Goal: Task Accomplishment & Management: Manage account settings

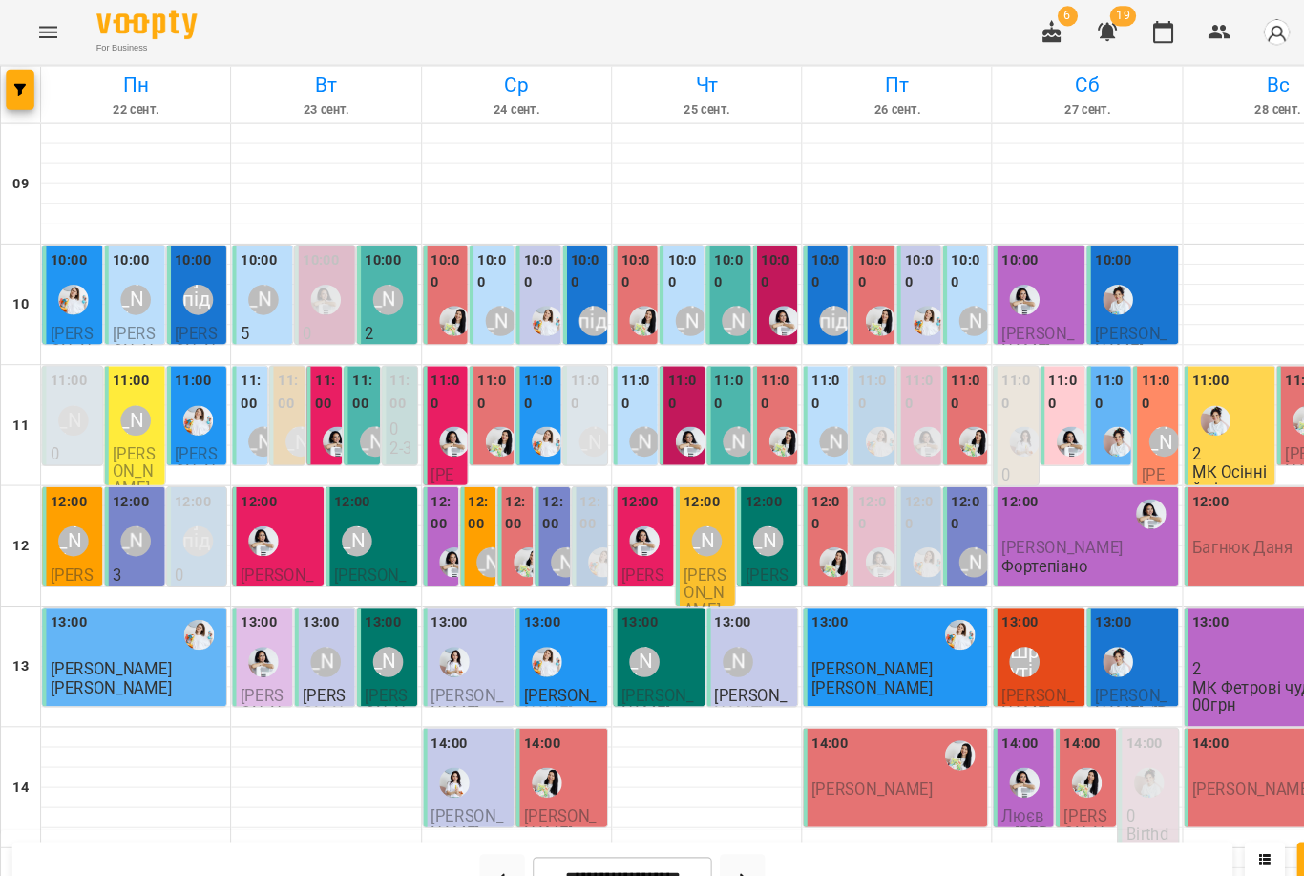
scroll to position [331, 0]
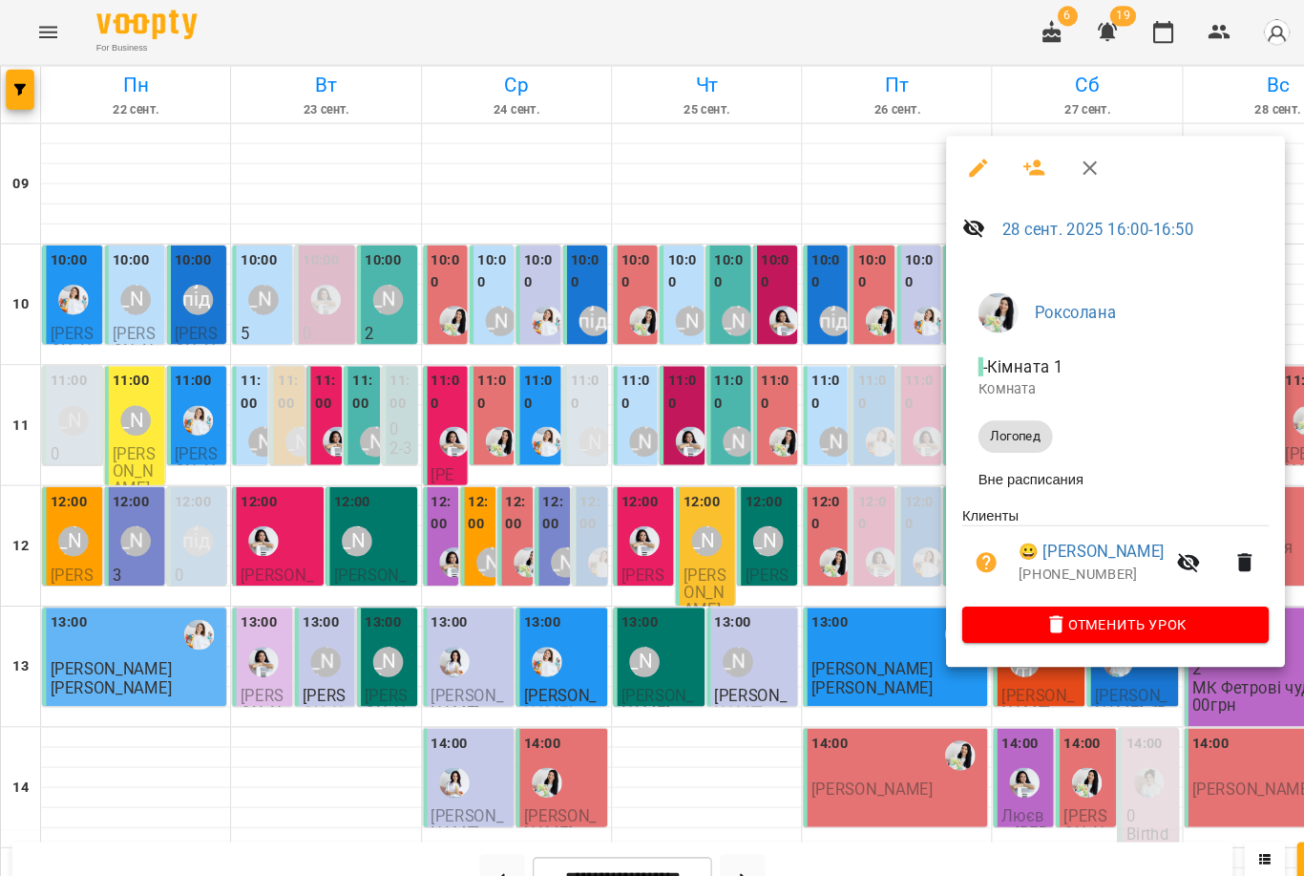
click at [983, 164] on icon "button" at bounding box center [982, 159] width 21 height 15
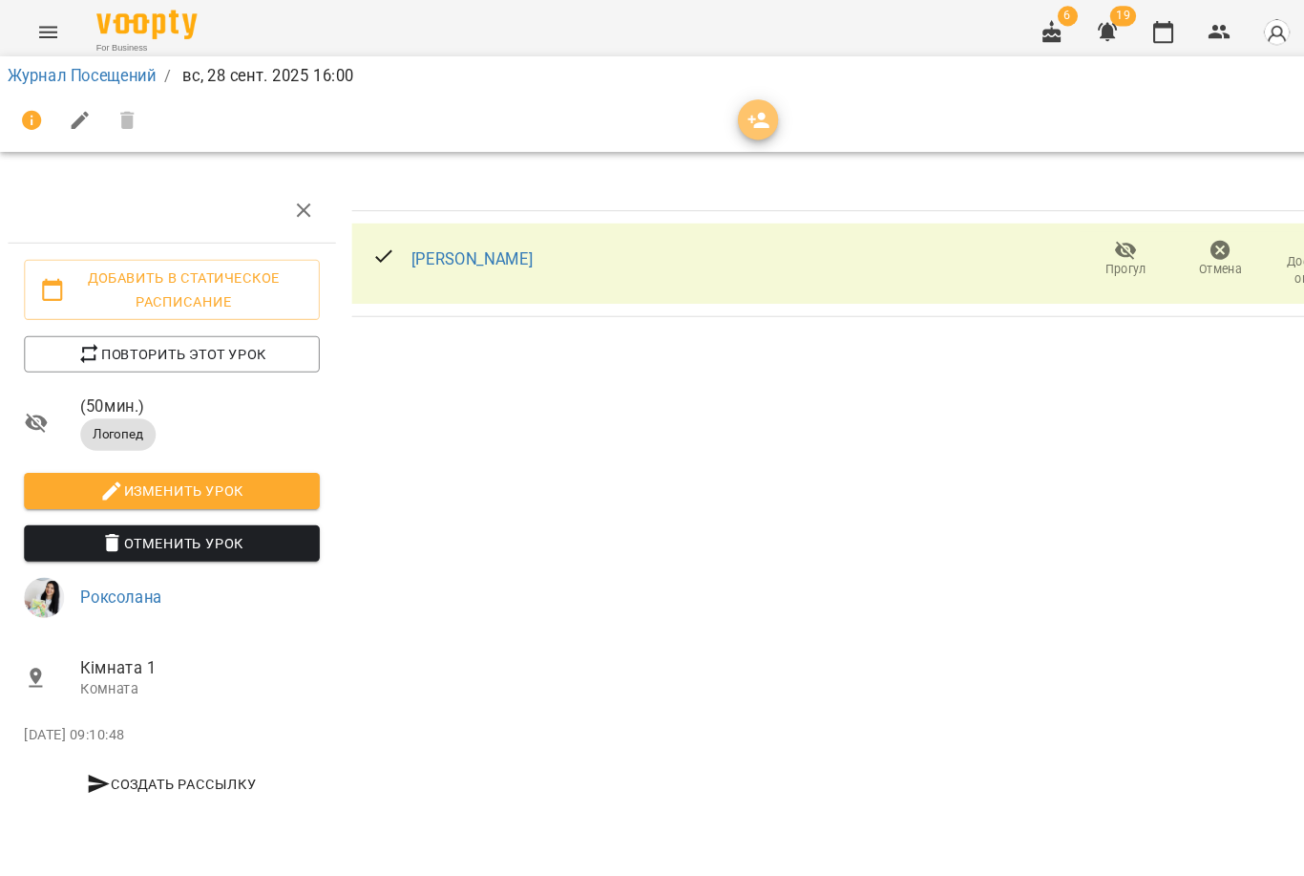
click at [725, 98] on button "button" at bounding box center [720, 114] width 38 height 38
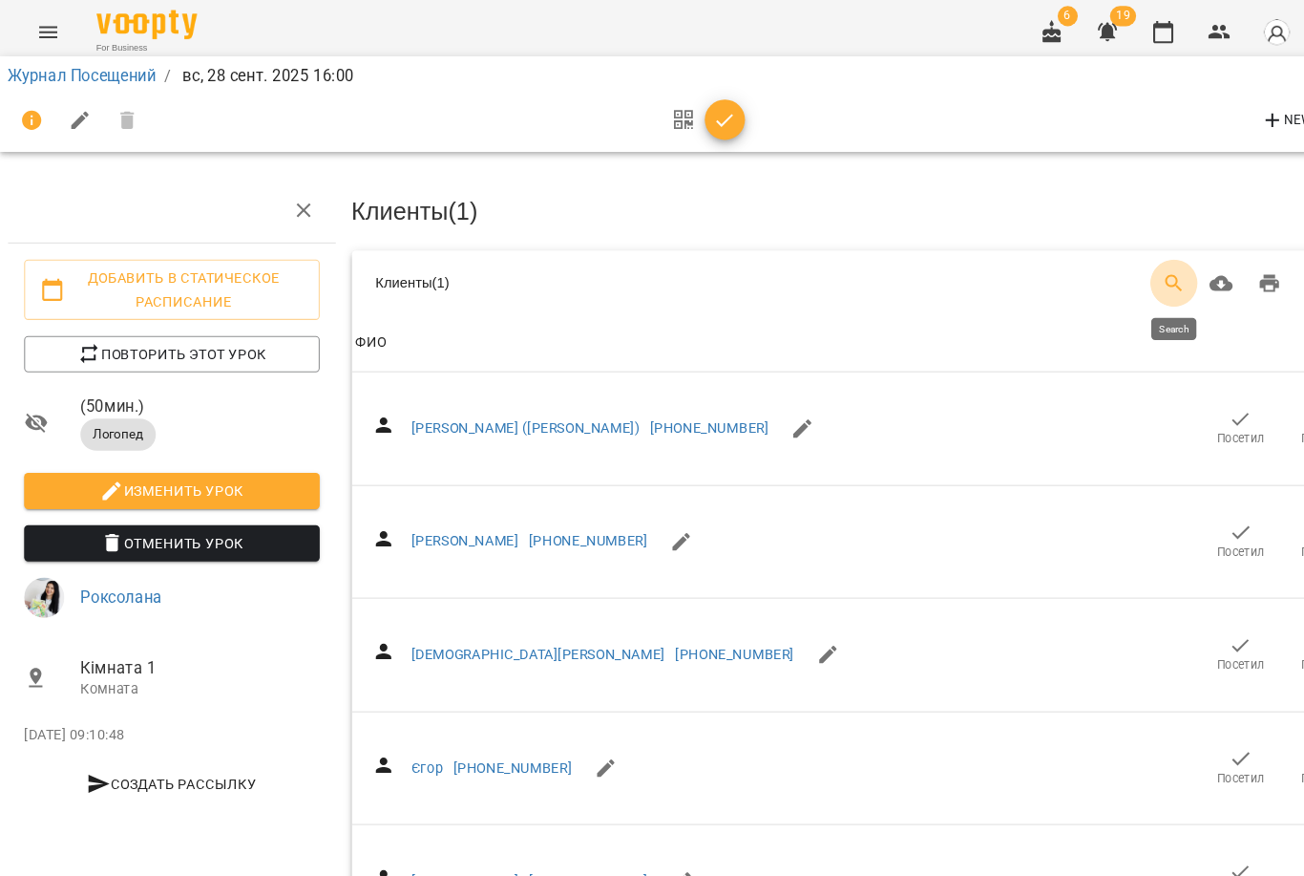
click at [1107, 268] on icon "Search" at bounding box center [1115, 269] width 23 height 23
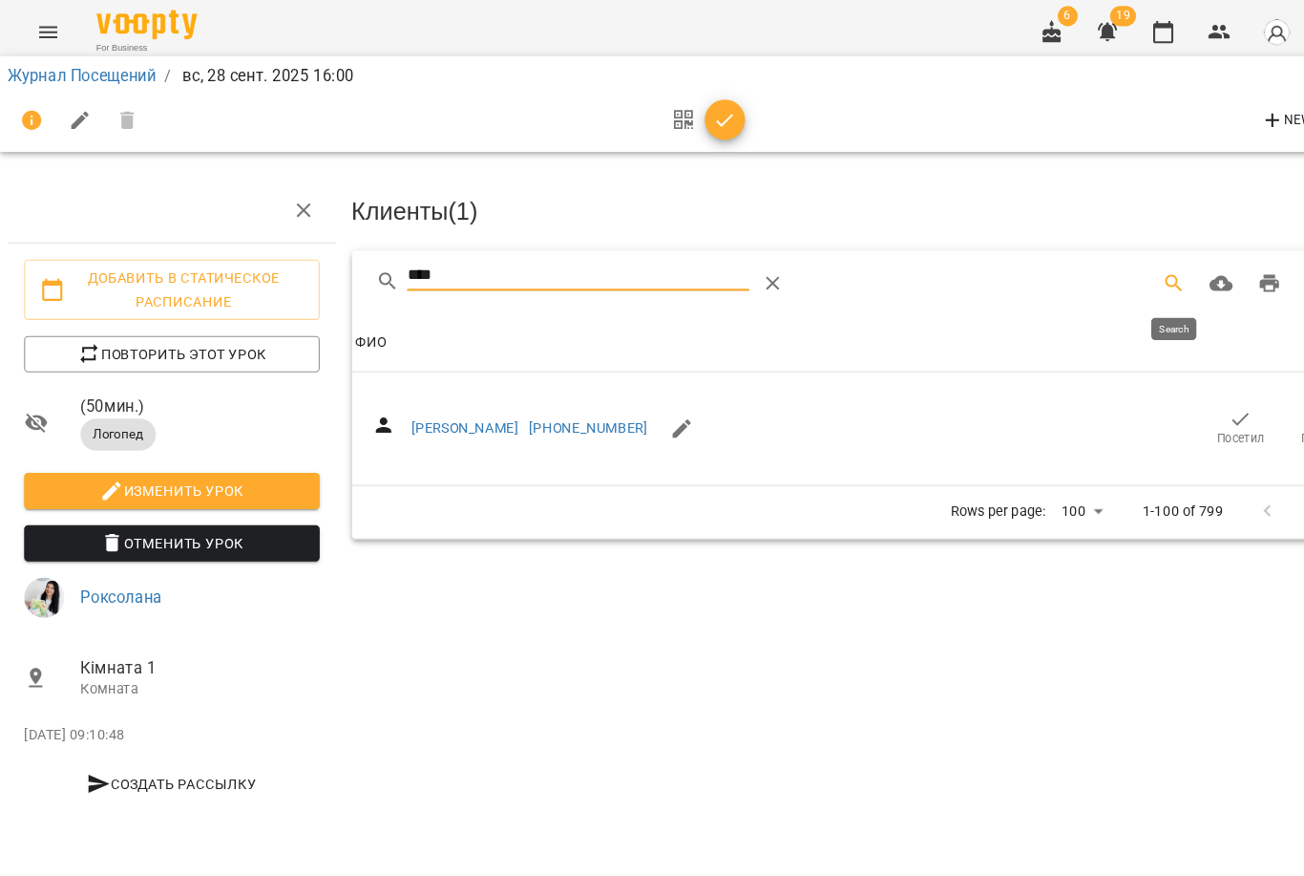
type input "****"
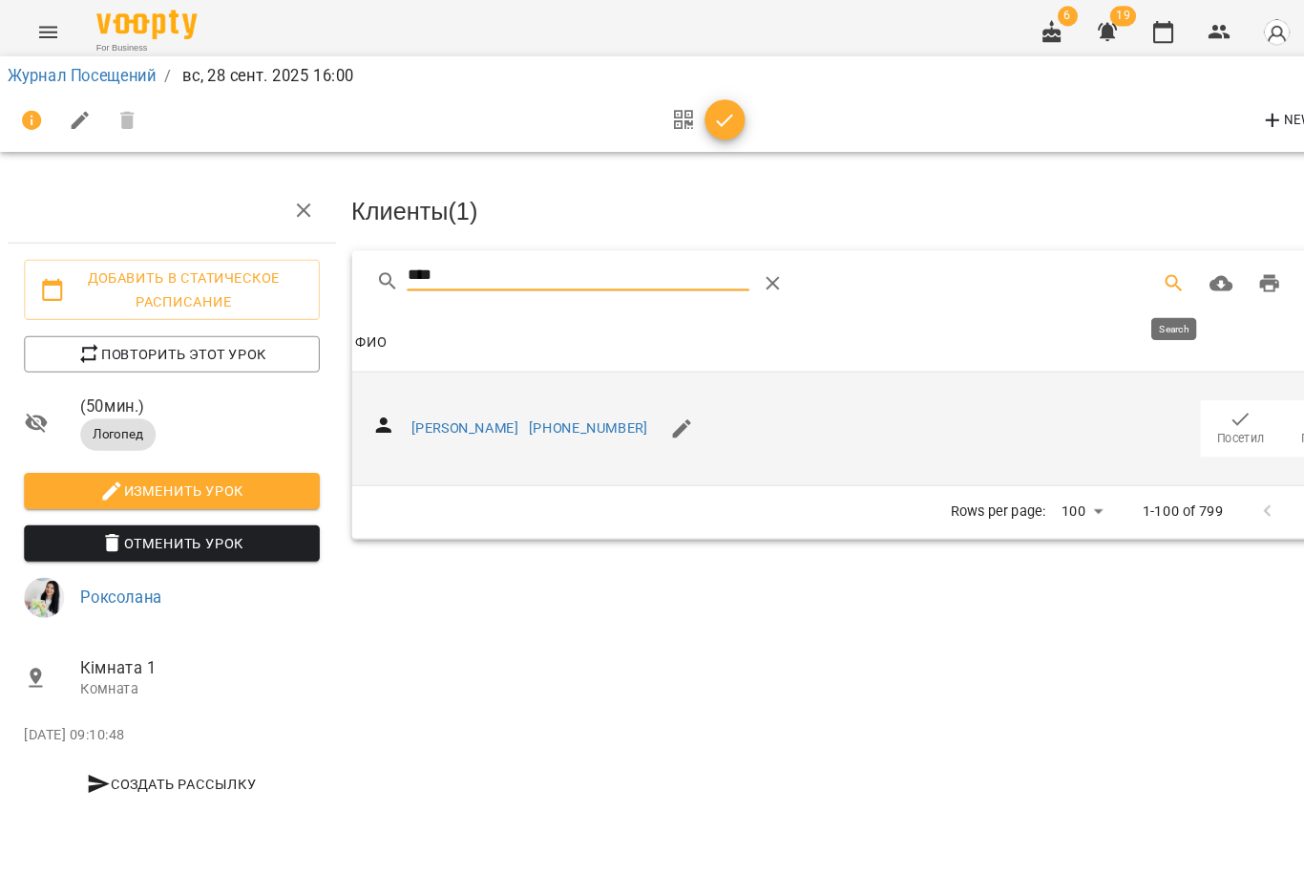
drag, startPoint x: 1107, startPoint y: 268, endPoint x: 1177, endPoint y: 405, distance: 153.3
click at [1177, 409] on span "Посетил" at bounding box center [1178, 417] width 45 height 16
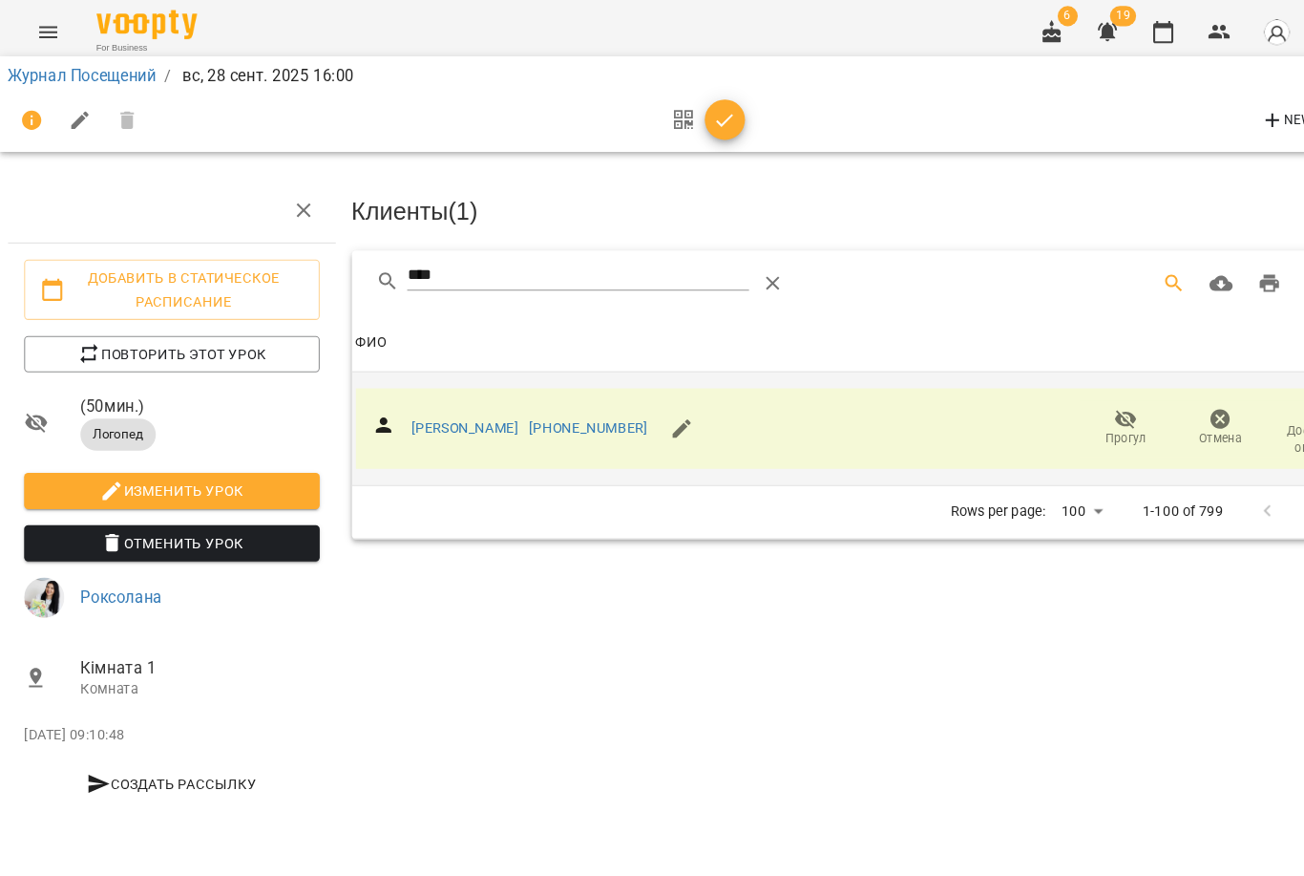
click at [699, 116] on icon "button" at bounding box center [688, 114] width 23 height 23
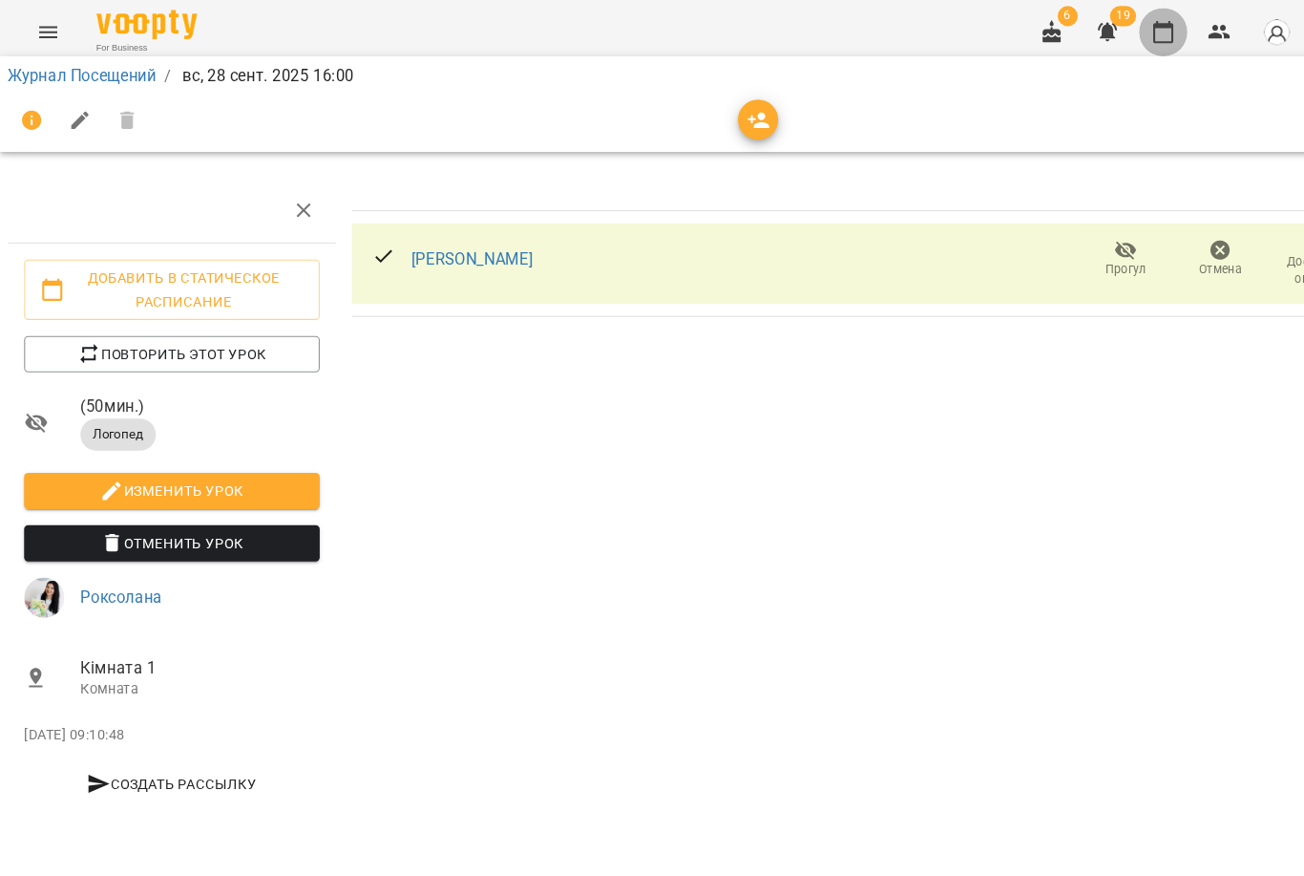
click at [1097, 28] on icon "button" at bounding box center [1104, 30] width 23 height 23
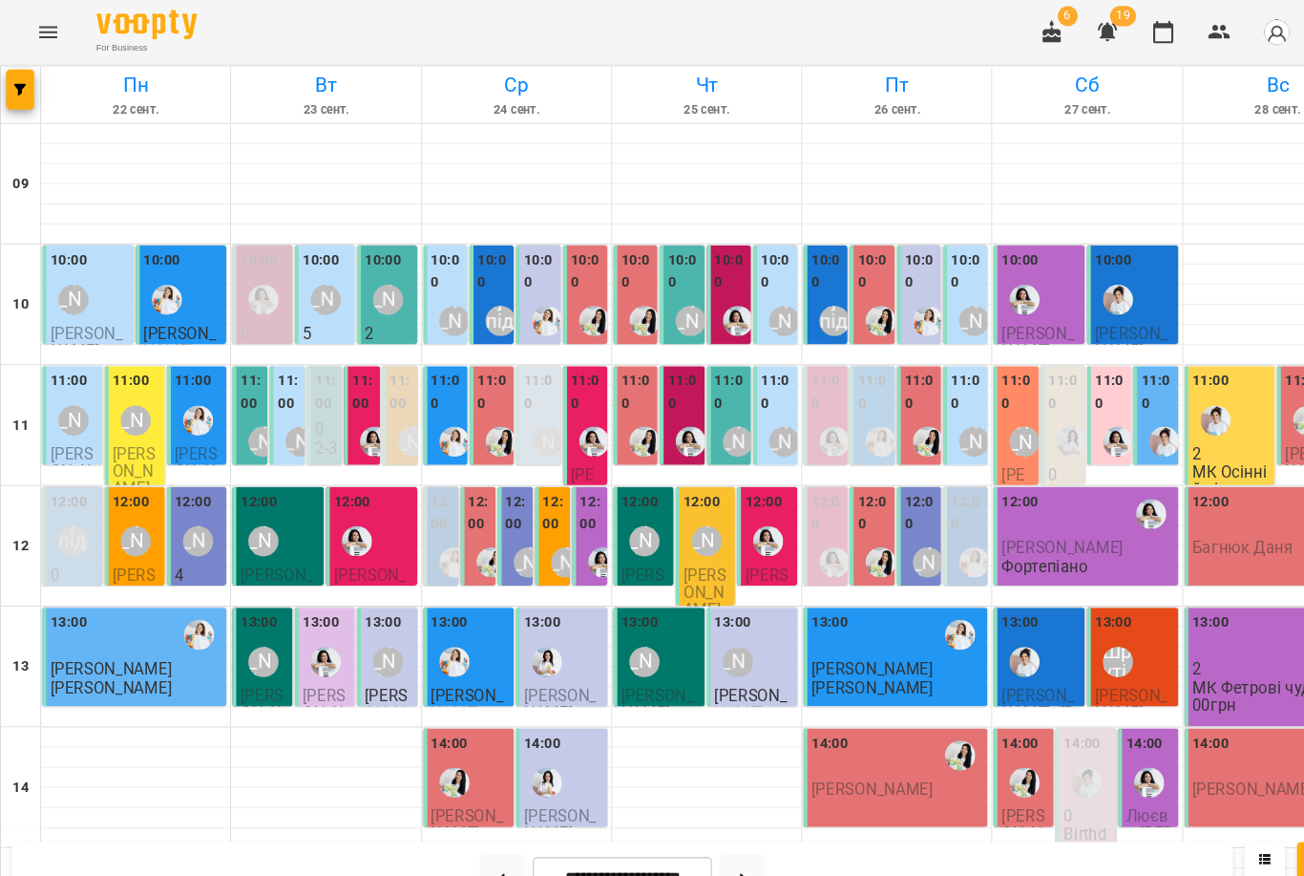
scroll to position [396, 0]
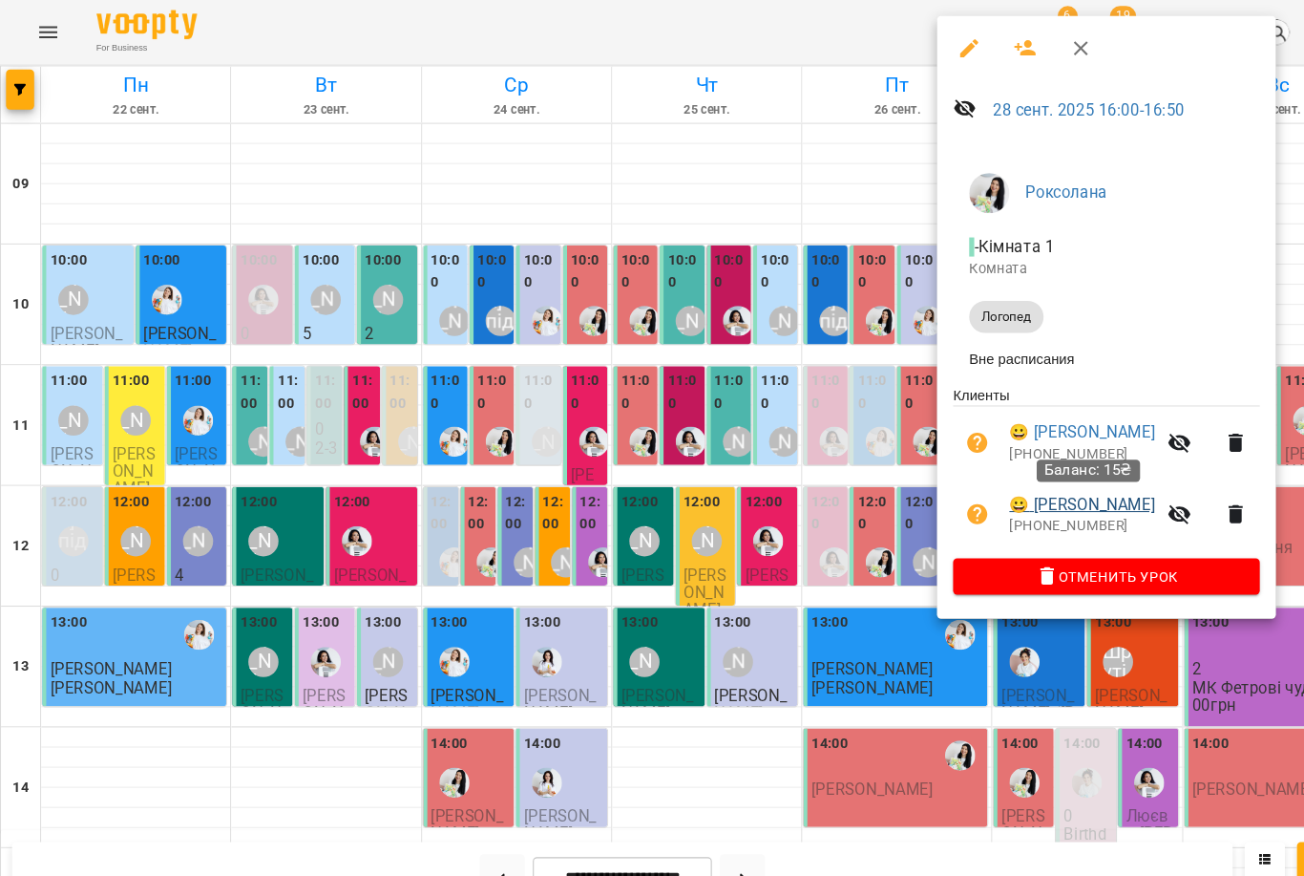
click at [1027, 491] on link "😀 Лариса Колесник" at bounding box center [1028, 479] width 138 height 23
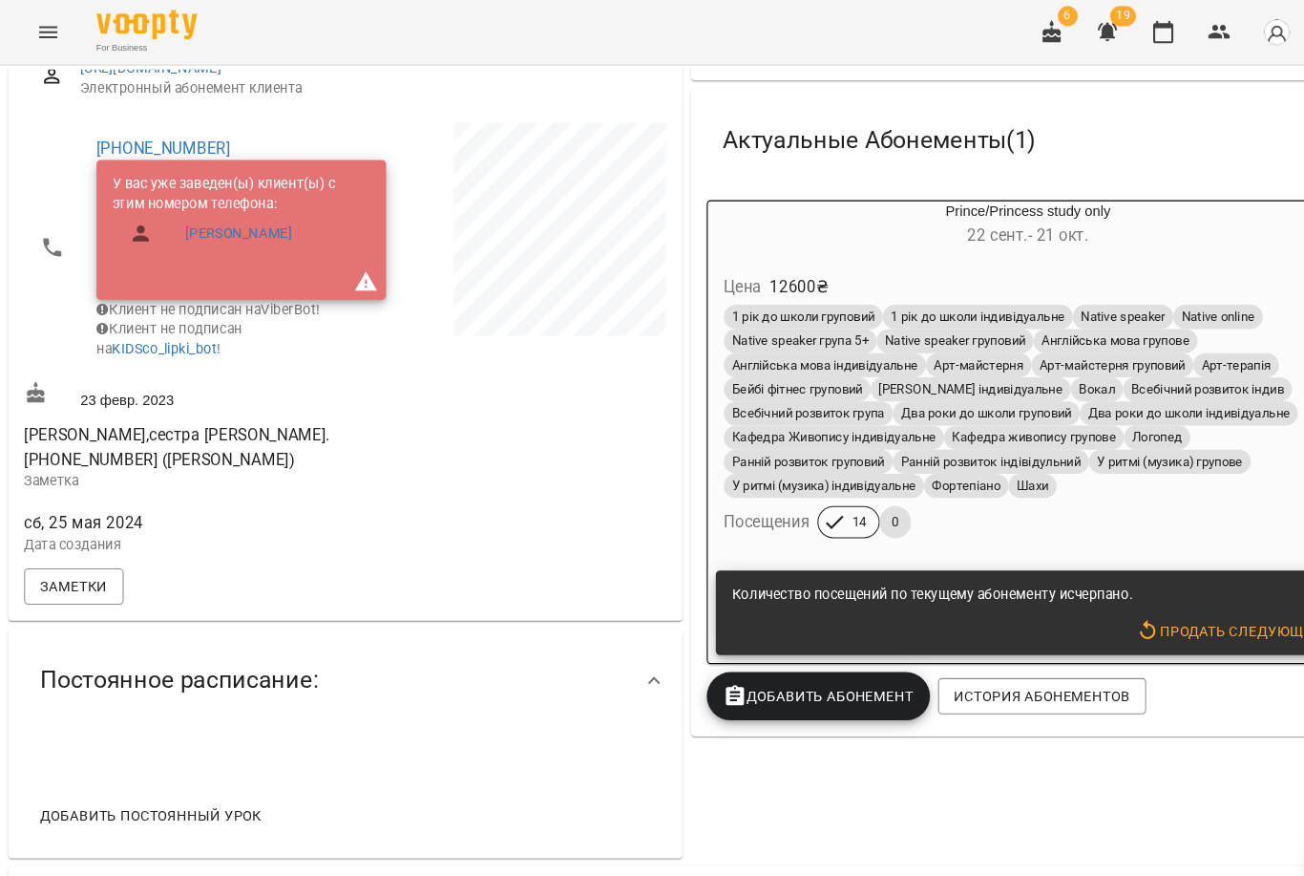
scroll to position [263, 0]
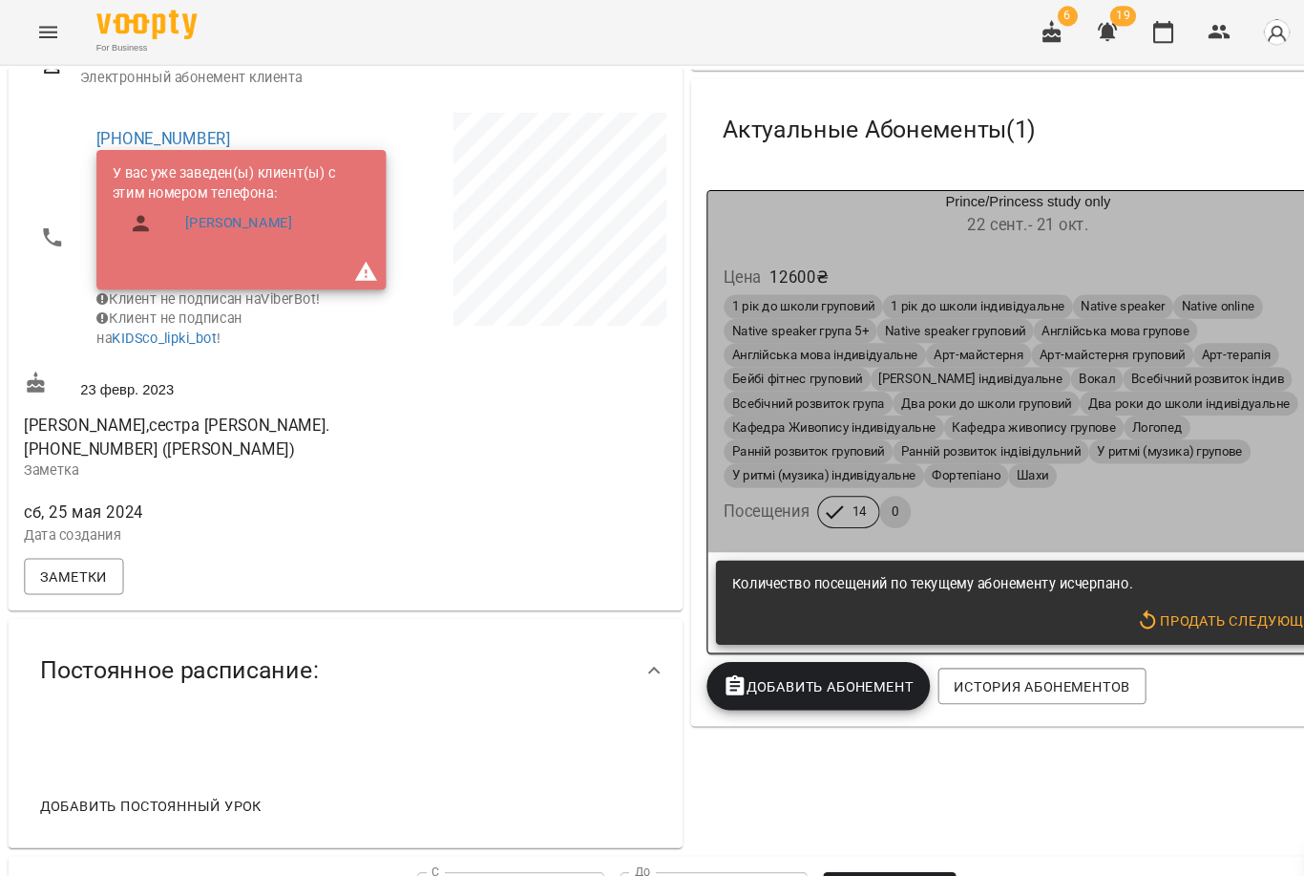
click at [909, 485] on div "1 рік до школи груповий 1 рік до школи індивідуальне Native speaker Native onli…" at bounding box center [976, 390] width 585 height 229
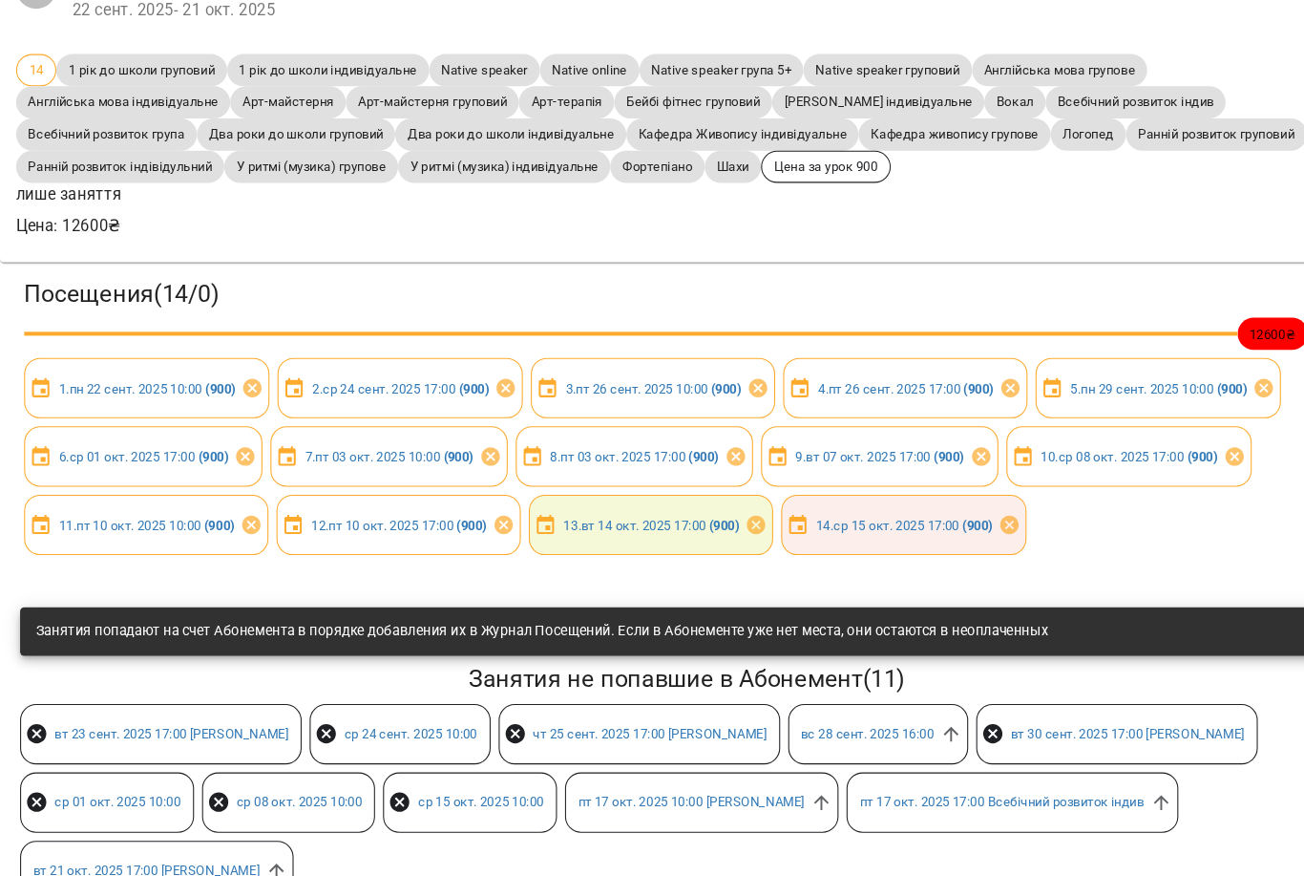
scroll to position [174, 0]
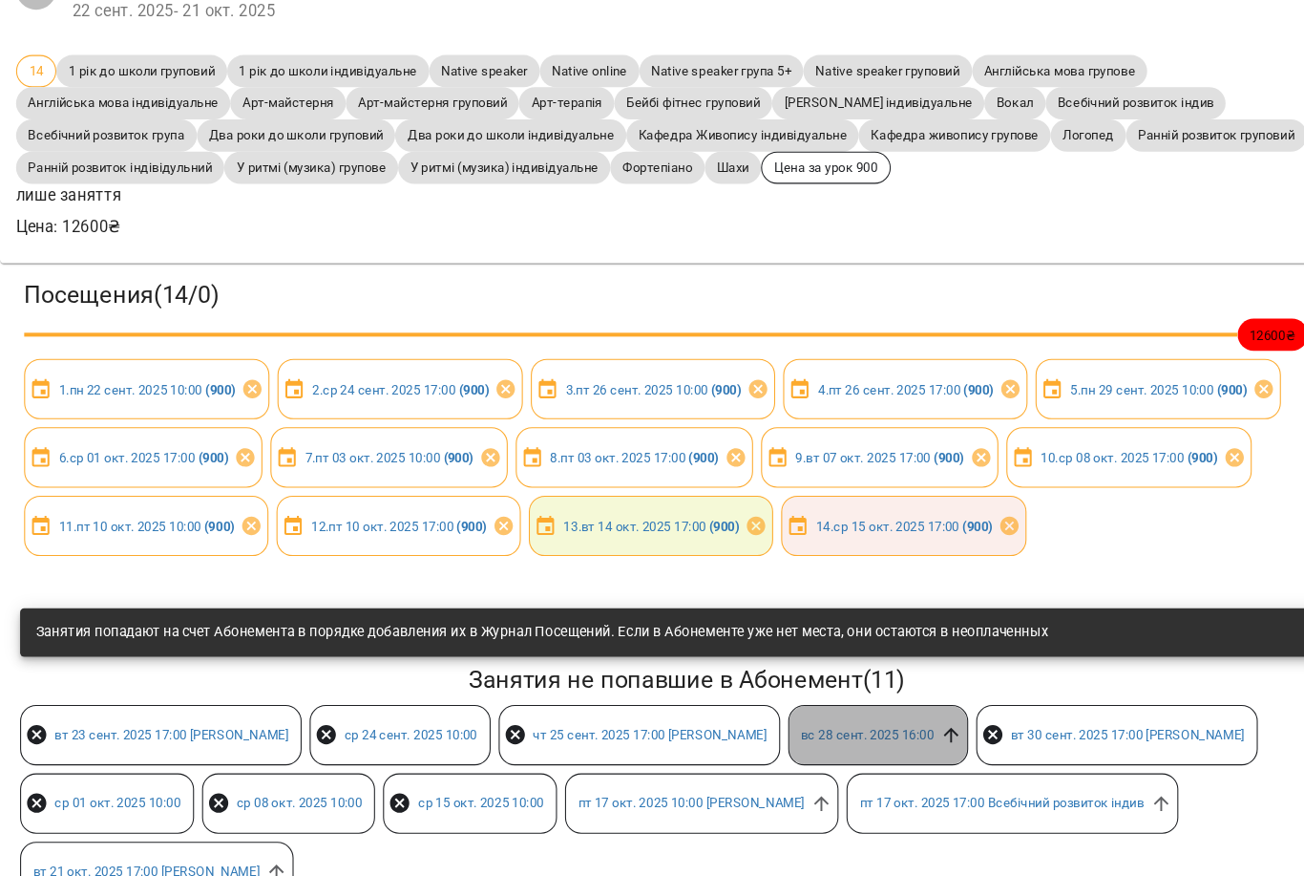
click at [911, 695] on icon at bounding box center [904, 697] width 14 height 14
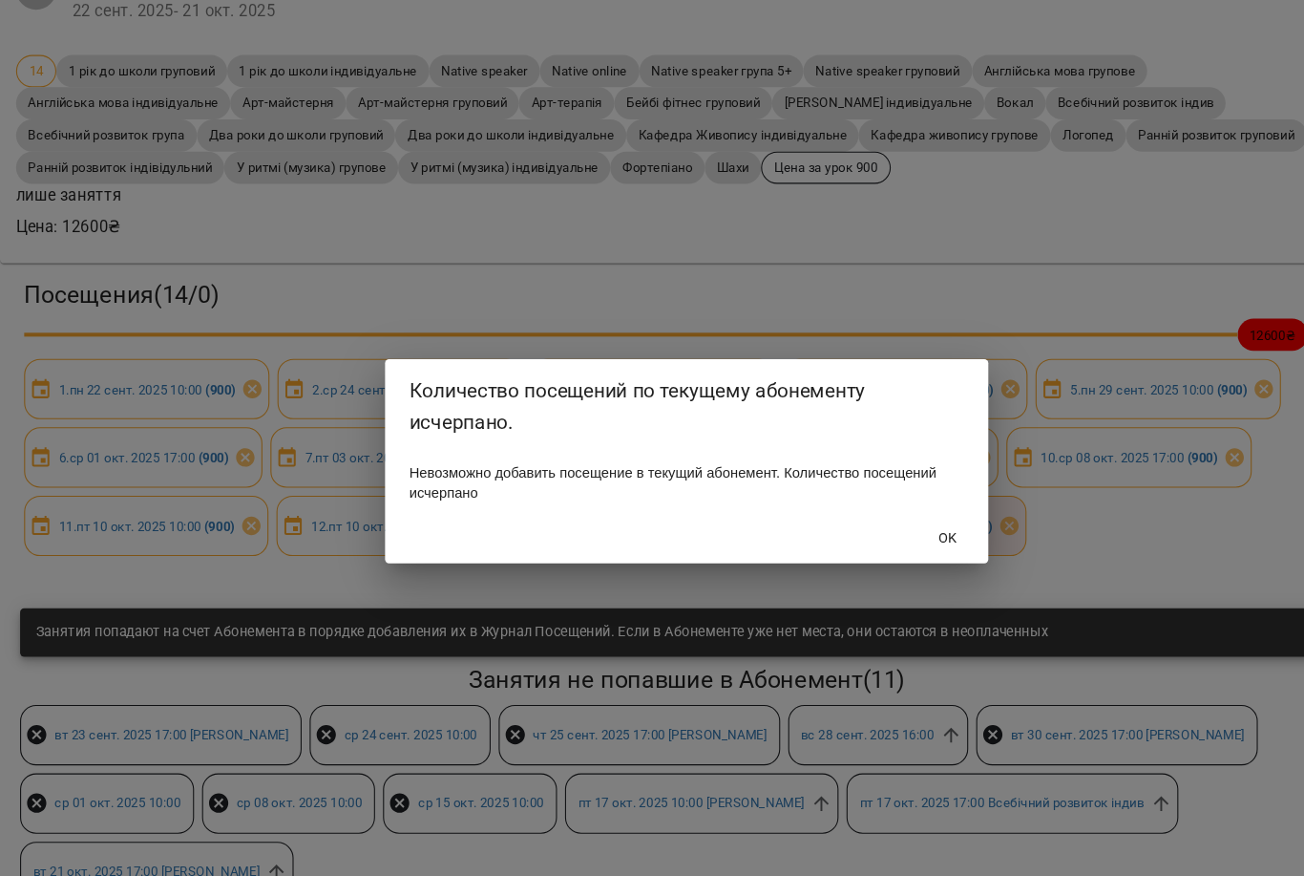
click at [910, 519] on span "OK" at bounding box center [901, 509] width 18 height 23
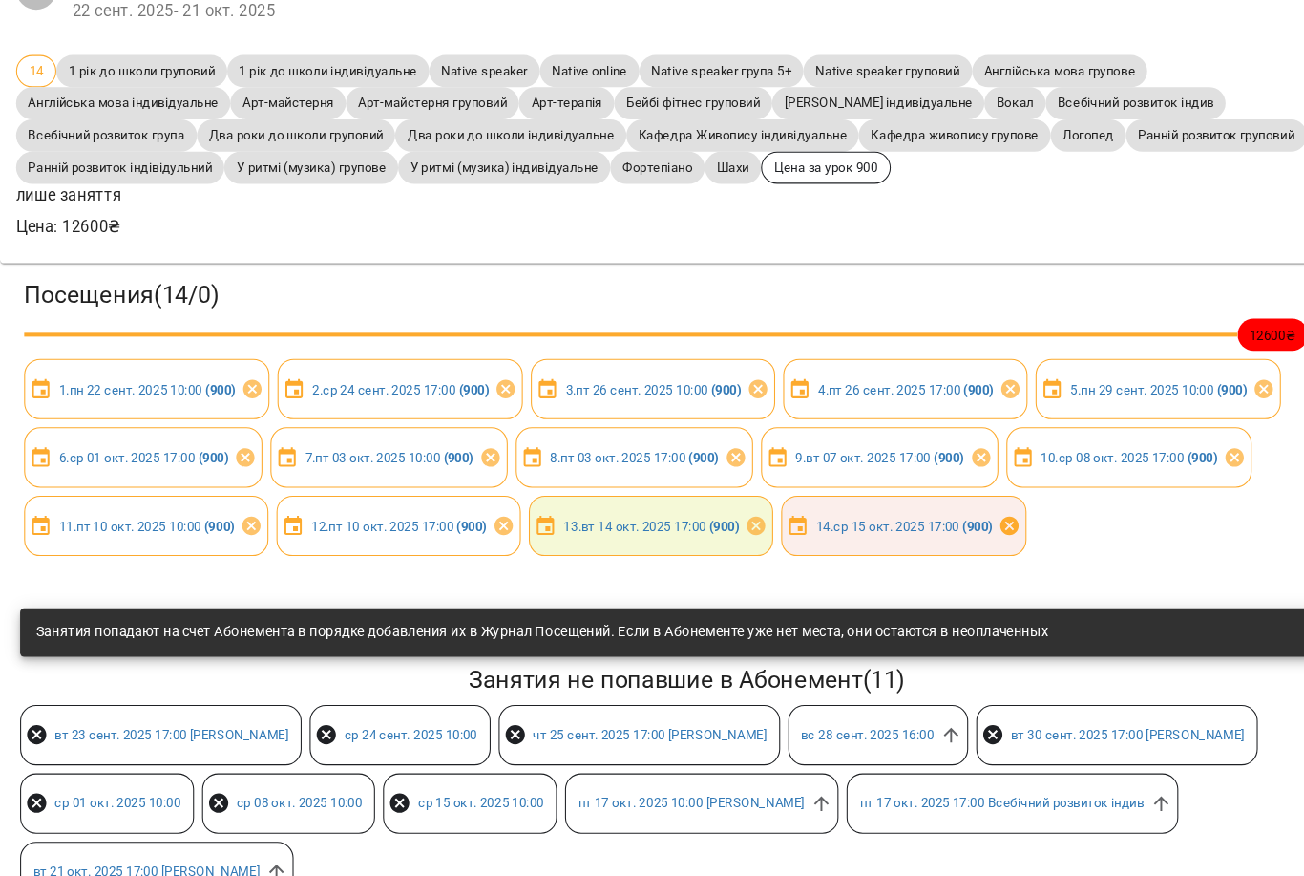
click at [967, 498] on icon at bounding box center [958, 499] width 17 height 17
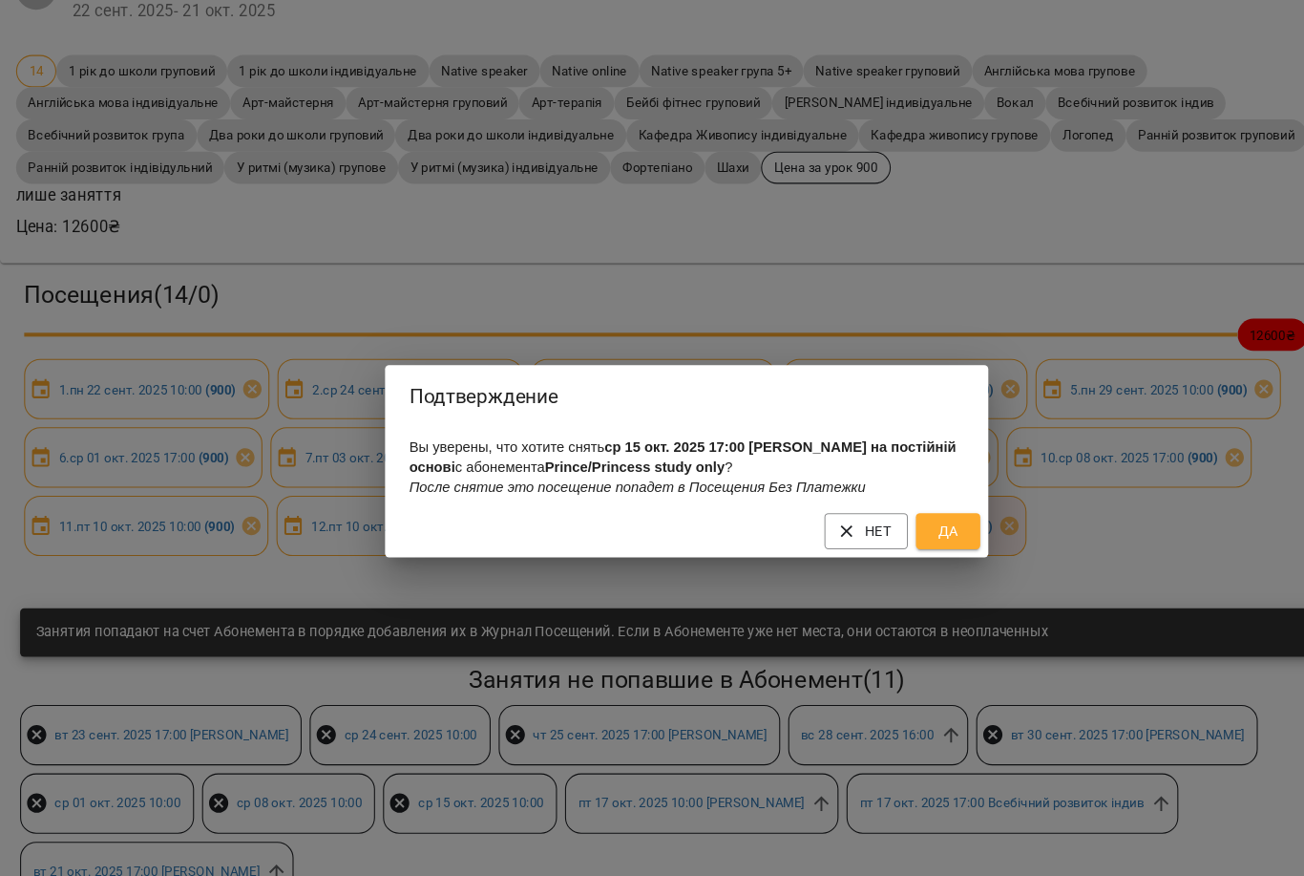
click at [891, 507] on span "Да" at bounding box center [900, 504] width 31 height 23
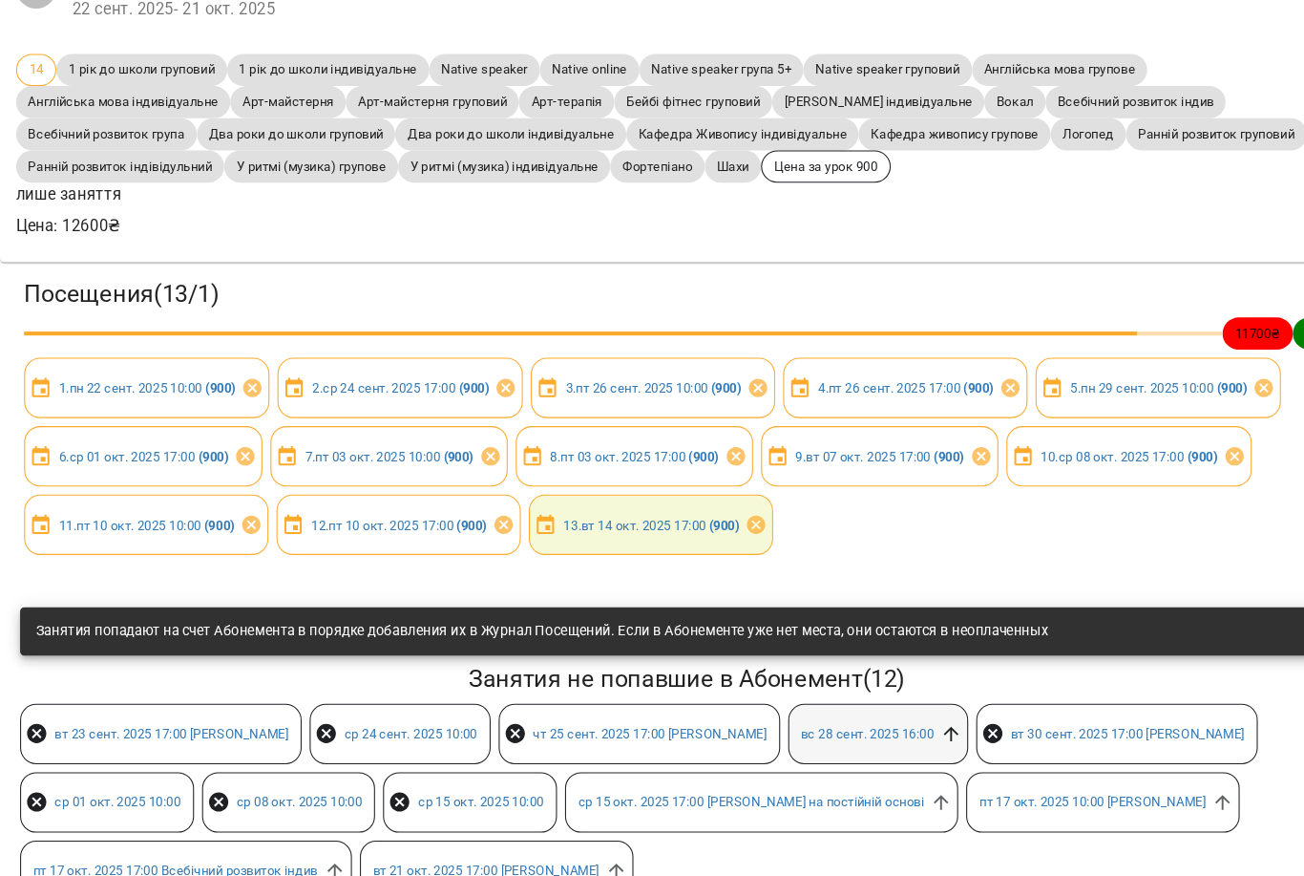
scroll to position [117, 0]
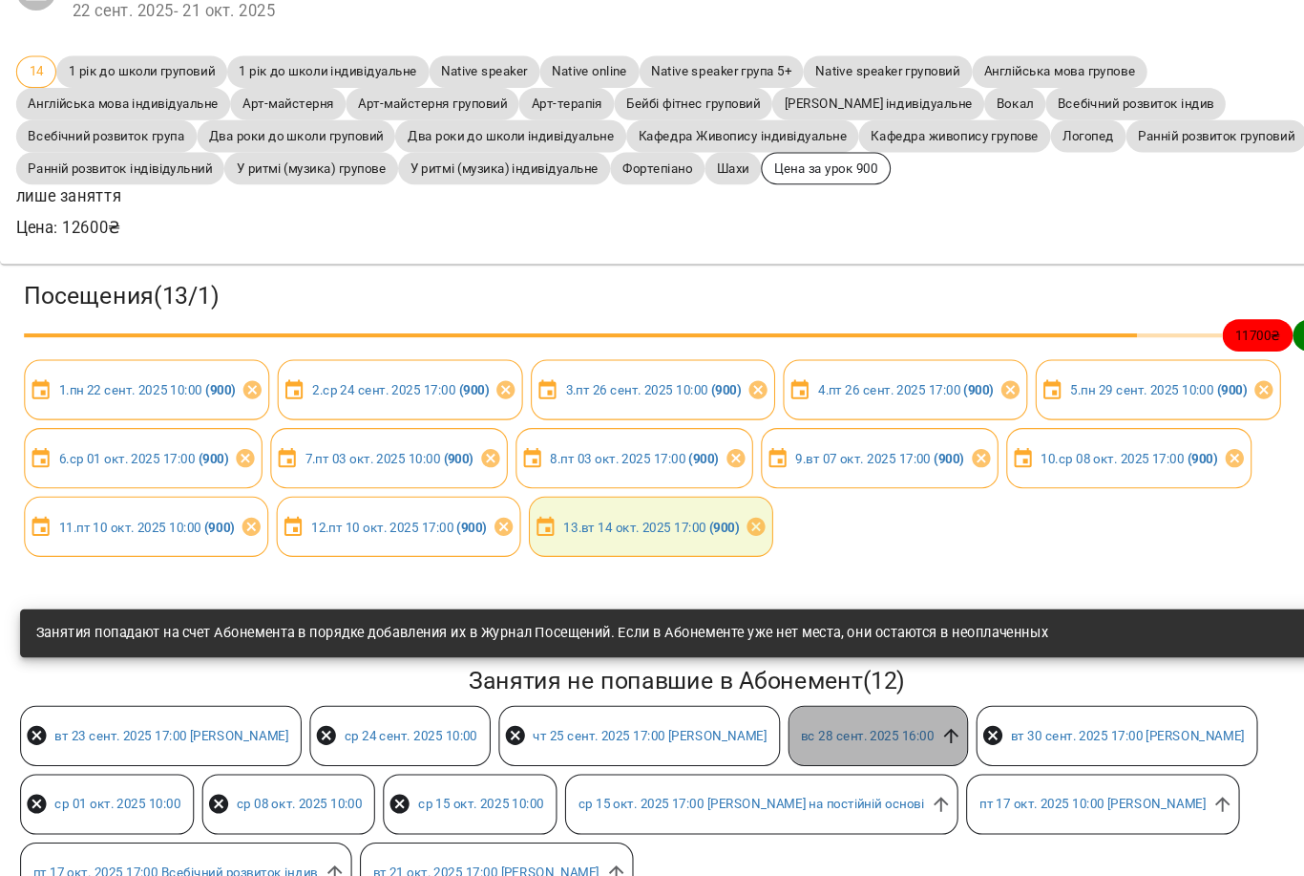
click at [914, 697] on icon at bounding box center [903, 698] width 21 height 21
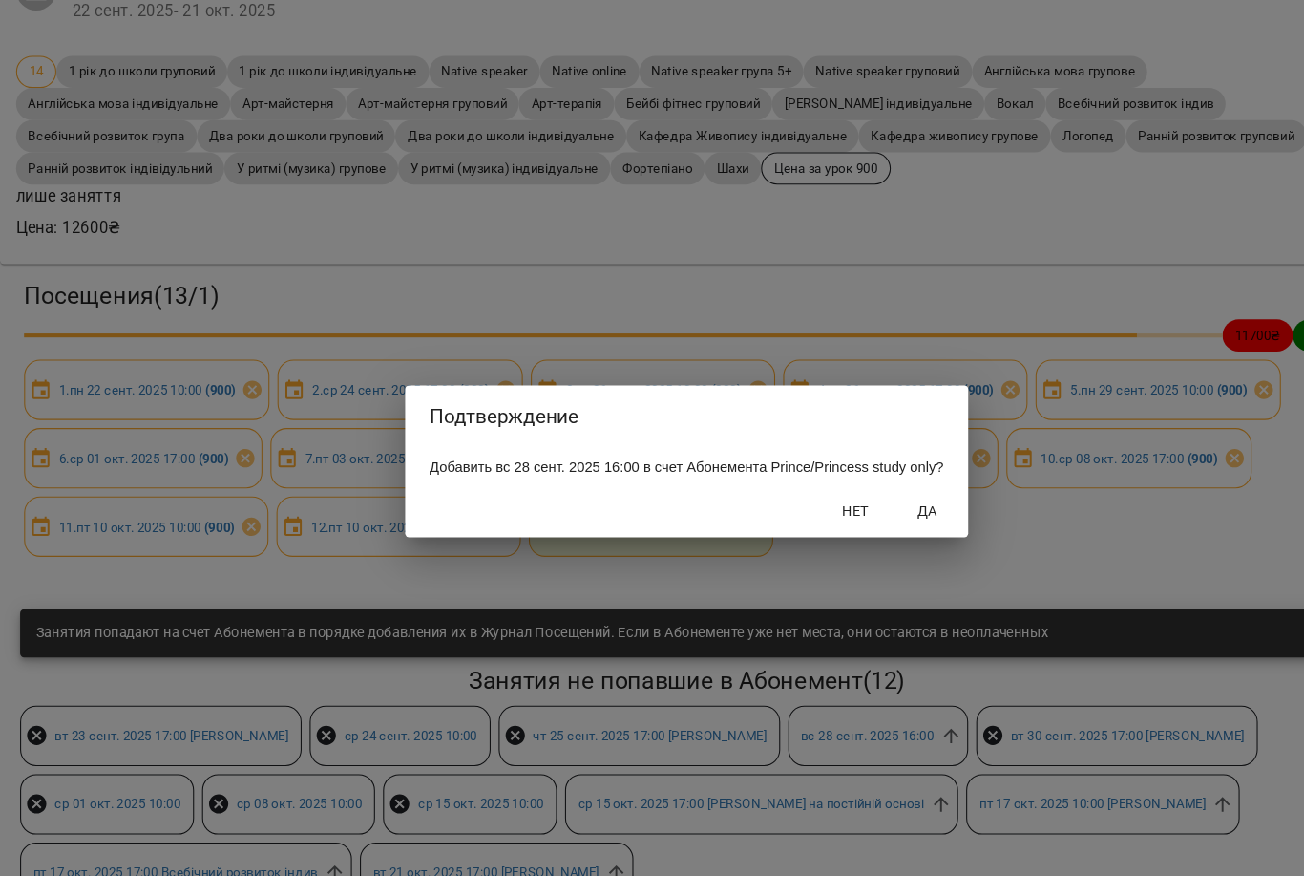
click at [904, 494] on span "Да" at bounding box center [882, 485] width 46 height 23
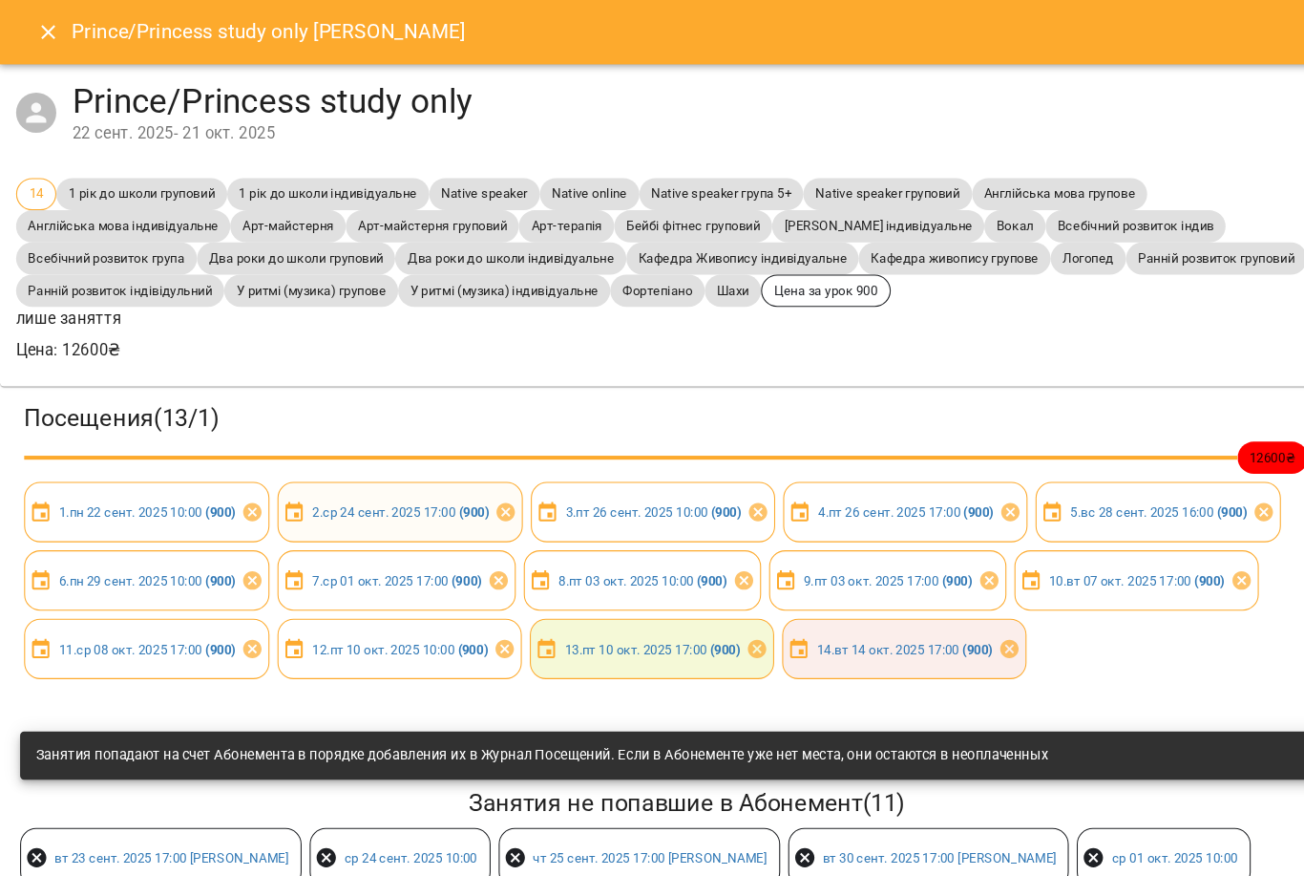
click at [307, 512] on div "2 . ср 24 сент. 2025 17:00 ( 900 )" at bounding box center [380, 485] width 233 height 57
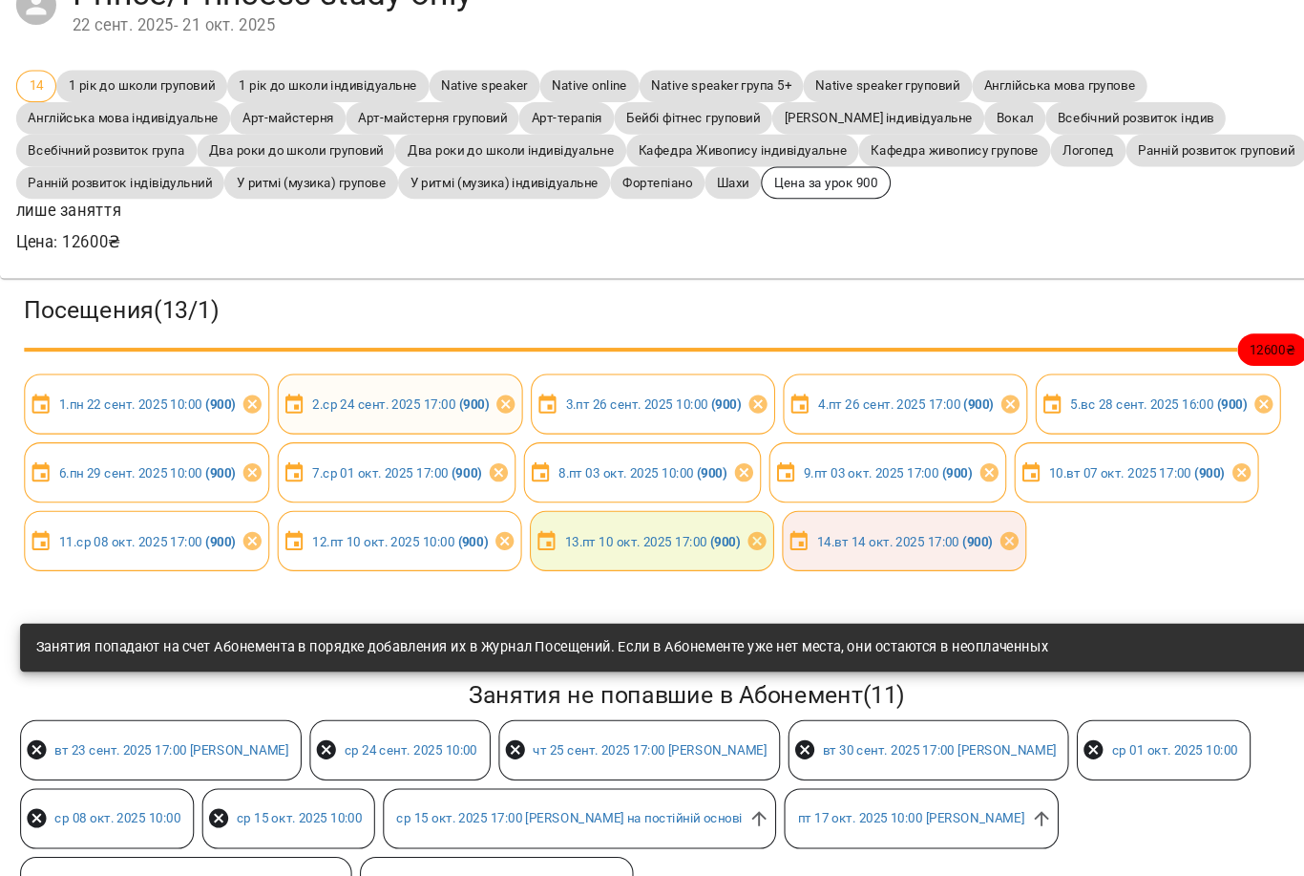
scroll to position [56, 0]
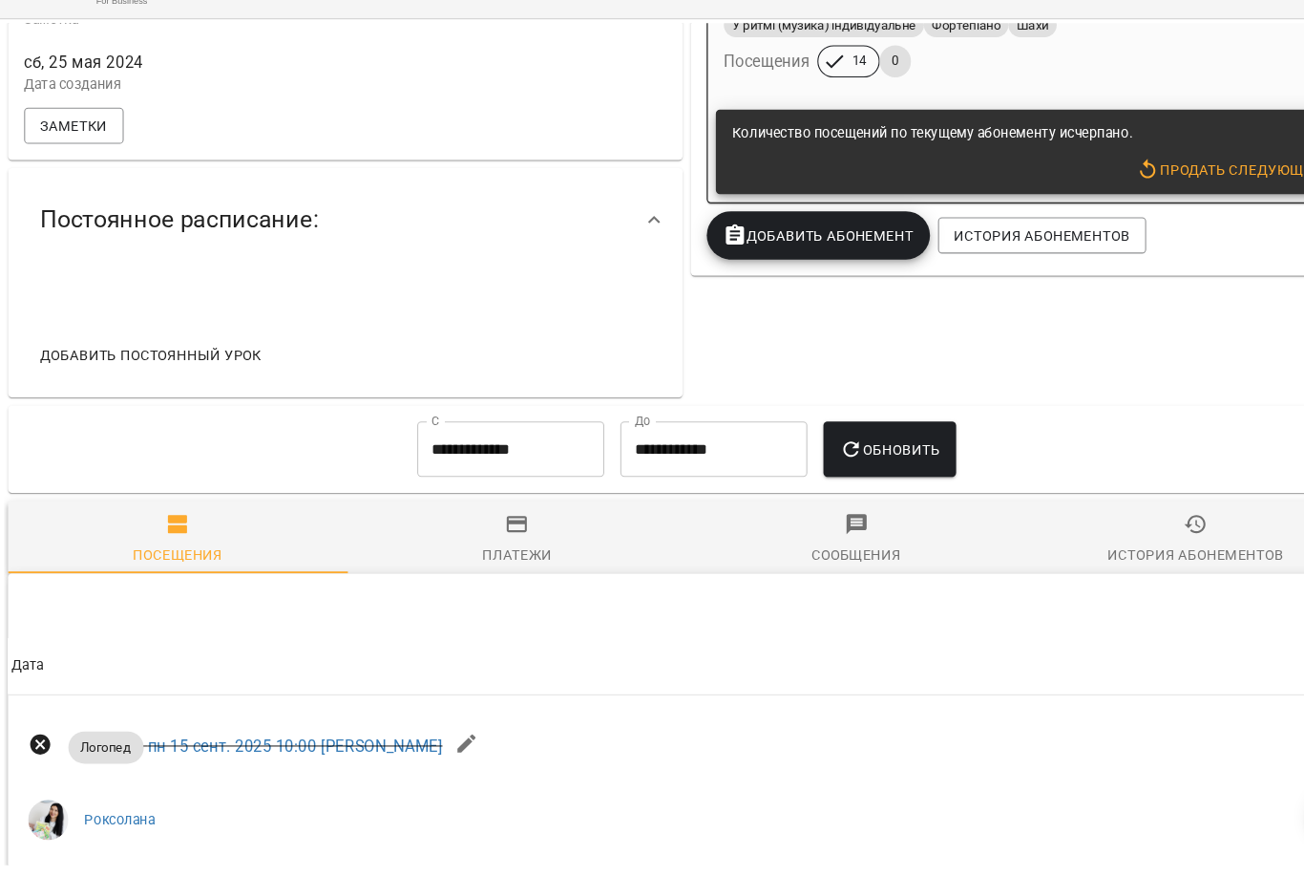
scroll to position [542, 0]
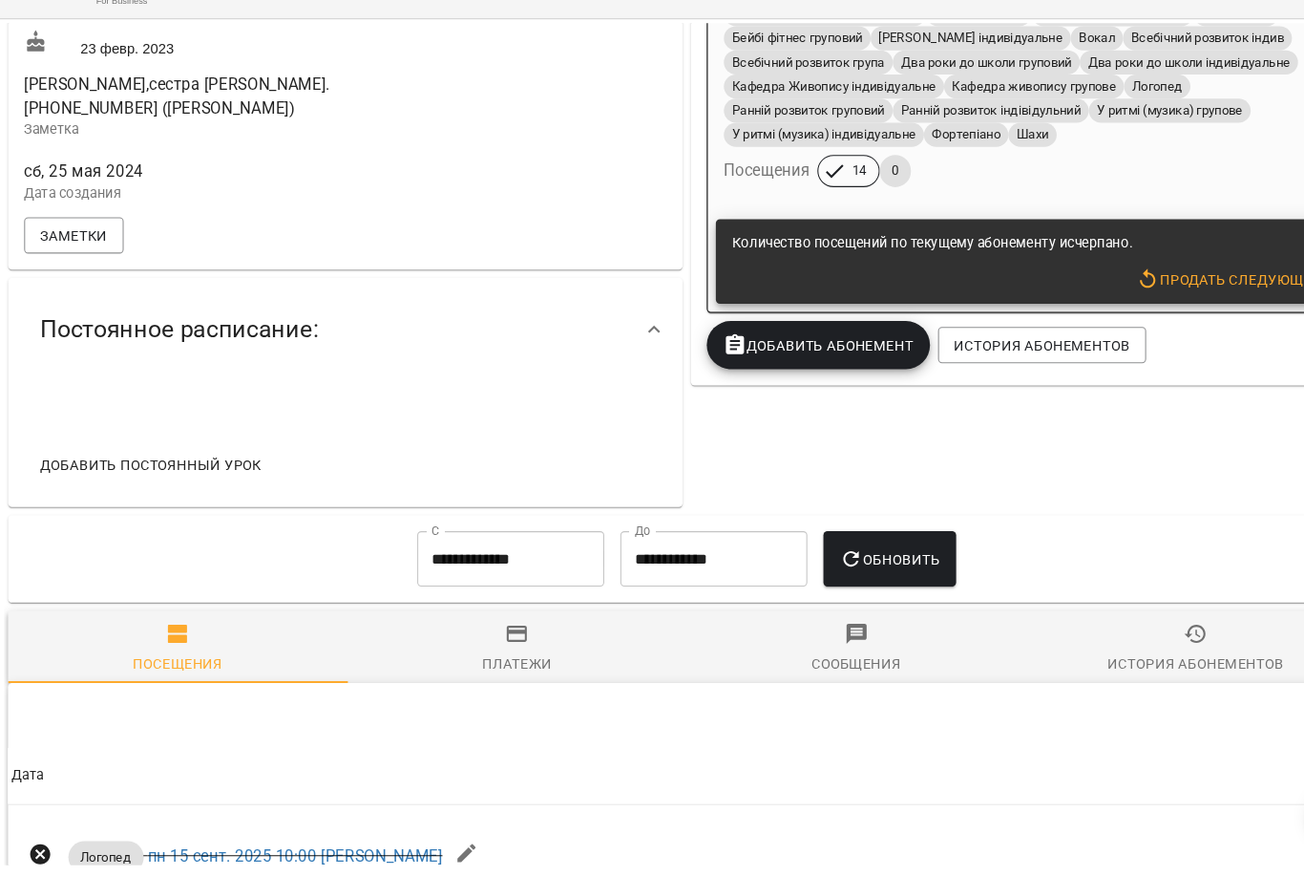
click at [1082, 187] on div "Цена 12600 ₴ 1 рік до школи груповий 1 рік до школи індивідуальне Native speake…" at bounding box center [976, 100] width 608 height 290
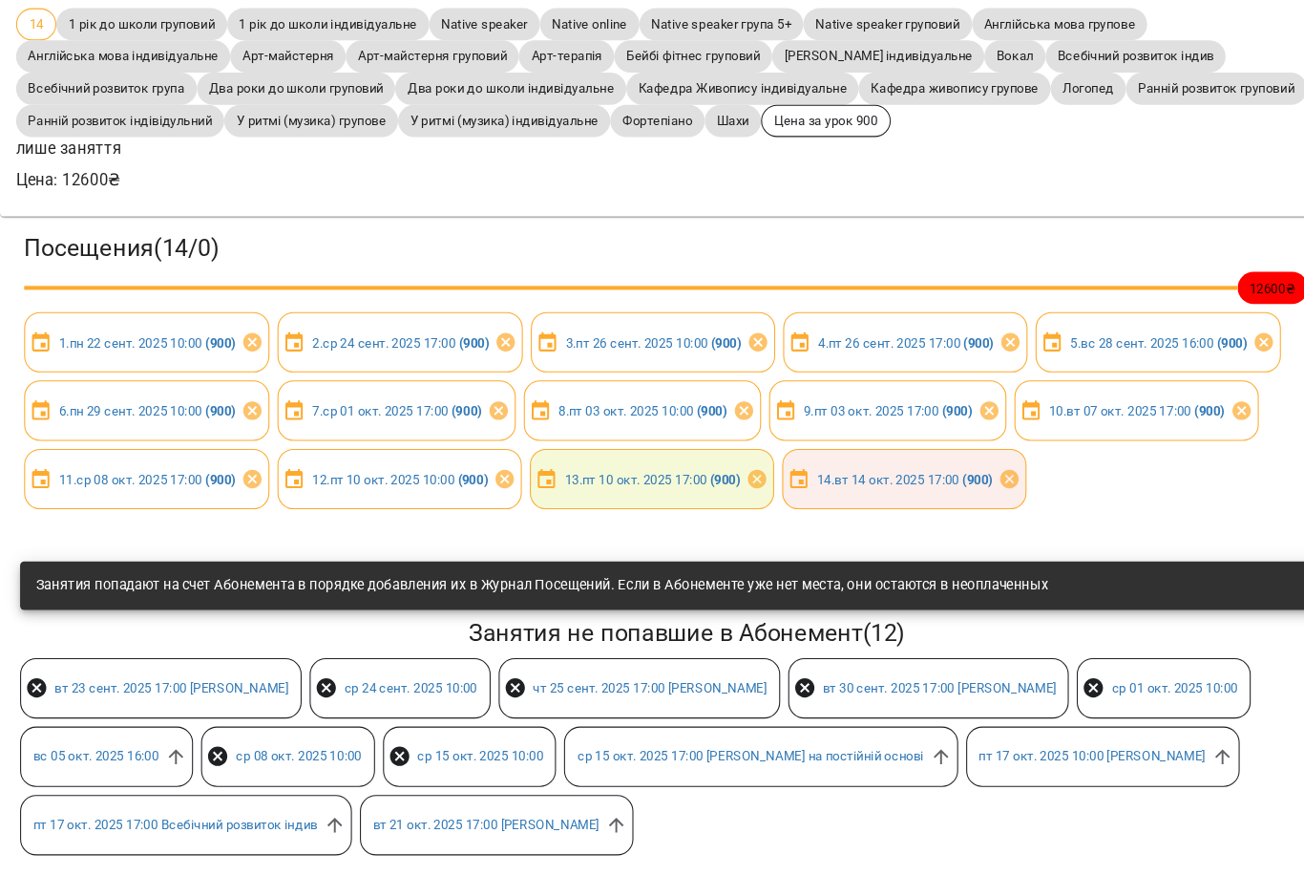
scroll to position [174, 0]
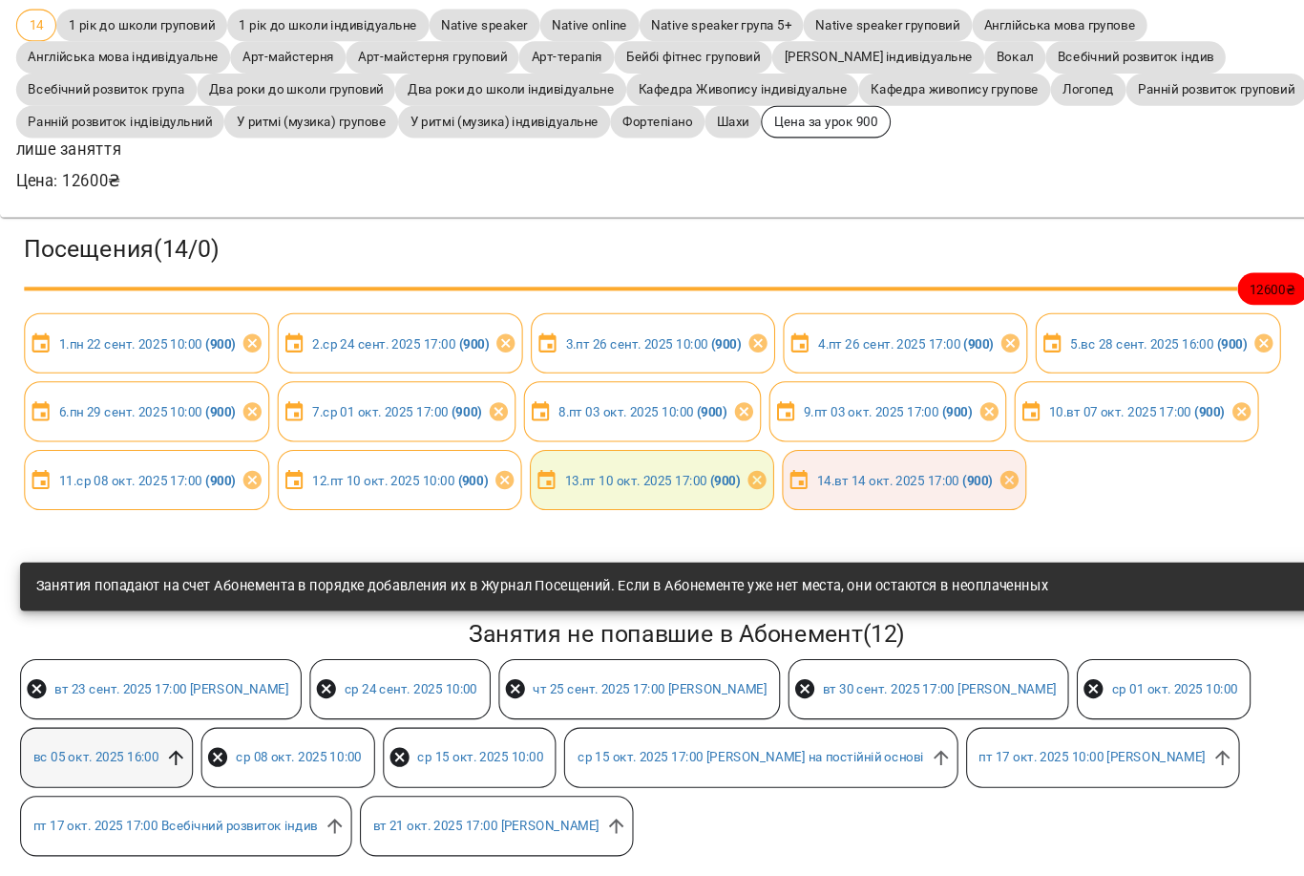
click at [171, 755] on icon at bounding box center [167, 762] width 14 height 14
click at [967, 491] on icon at bounding box center [958, 499] width 17 height 17
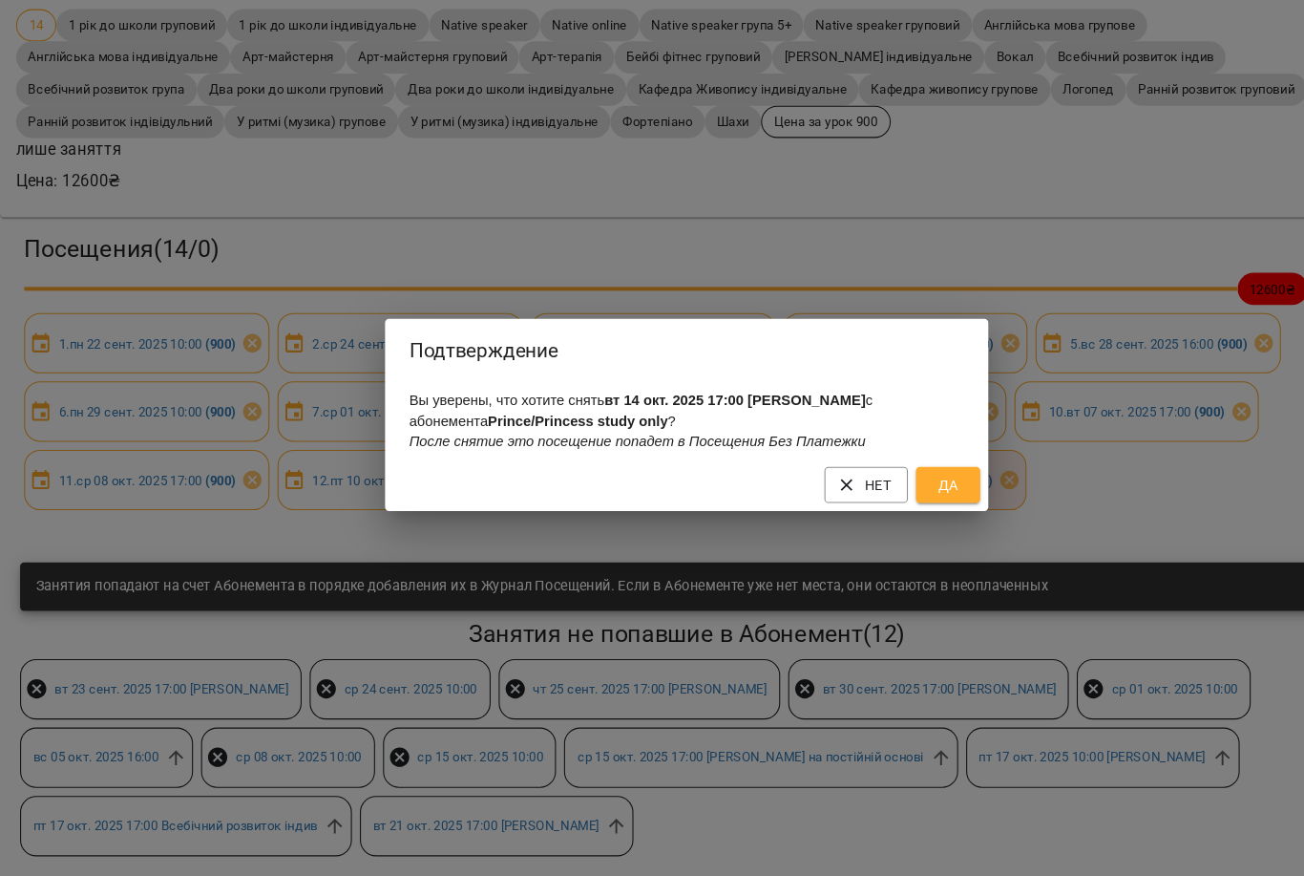
click at [901, 493] on span "Да" at bounding box center [900, 504] width 31 height 23
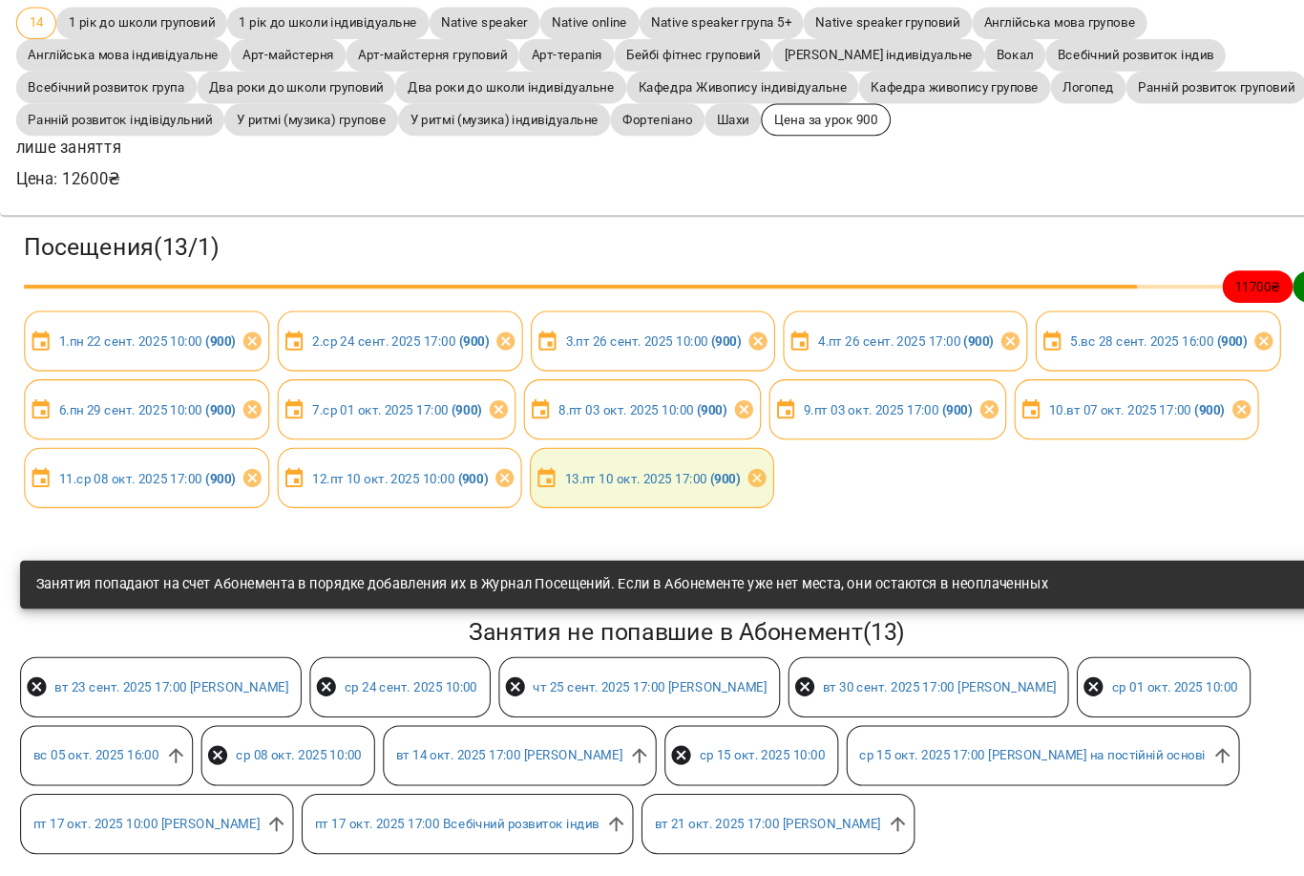
scroll to position [117, 0]
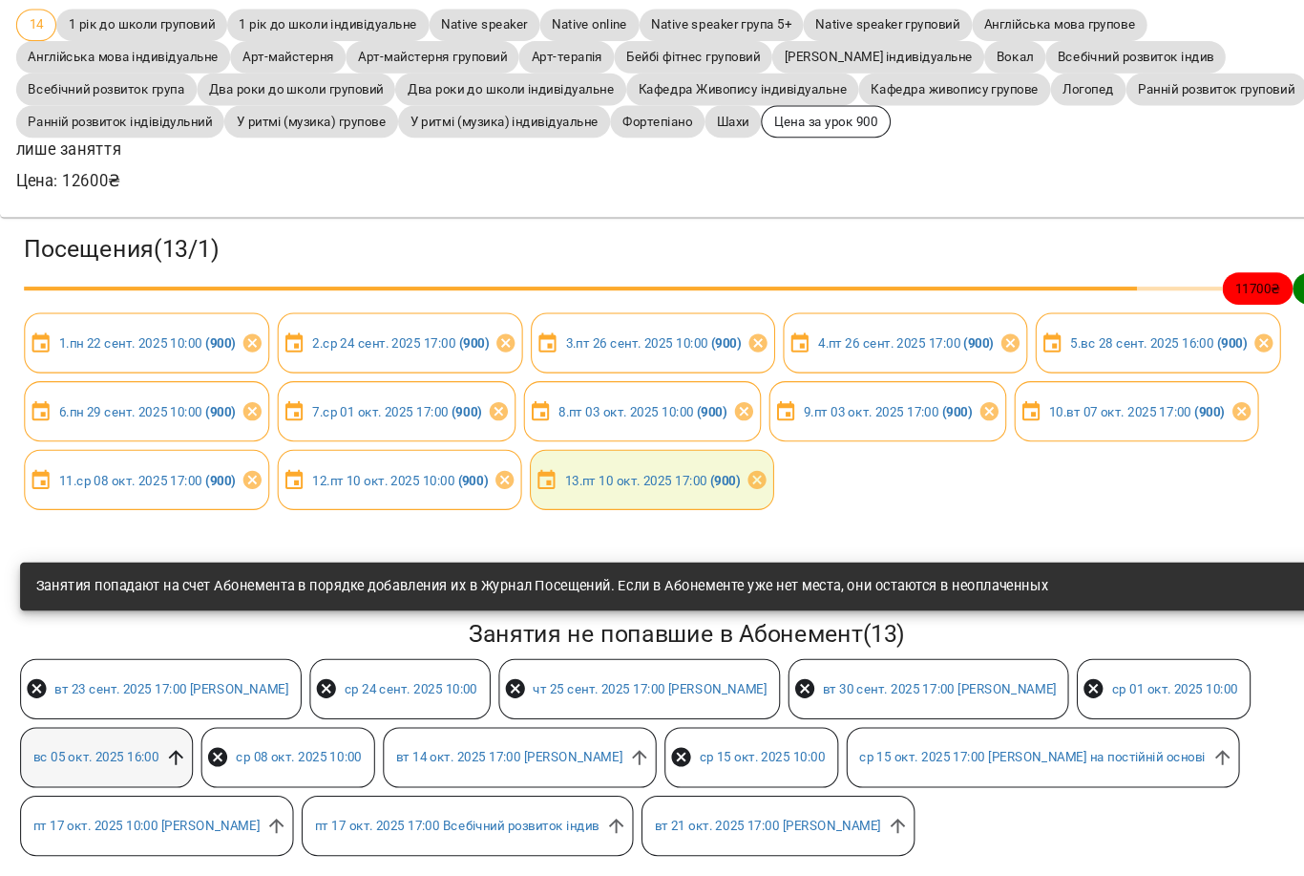
click at [171, 753] on icon at bounding box center [167, 763] width 21 height 21
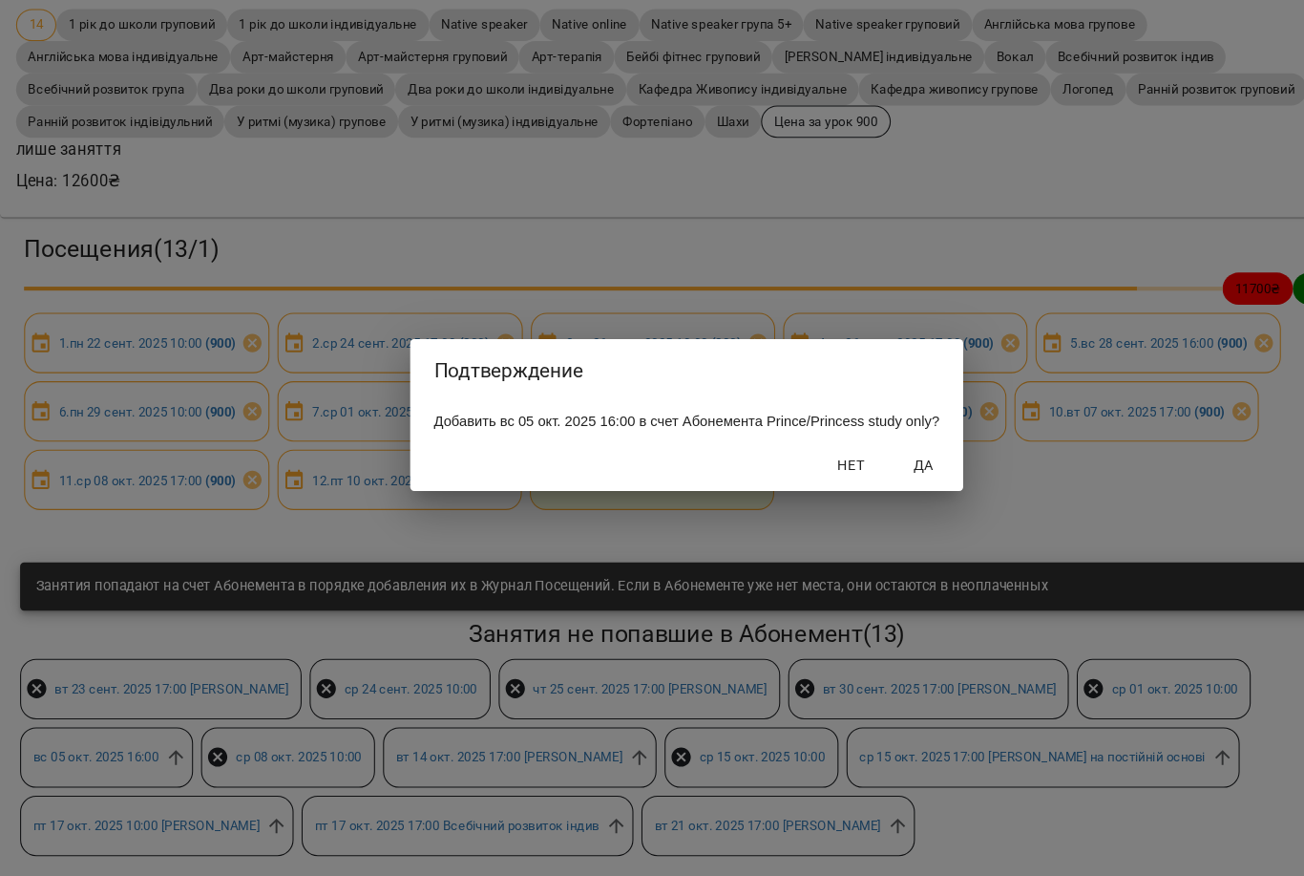
click at [900, 474] on span "Да" at bounding box center [877, 485] width 46 height 23
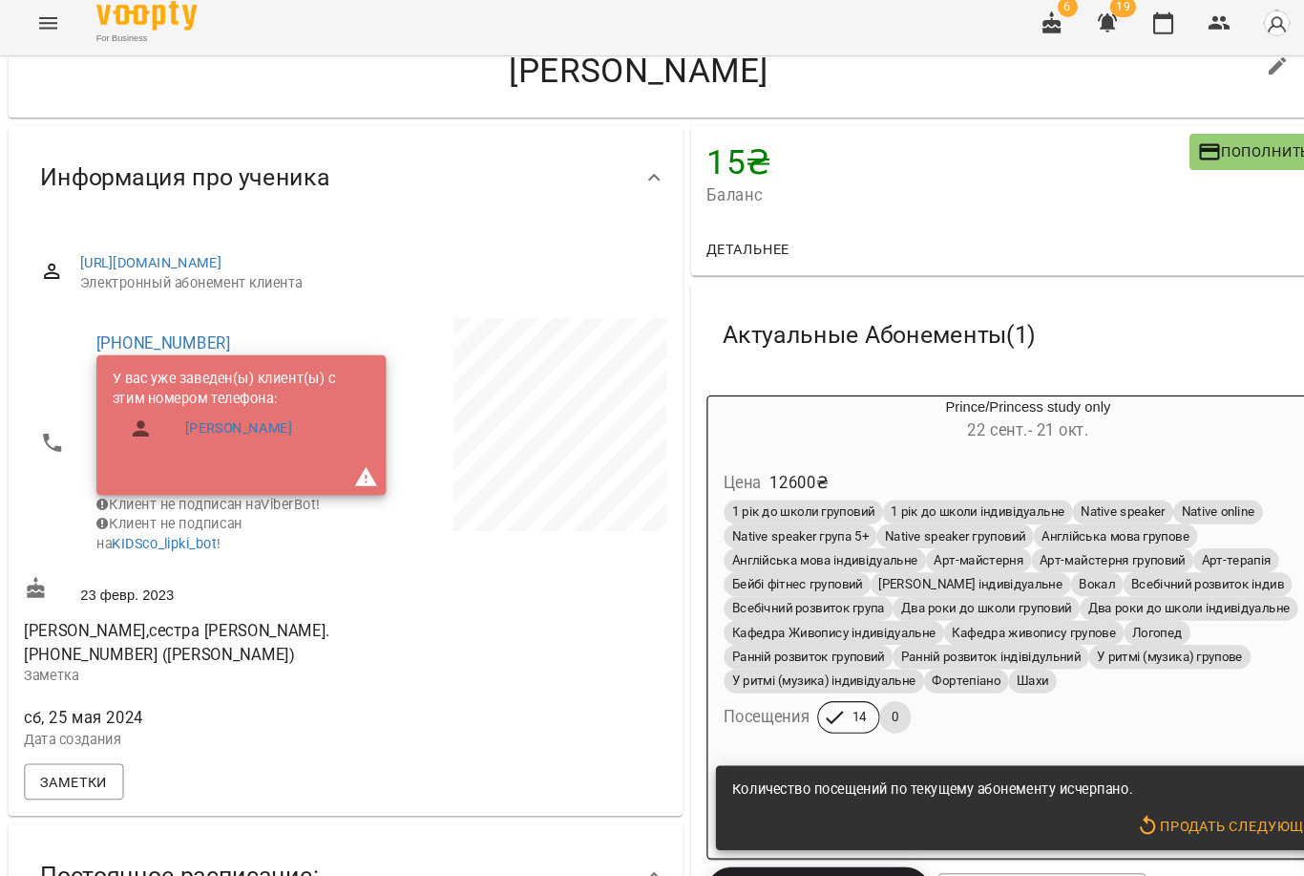
scroll to position [183, 0]
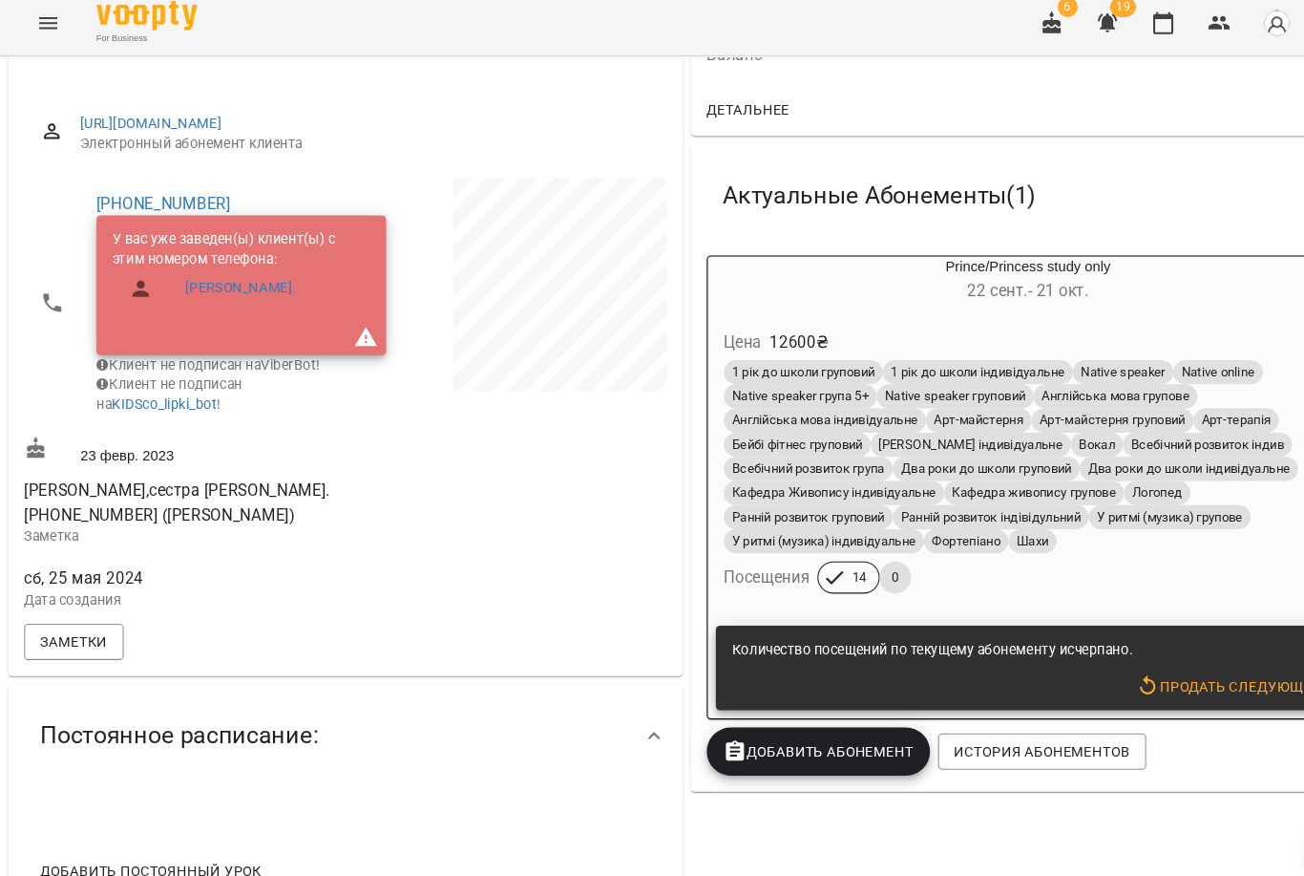
click at [1071, 555] on div "1 рік до школи груповий 1 рік до школи індивідуальне Native speaker Native onli…" at bounding box center [976, 461] width 585 height 229
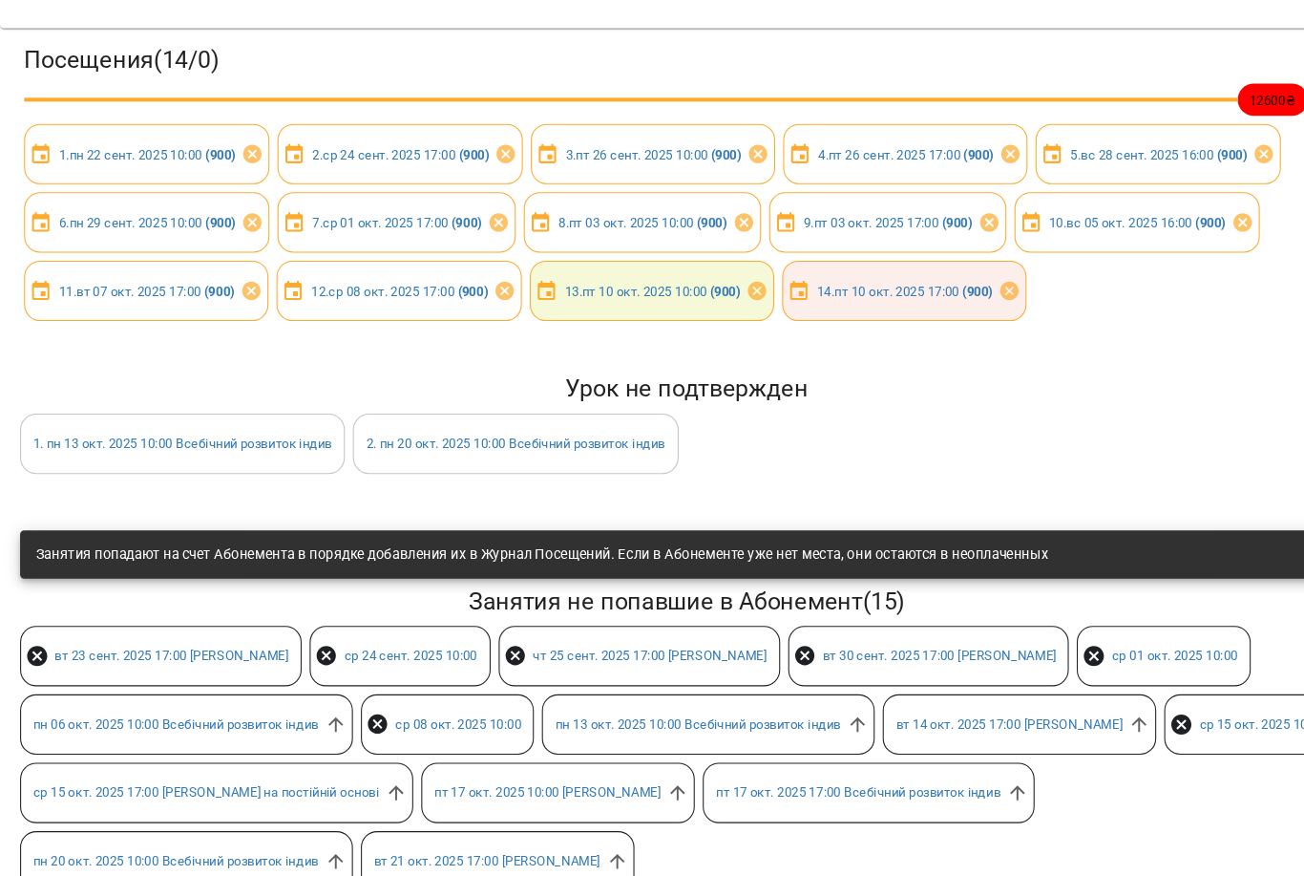
scroll to position [387, 0]
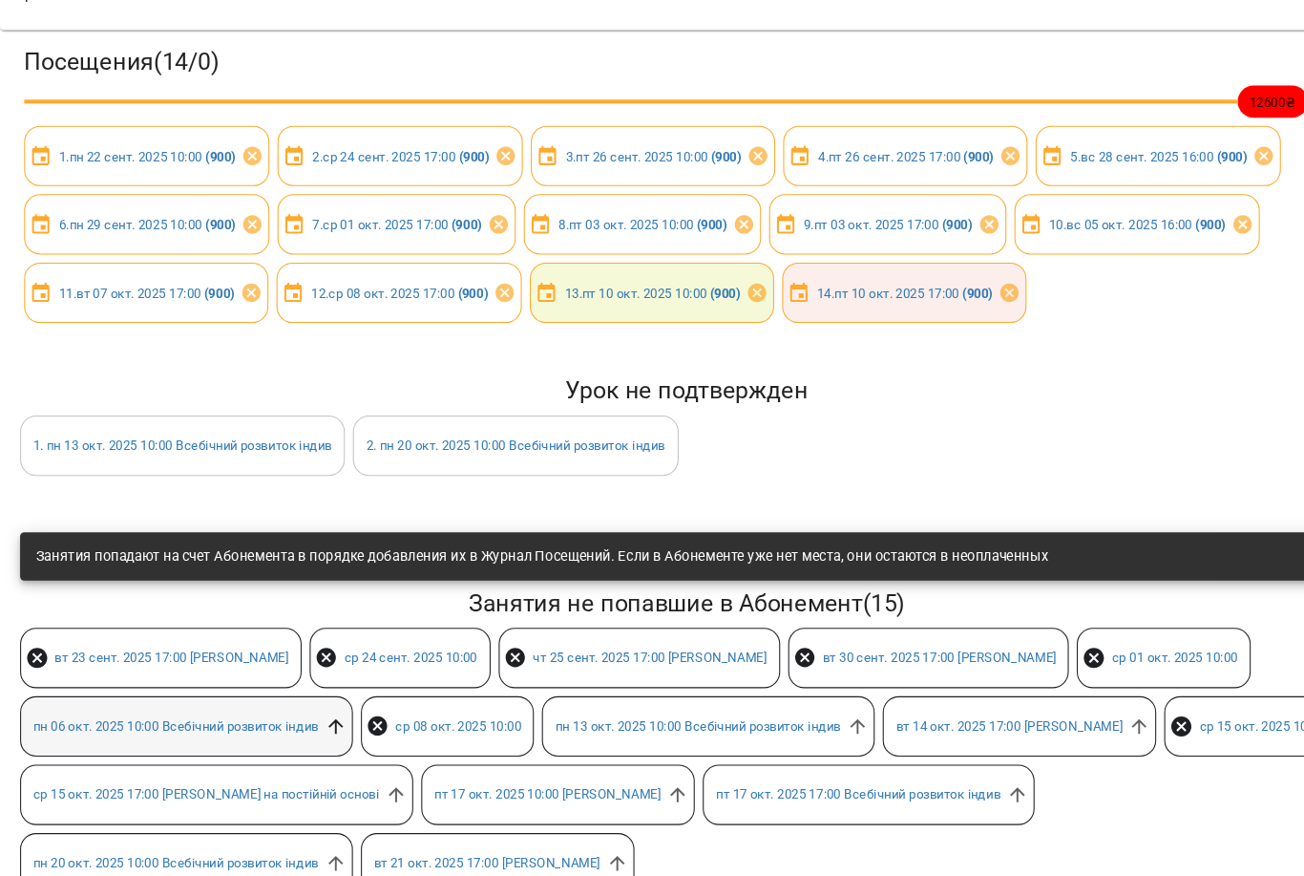
click at [322, 691] on icon at bounding box center [318, 698] width 14 height 14
click at [969, 276] on icon at bounding box center [958, 286] width 21 height 21
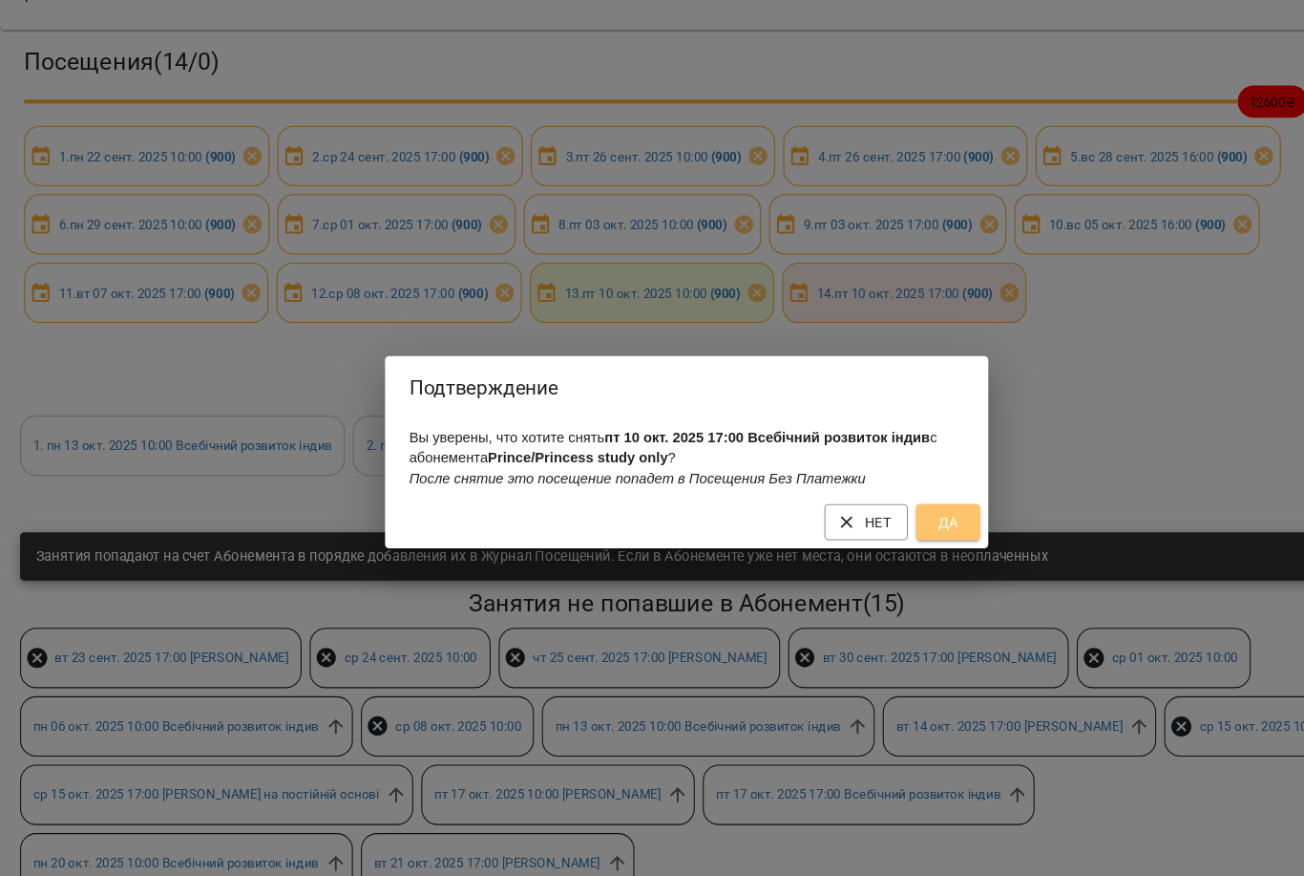
click at [901, 494] on span "Да" at bounding box center [900, 504] width 31 height 23
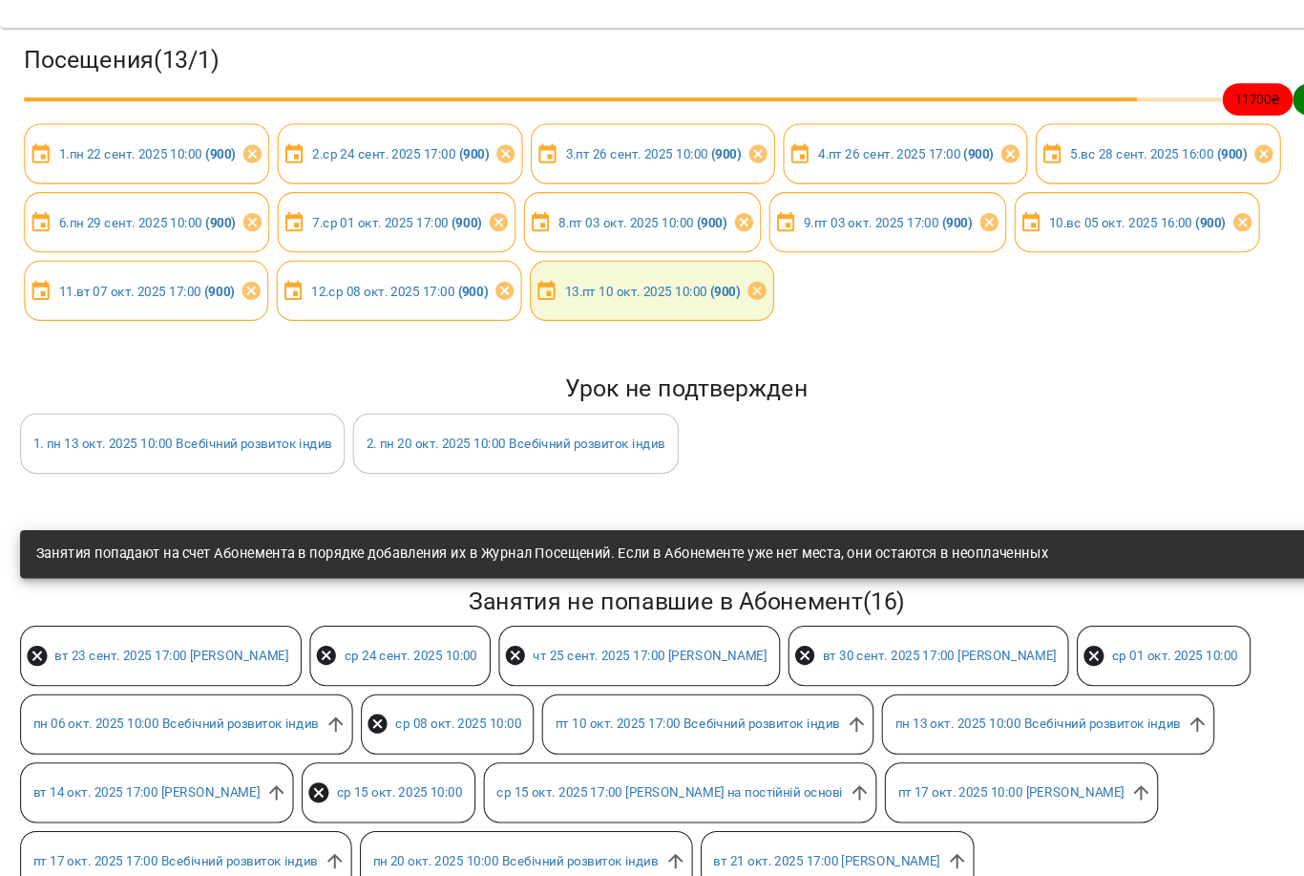
scroll to position [329, 0]
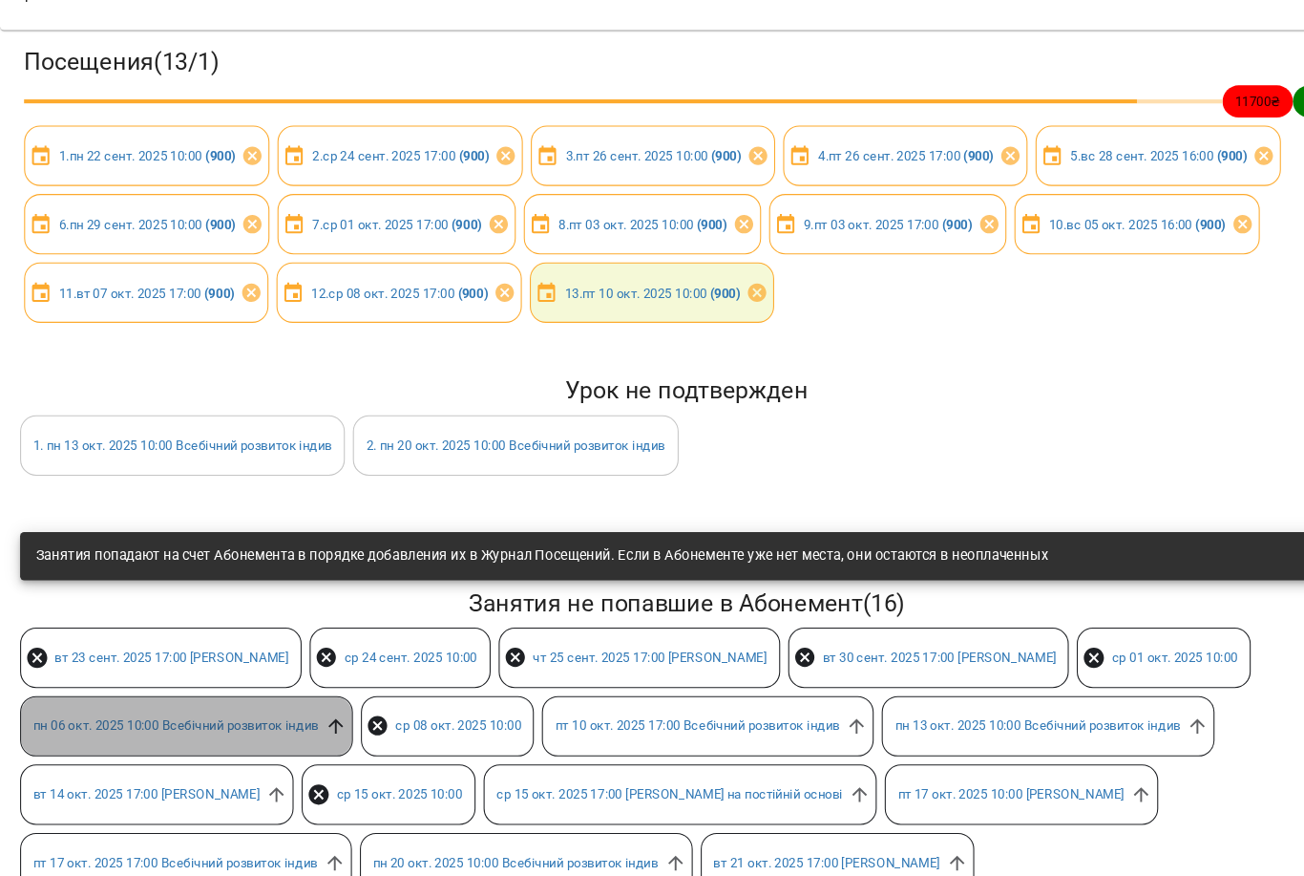
click at [324, 692] on icon at bounding box center [318, 698] width 21 height 21
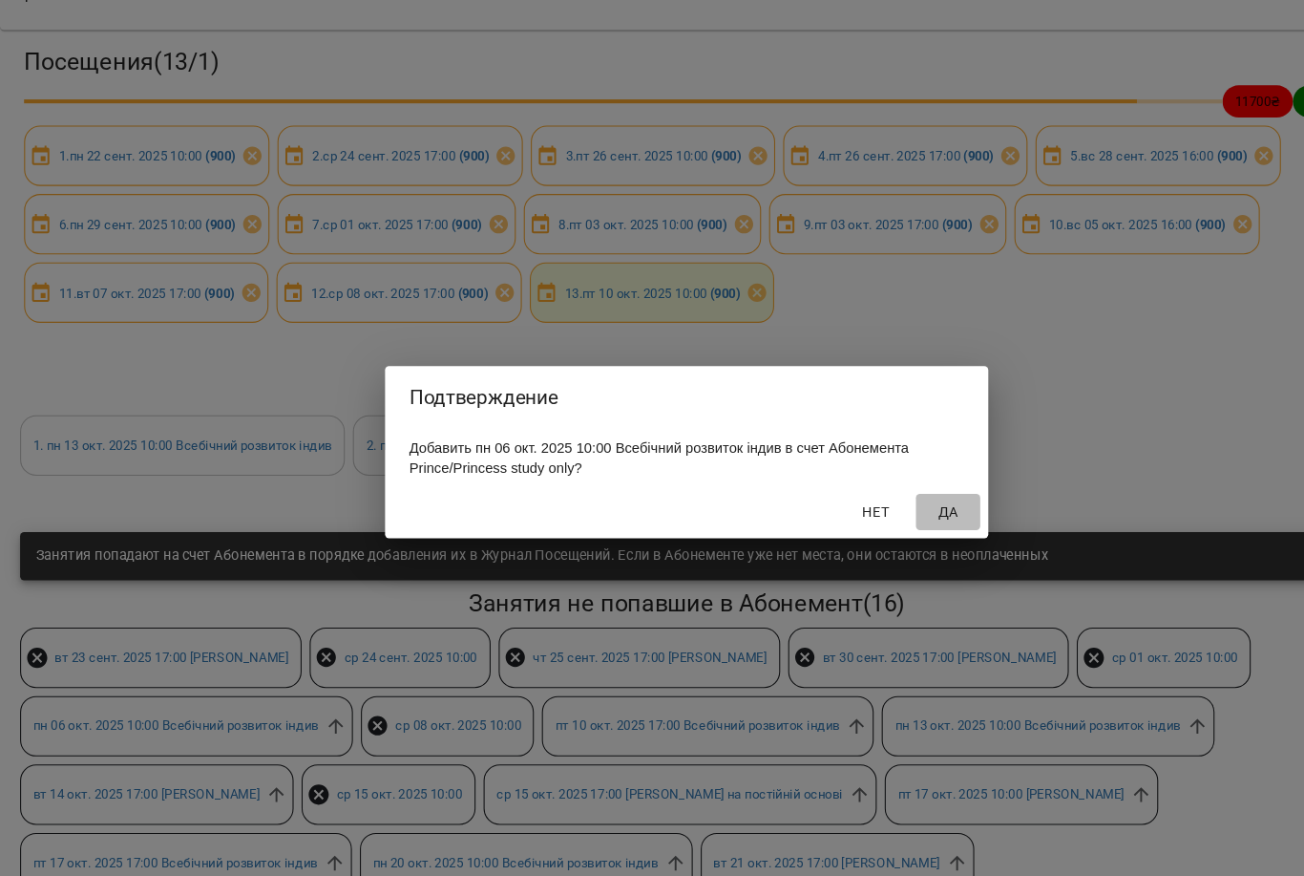
click at [915, 494] on span "Да" at bounding box center [901, 494] width 46 height 23
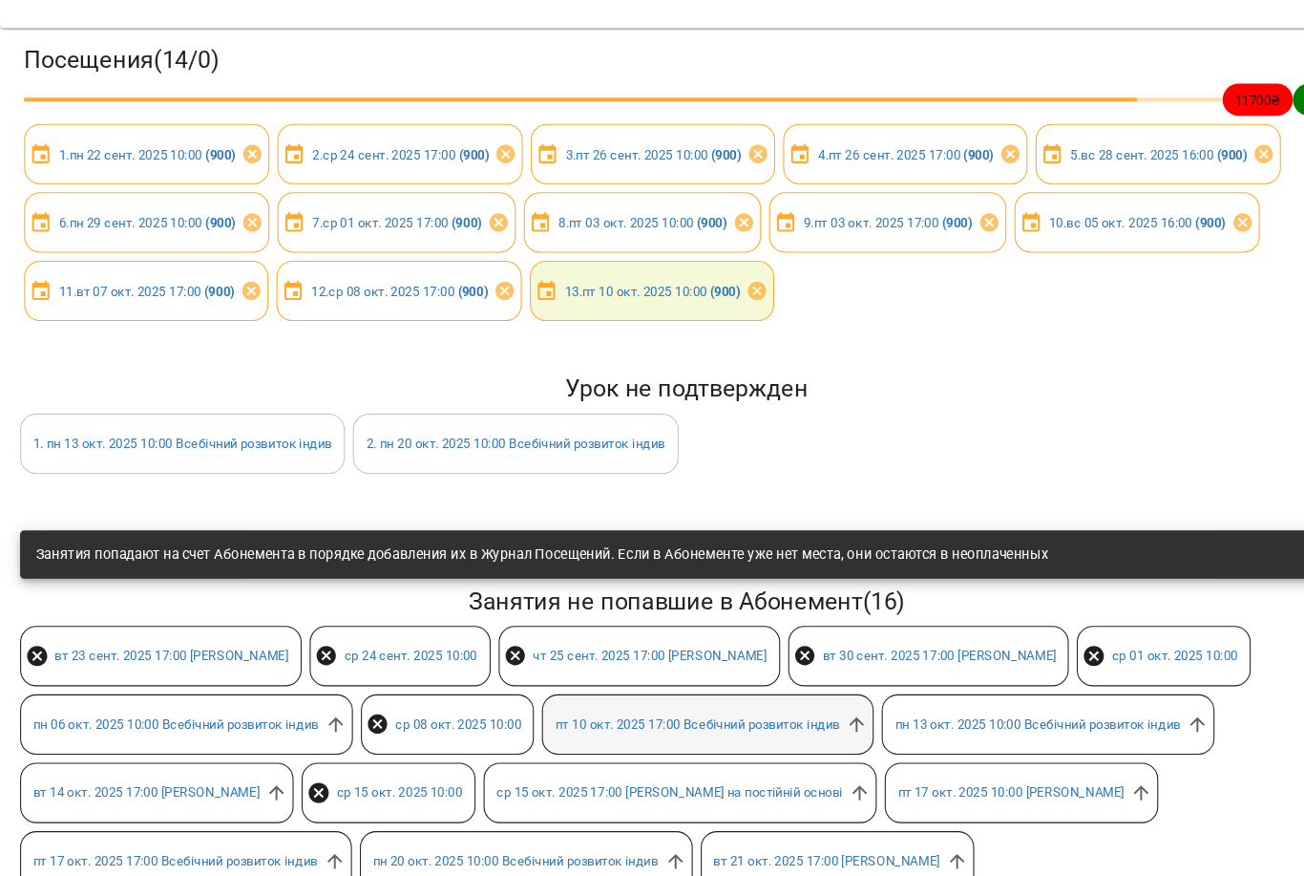
scroll to position [387, 0]
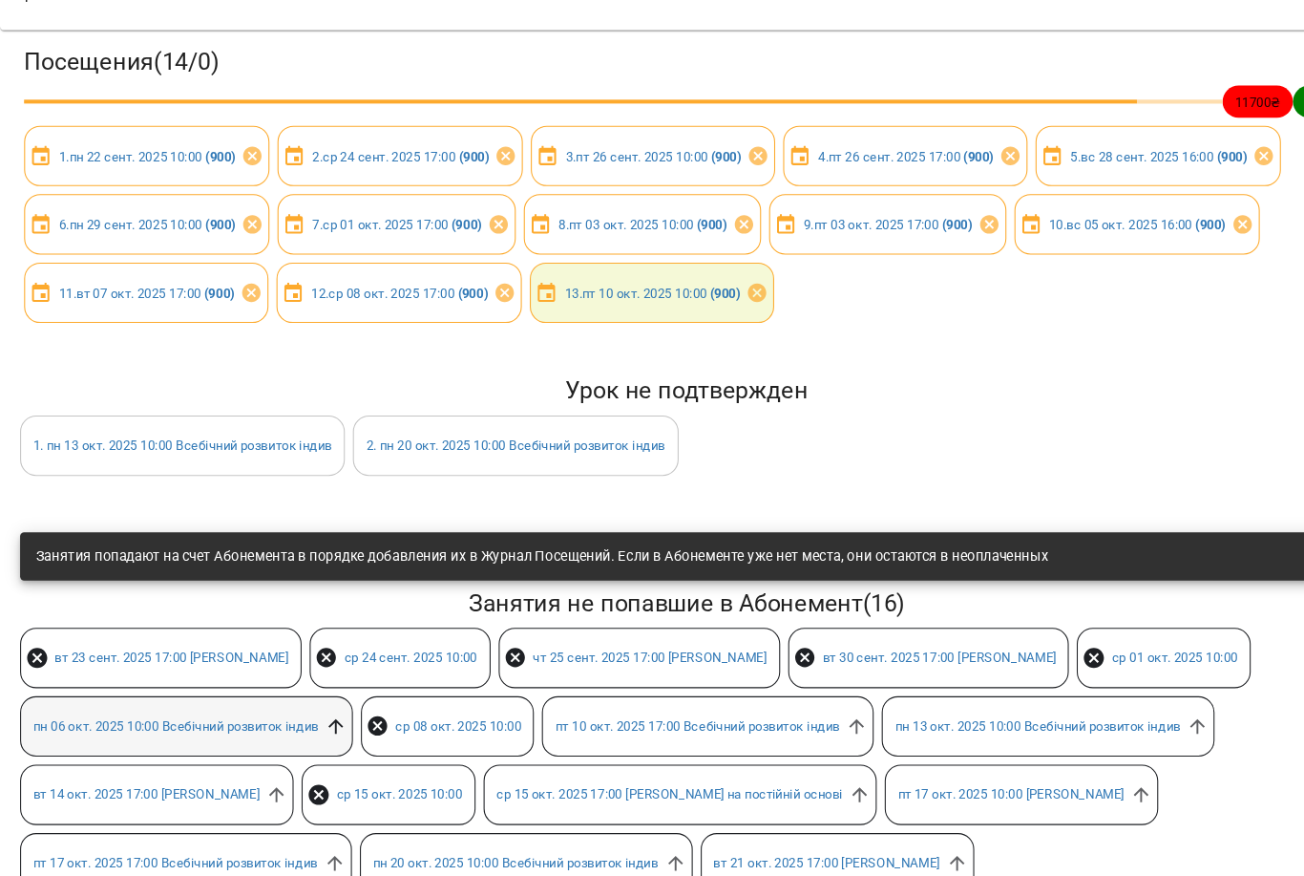
click at [320, 688] on icon at bounding box center [318, 698] width 21 height 21
click at [730, 276] on icon at bounding box center [719, 286] width 21 height 21
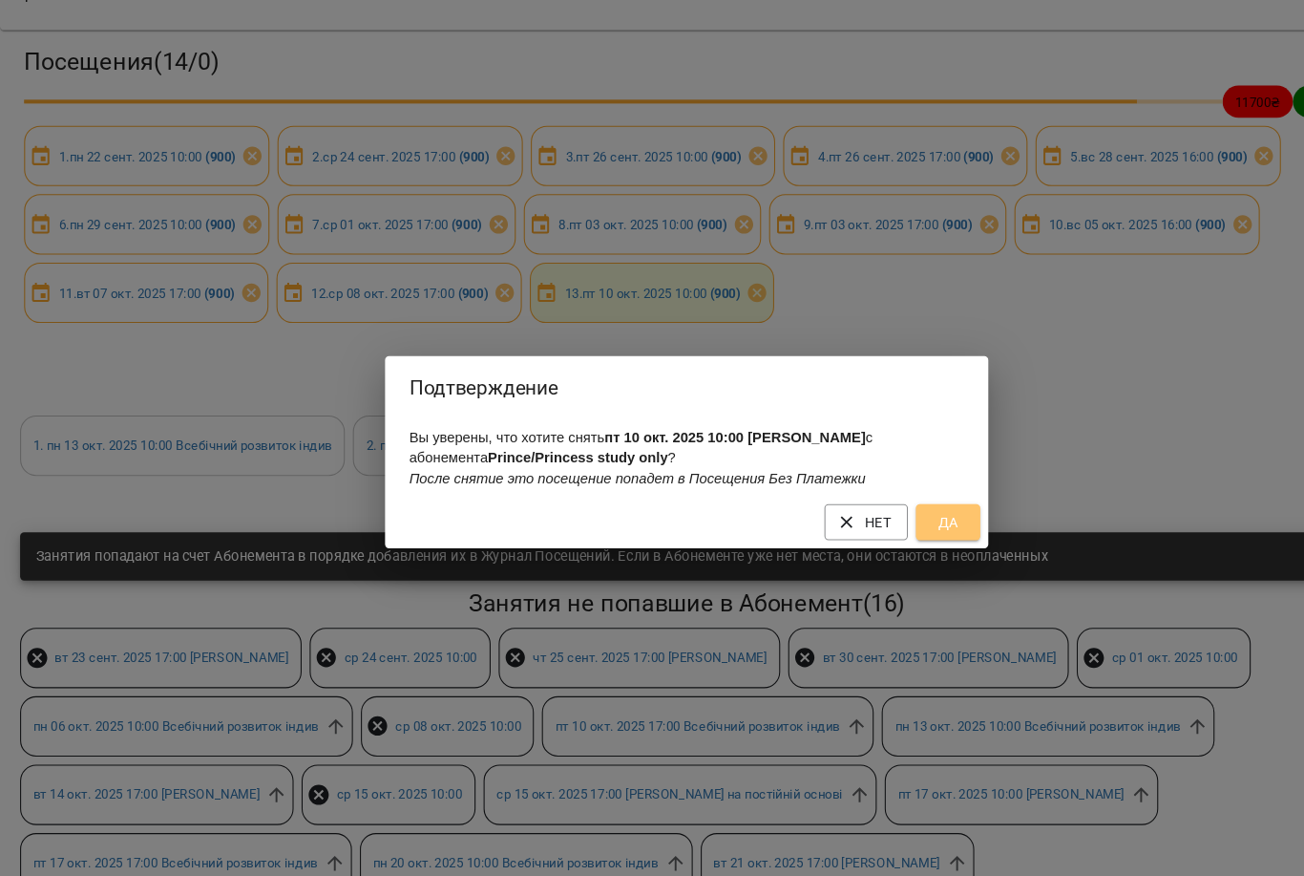
click at [905, 498] on span "Да" at bounding box center [900, 504] width 31 height 23
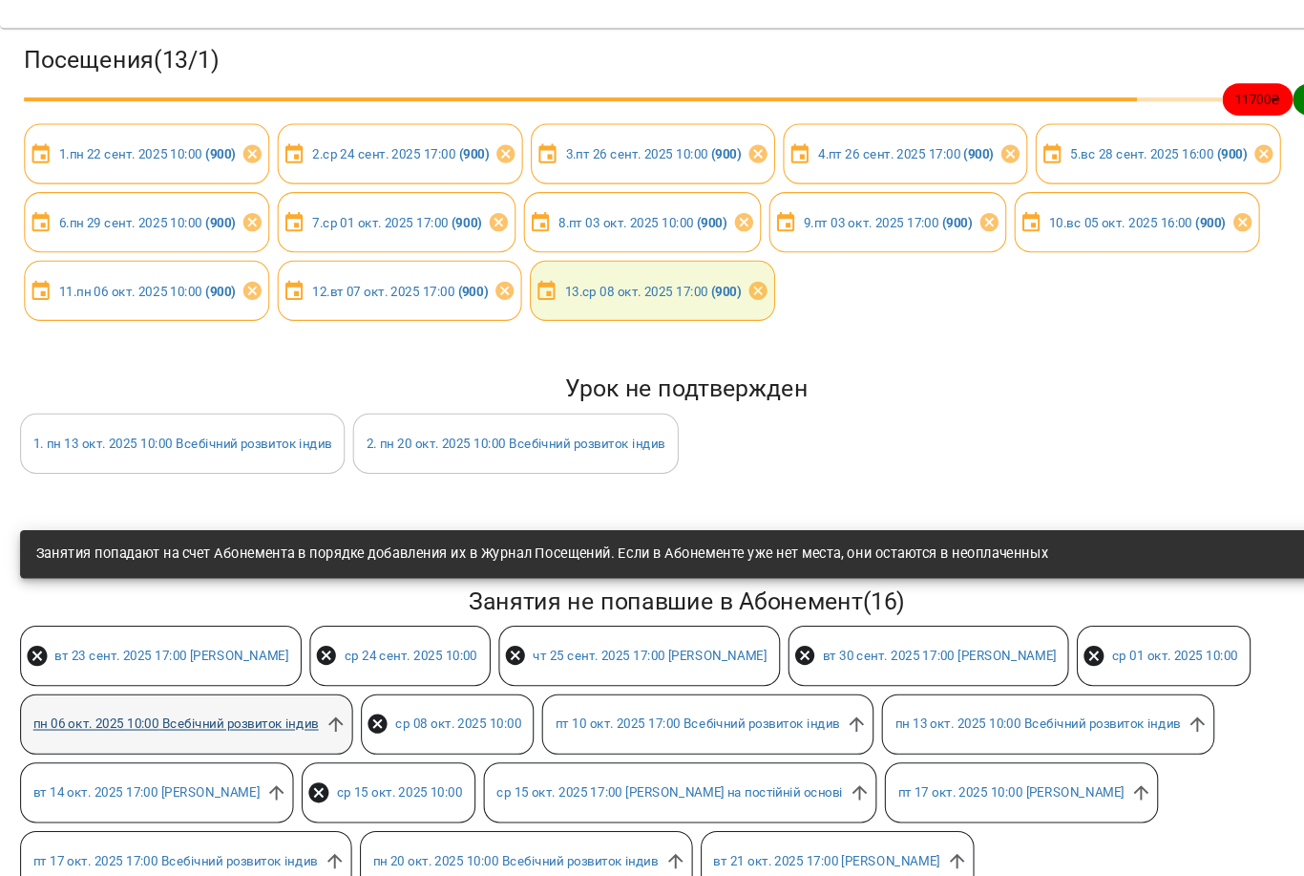
scroll to position [329, 0]
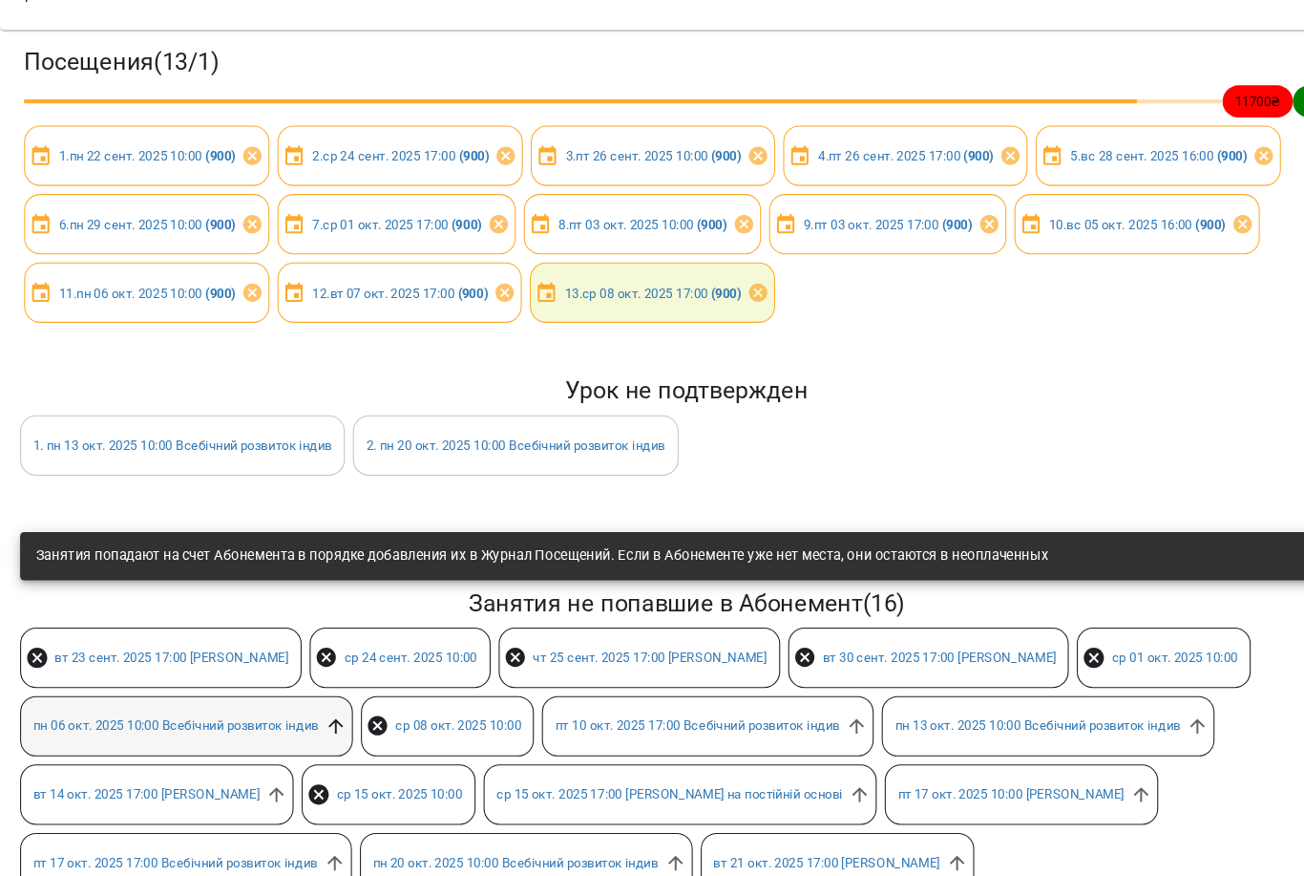
click at [326, 691] on icon at bounding box center [318, 698] width 14 height 14
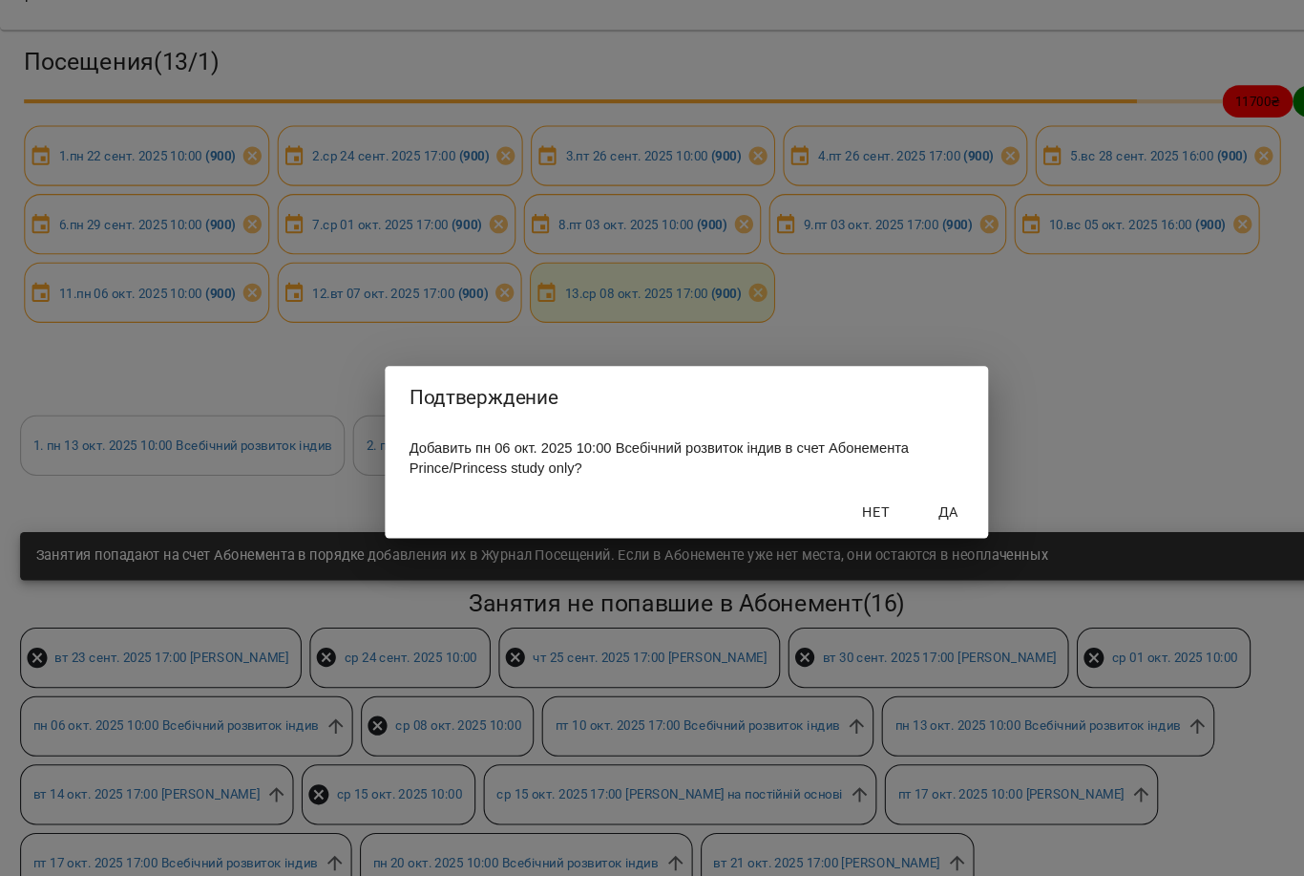
click at [896, 487] on span "Да" at bounding box center [901, 494] width 46 height 23
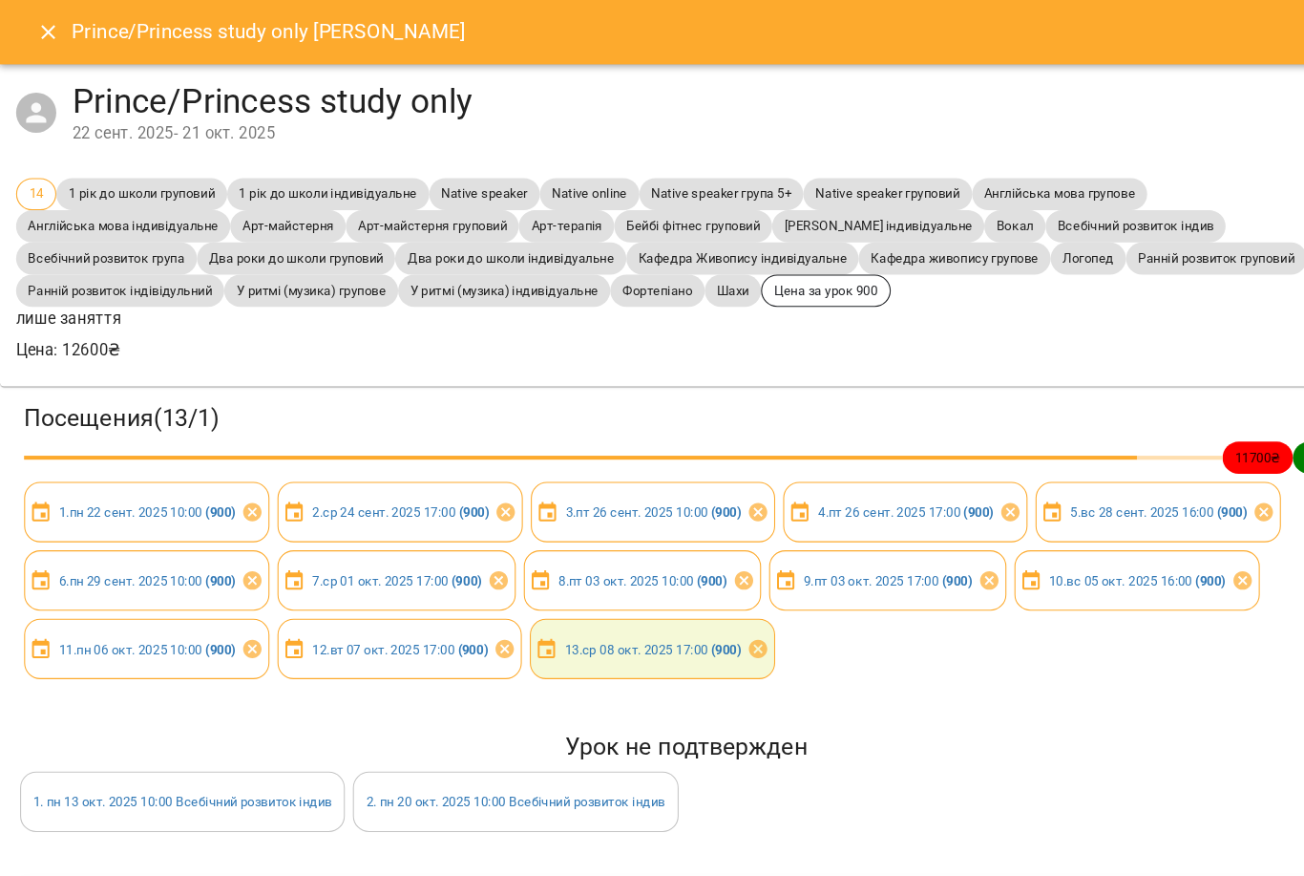
drag, startPoint x: 493, startPoint y: 655, endPoint x: 317, endPoint y: 671, distance: 176.5
click at [0, 0] on html "For Business 6 19 RU Мои Клиенты / [PERSON_NAME] [PERSON_NAME] 15 ₴ Баланс Попо…" at bounding box center [652, 460] width 1304 height 938
click at [317, 671] on div "Посещения ( 13 / 1 ) 11700 ₴ 900 ₴ 1 . пн 22 сент. 2025 10:00 ( 900 ) 2 . ср 24…" at bounding box center [652, 784] width 1320 height 850
click at [487, 618] on icon at bounding box center [479, 615] width 17 height 17
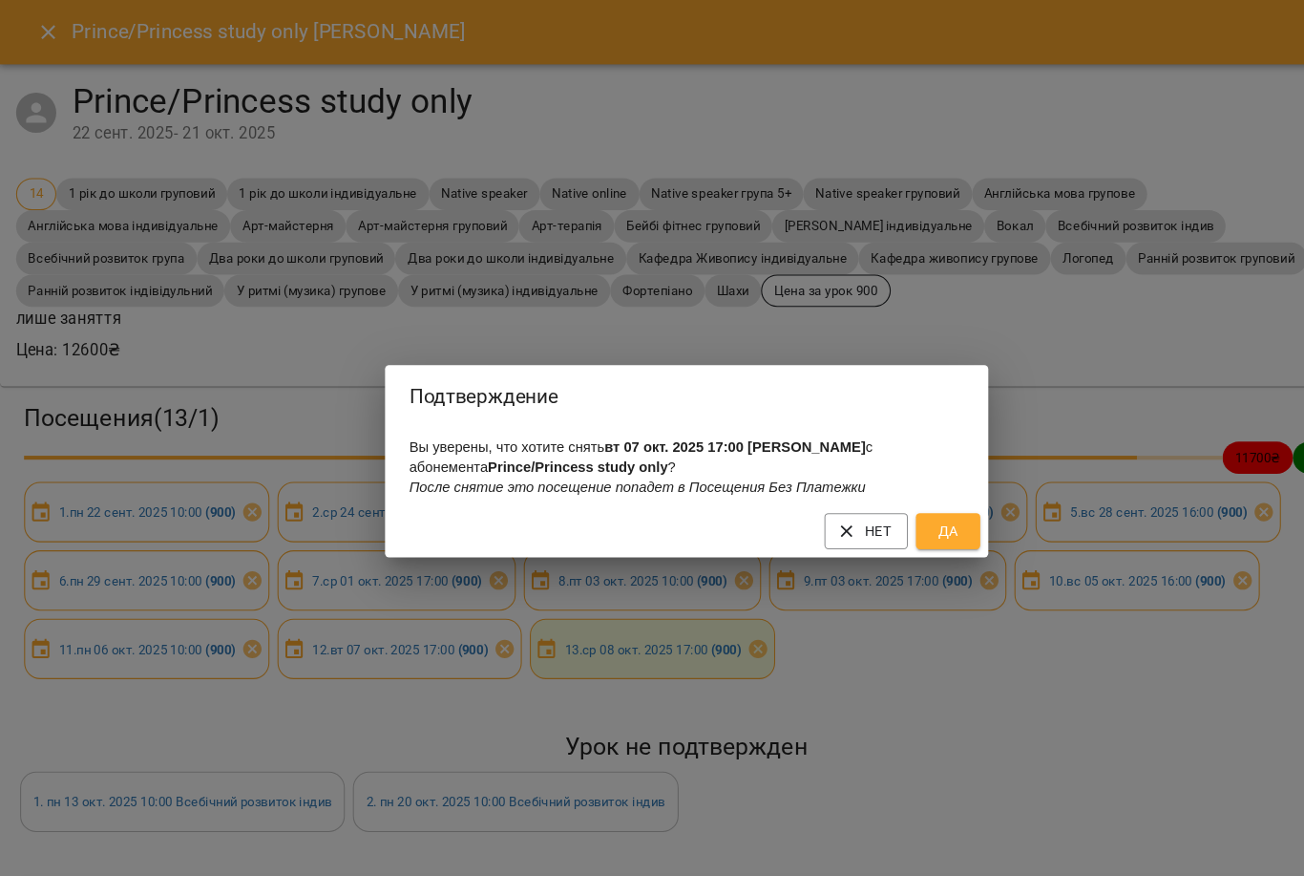
click at [895, 524] on div "Нет Да" at bounding box center [652, 504] width 573 height 50
click at [901, 513] on span "Да" at bounding box center [900, 504] width 31 height 23
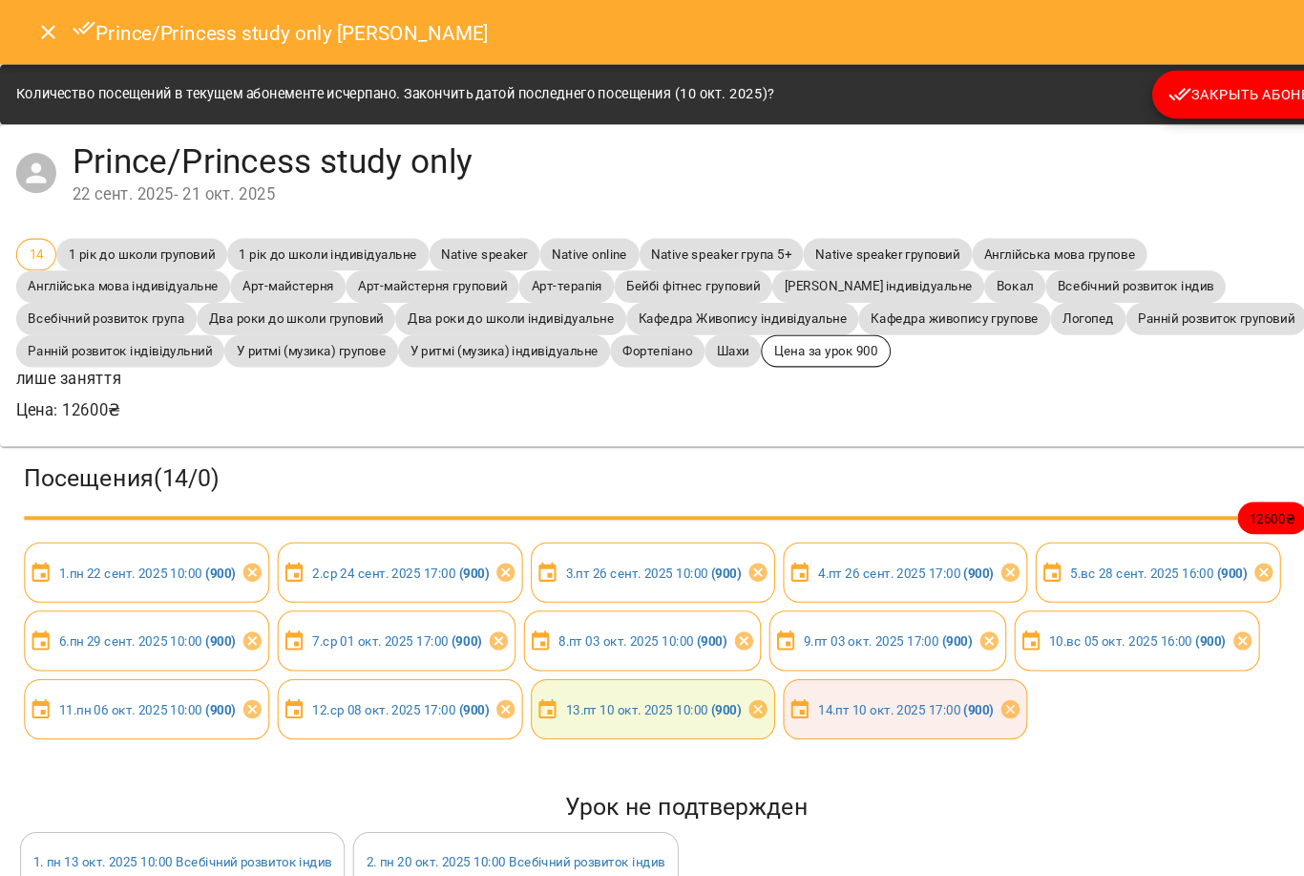
scroll to position [158, 0]
click at [45, 25] on icon "Close" at bounding box center [45, 30] width 23 height 23
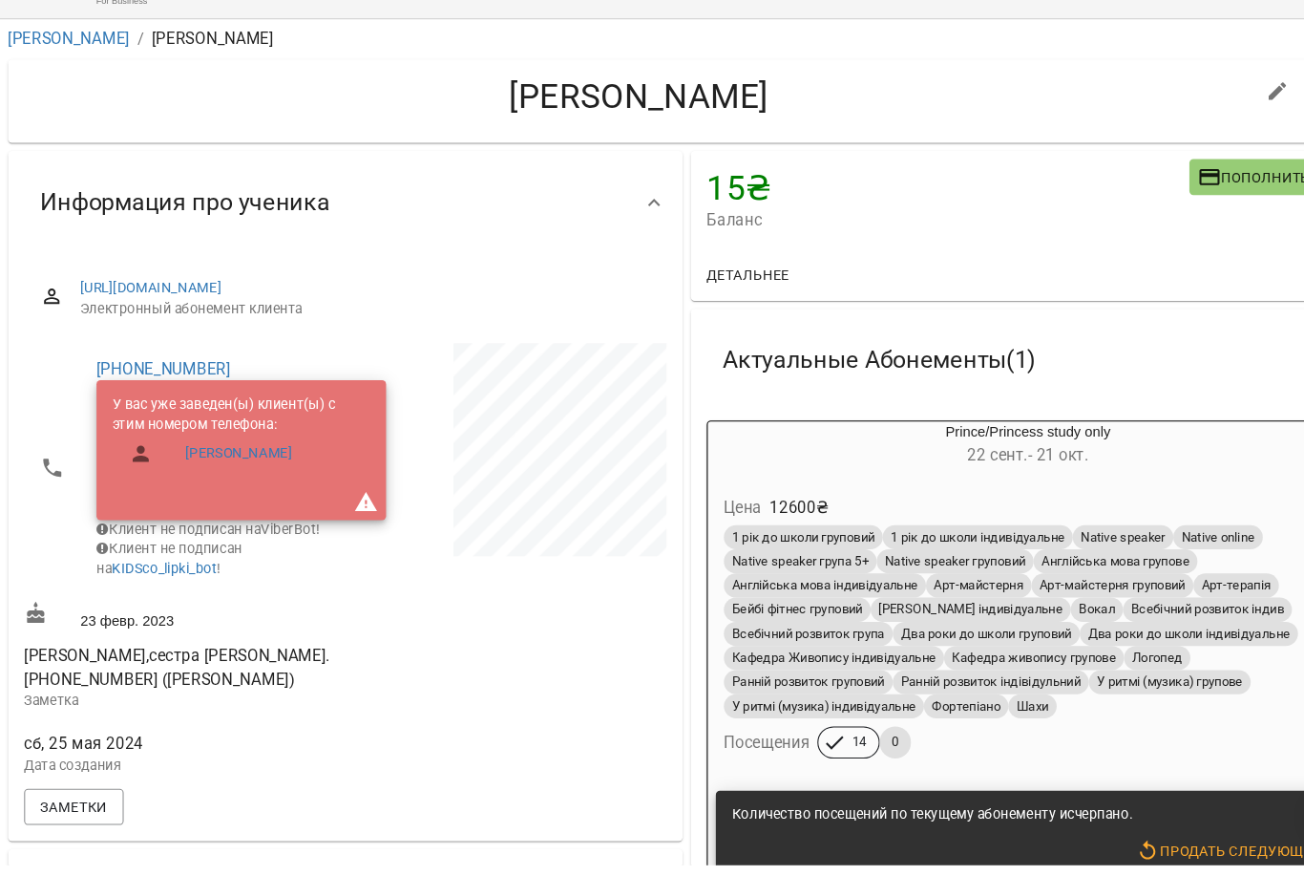
scroll to position [0, 0]
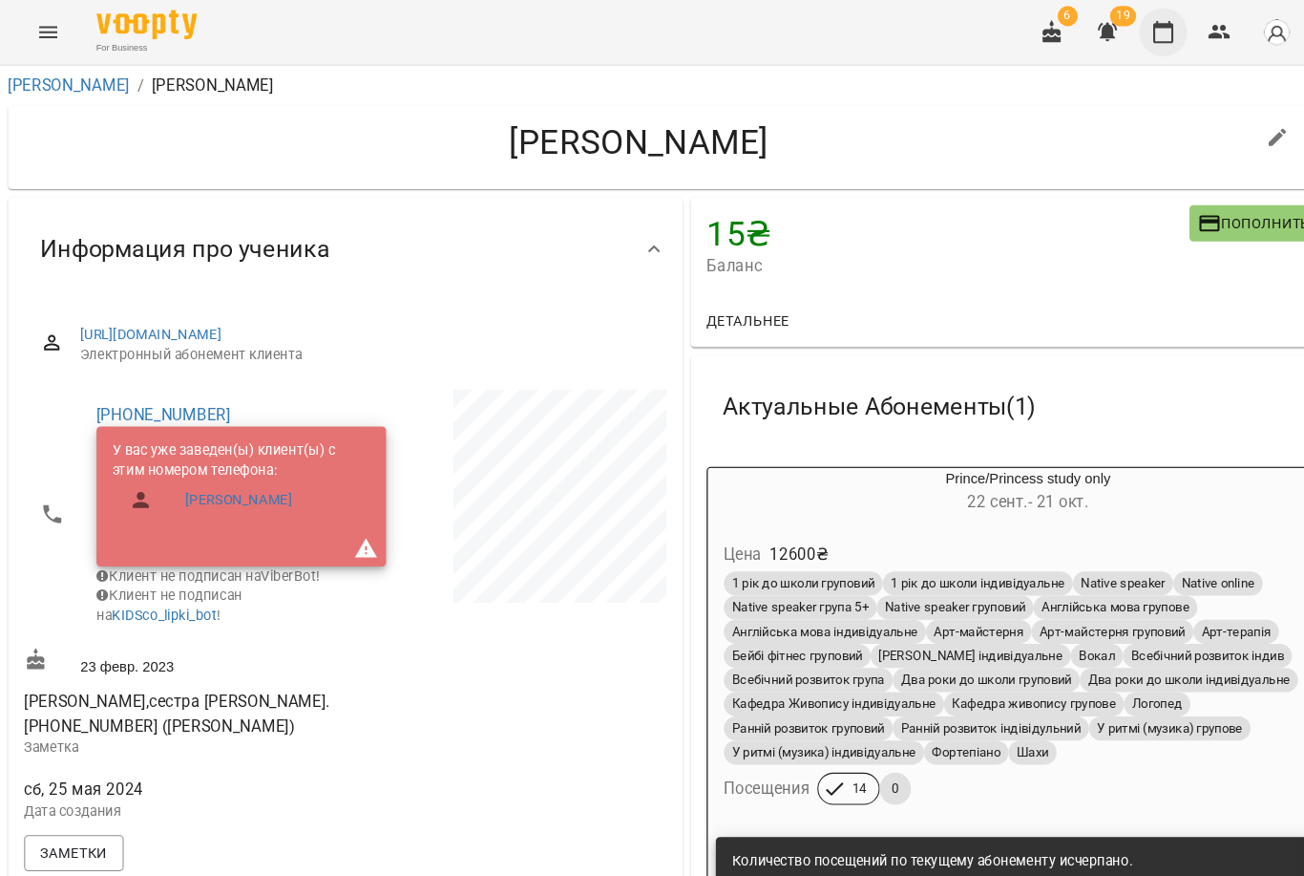
click at [1113, 28] on icon "button" at bounding box center [1104, 30] width 23 height 23
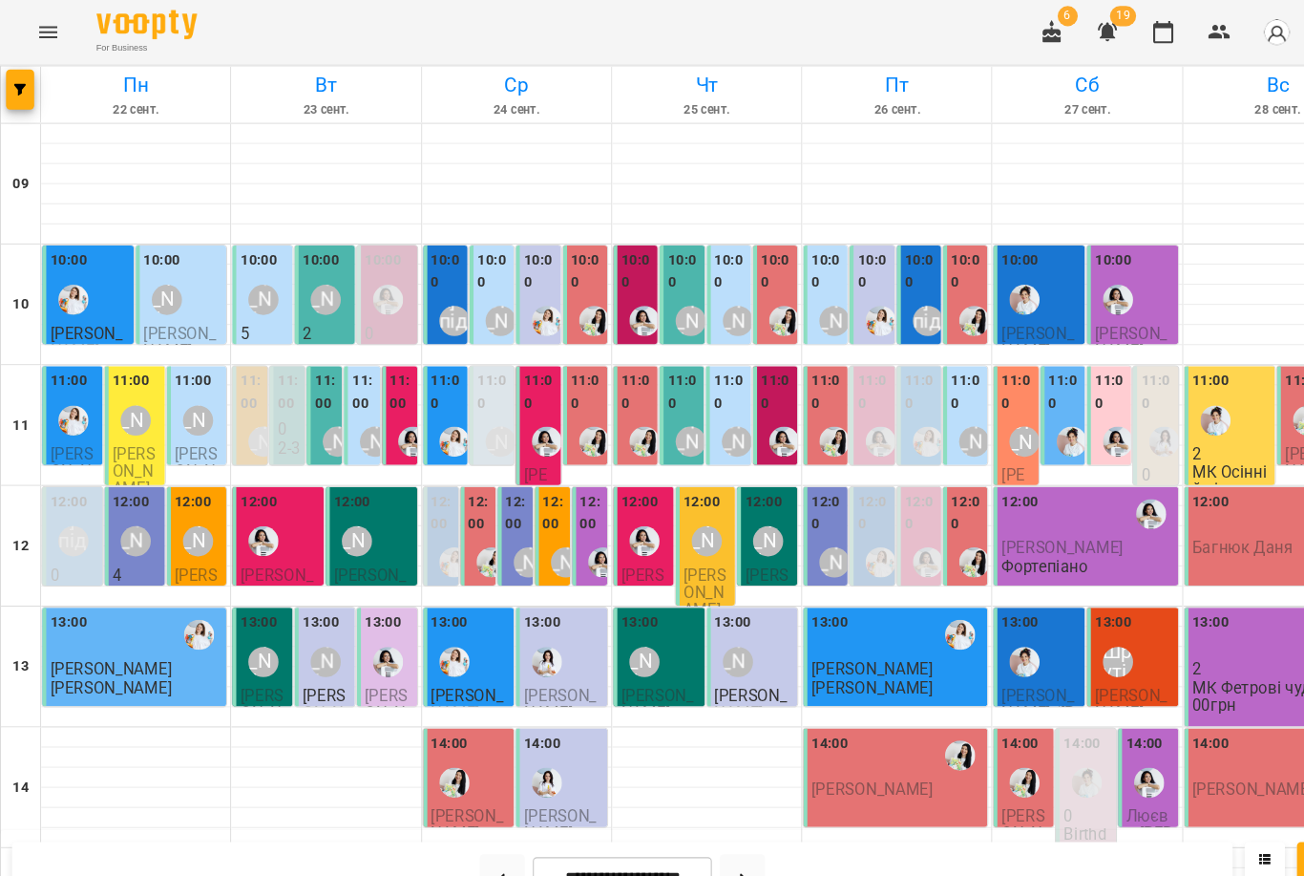
scroll to position [171, 0]
click at [46, 12] on button "Menu" at bounding box center [46, 31] width 46 height 46
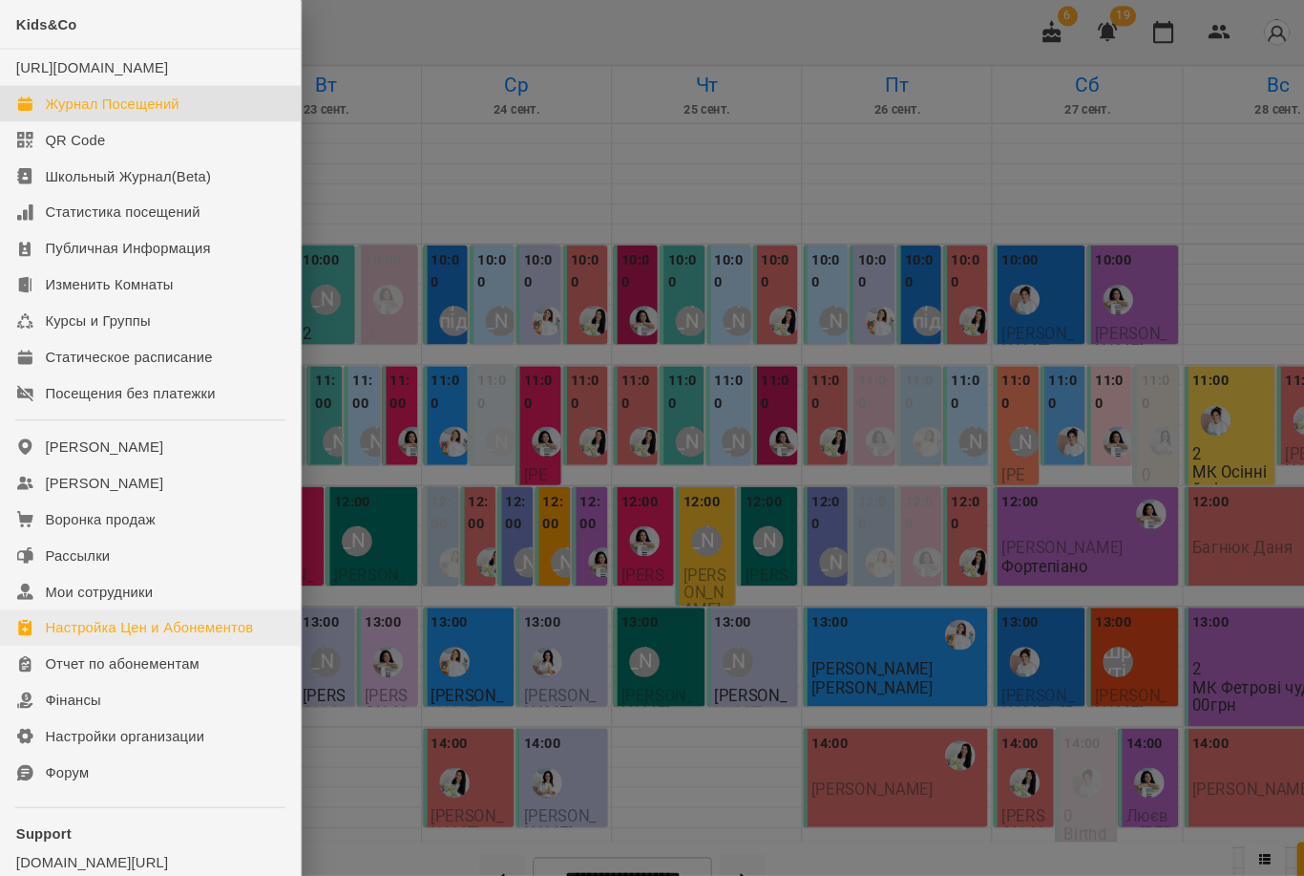
click at [132, 605] on div "Настройка Цен и Абонементов" at bounding box center [142, 595] width 198 height 19
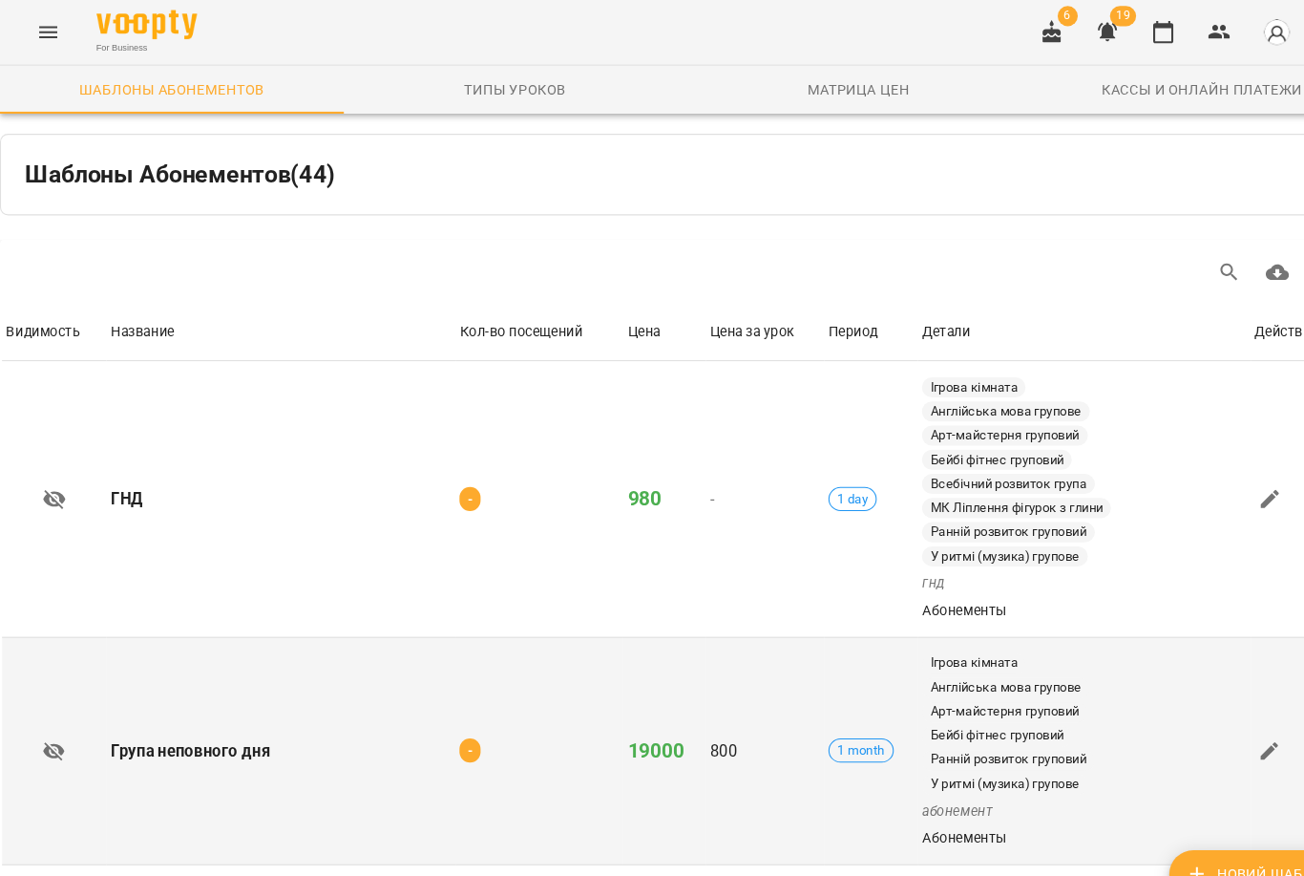
scroll to position [797, 0]
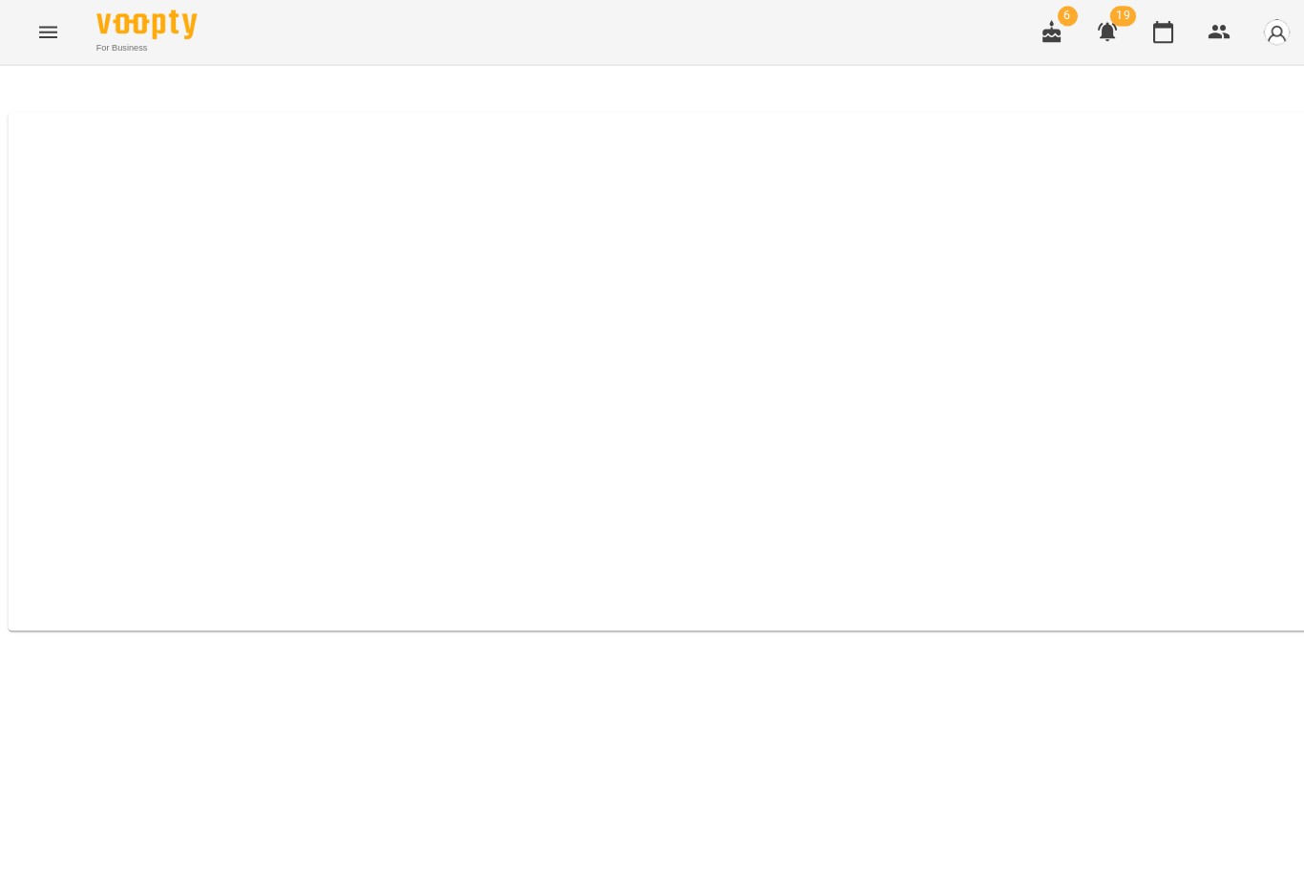
select select "*****"
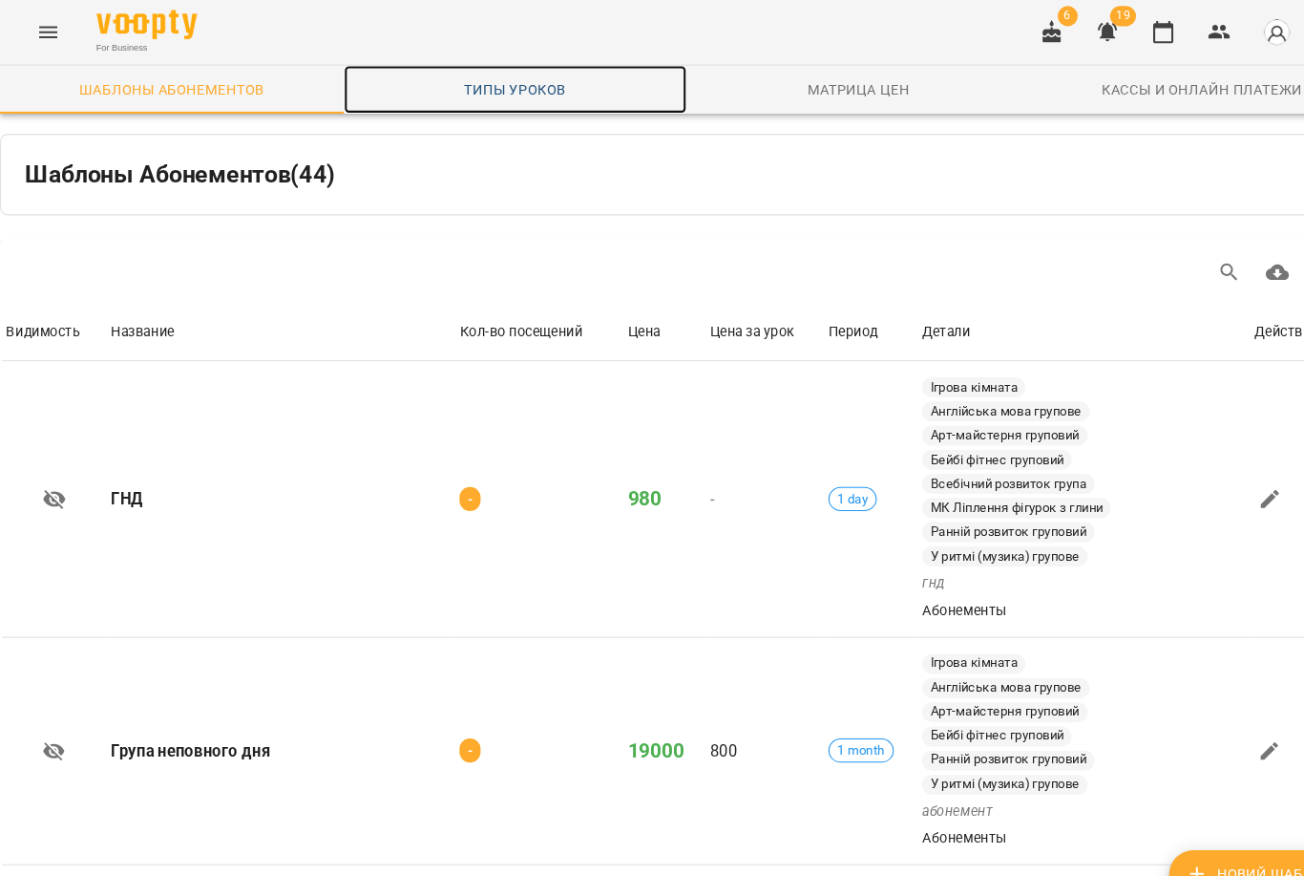
click at [501, 89] on span "Типы уроков" at bounding box center [490, 85] width 304 height 23
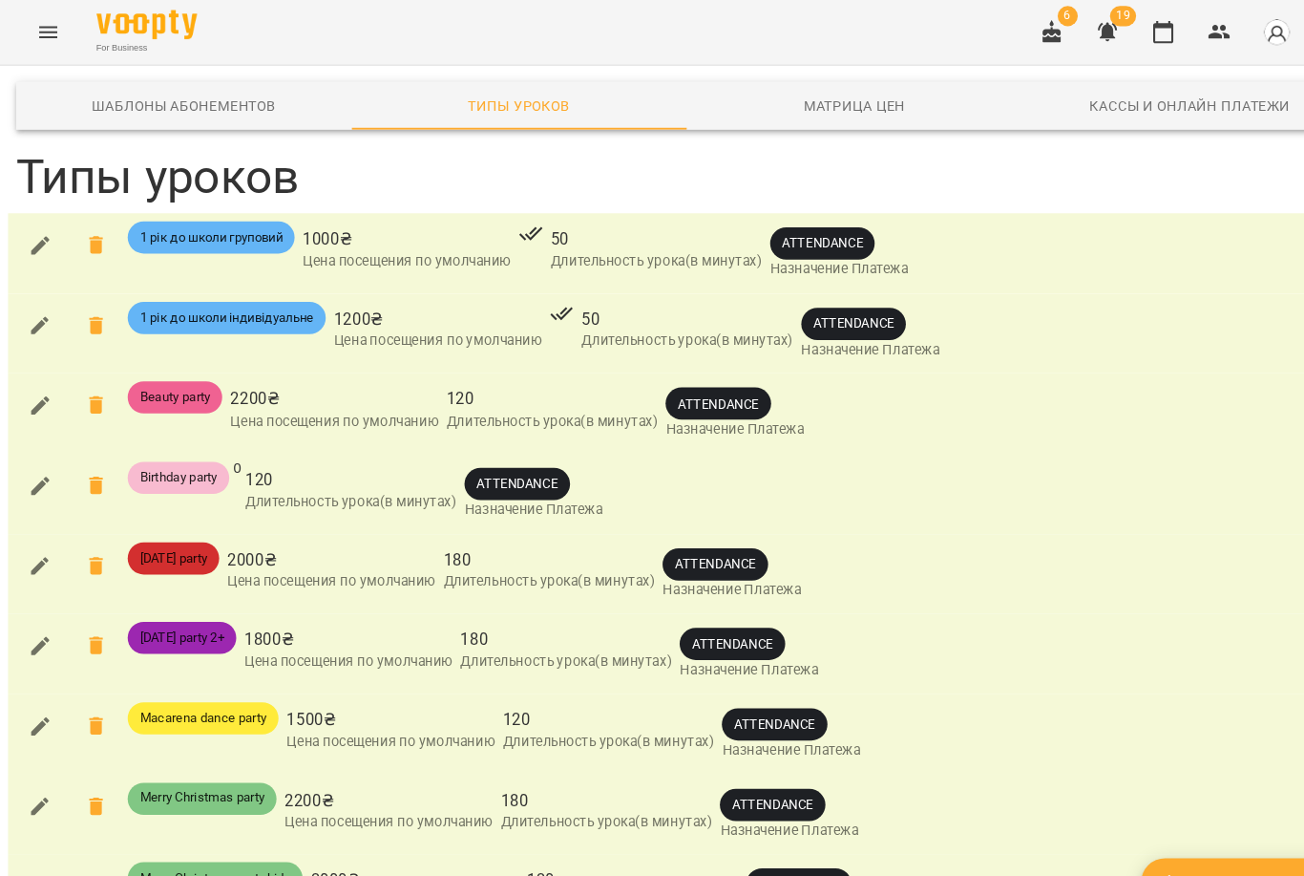
scroll to position [10, 0]
click at [39, 224] on icon "button" at bounding box center [38, 232] width 17 height 17
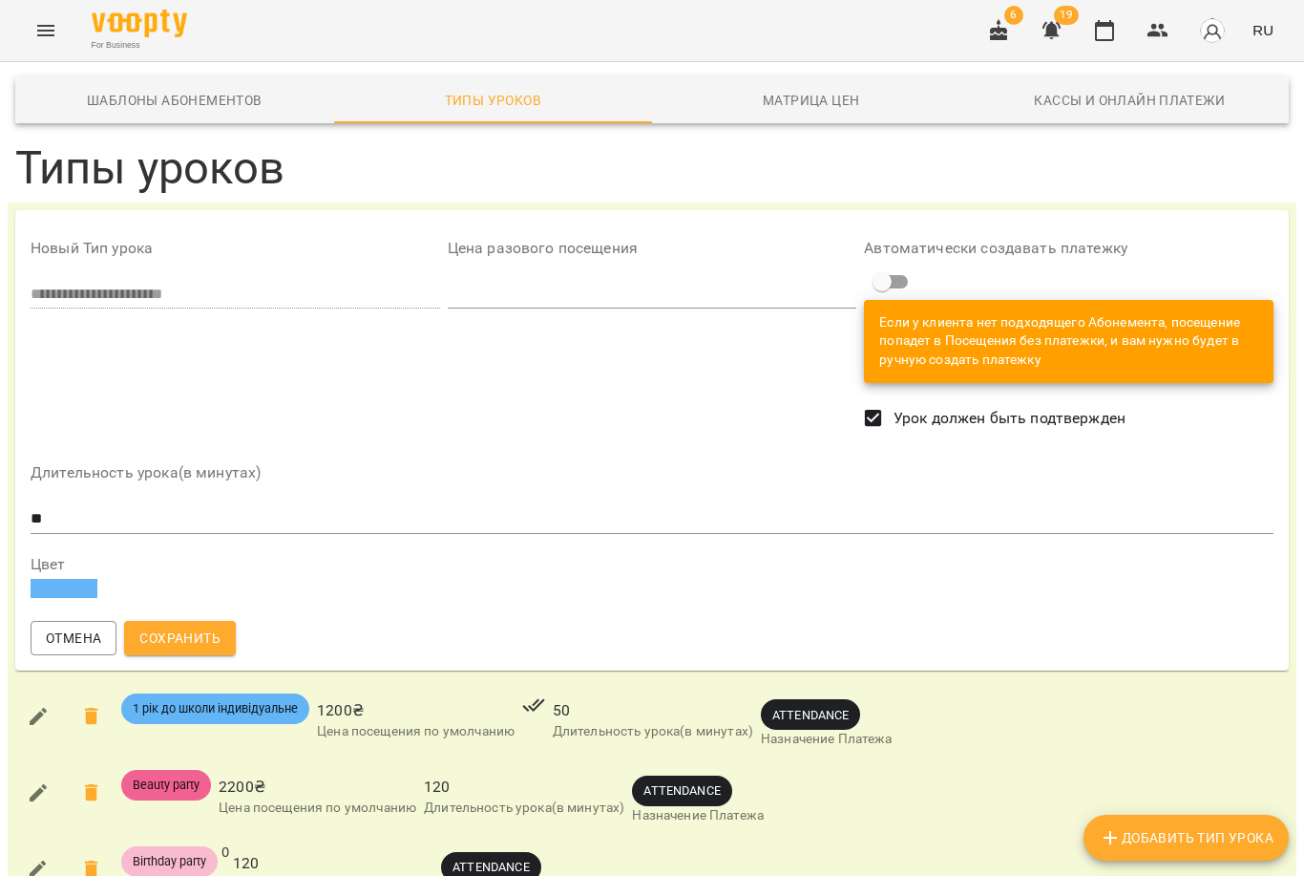
scroll to position [0, 0]
click at [26, 716] on button "button" at bounding box center [38, 716] width 46 height 46
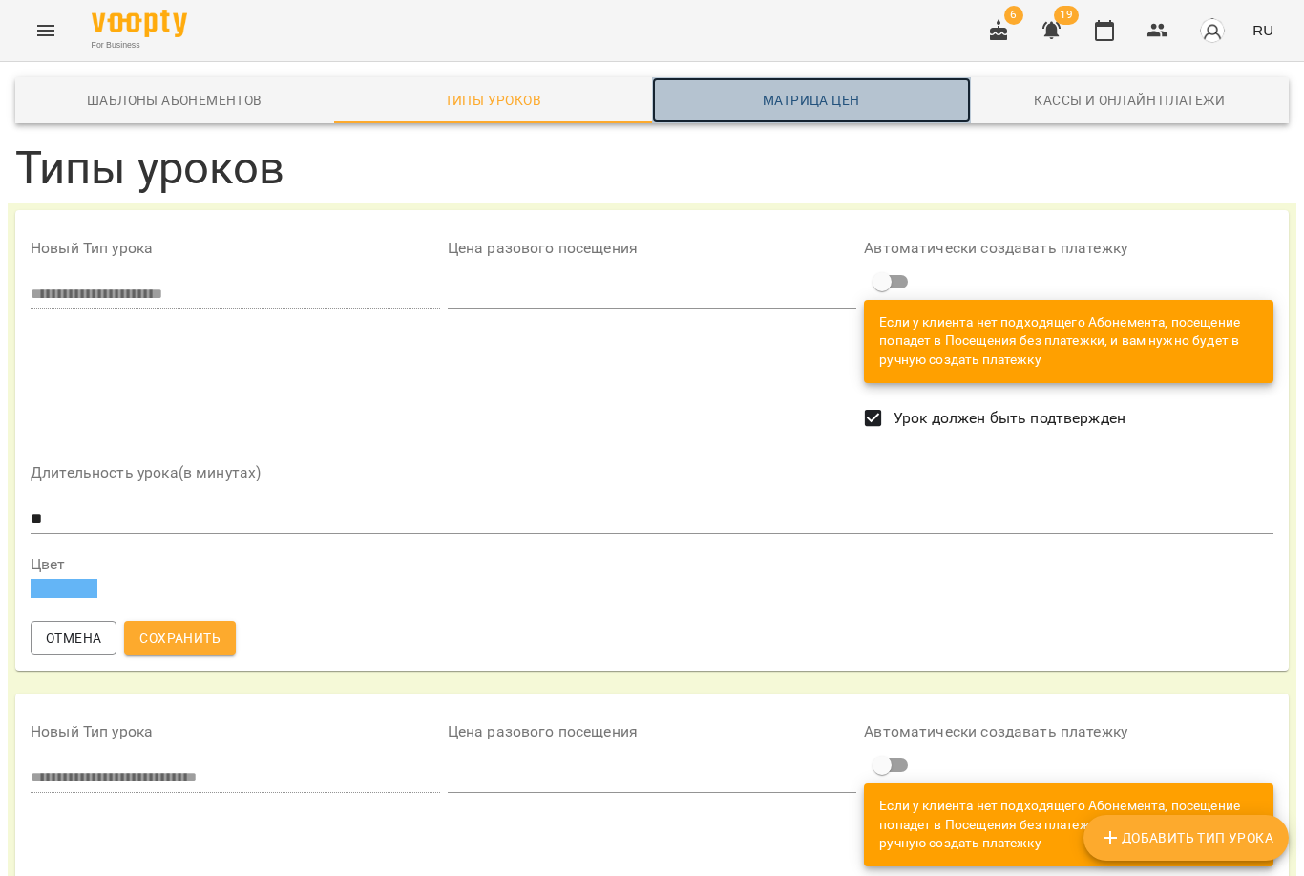
click at [847, 90] on span "Матрица цен" at bounding box center [812, 100] width 296 height 23
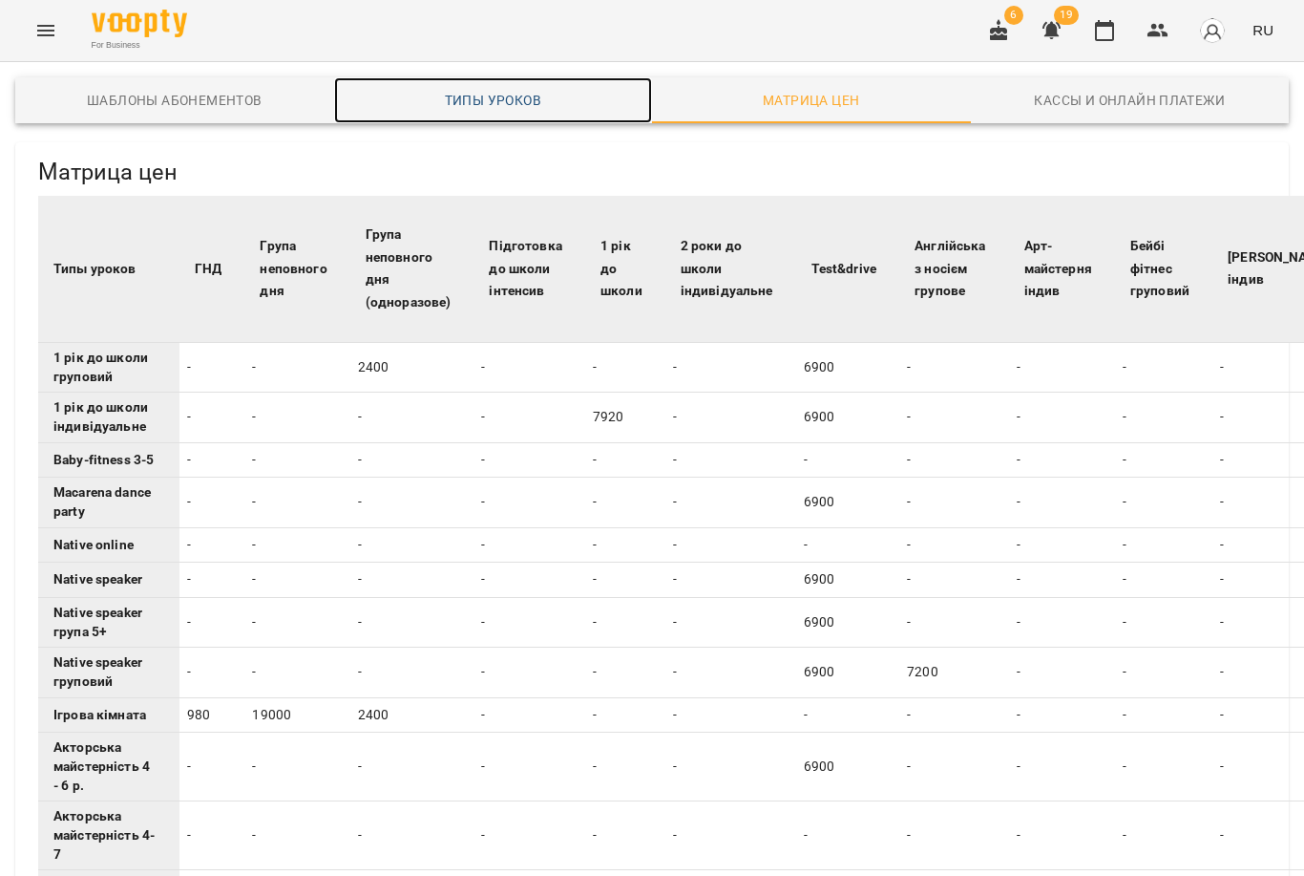
click at [495, 100] on span "Типы уроков" at bounding box center [494, 100] width 296 height 23
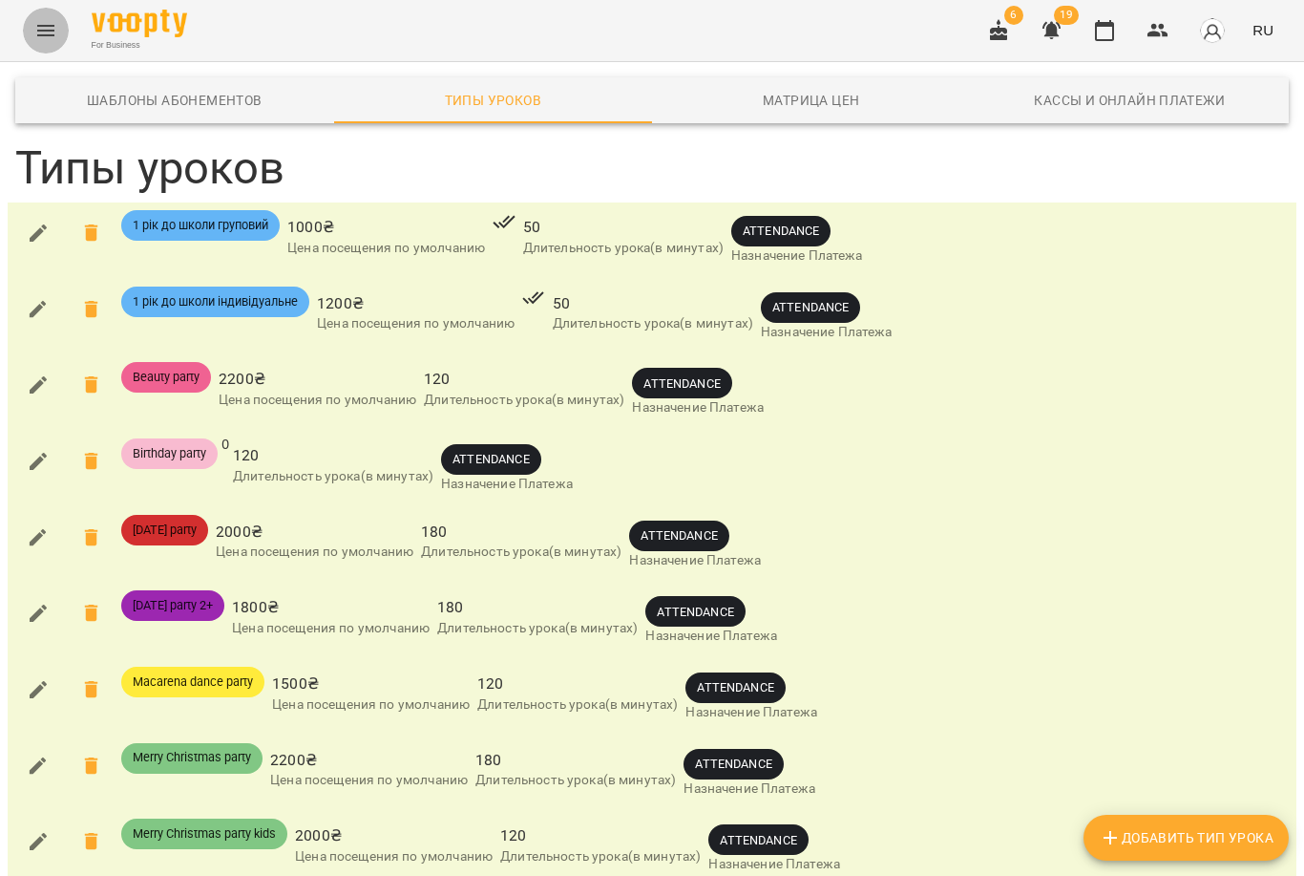
click at [37, 43] on button "Menu" at bounding box center [46, 31] width 46 height 46
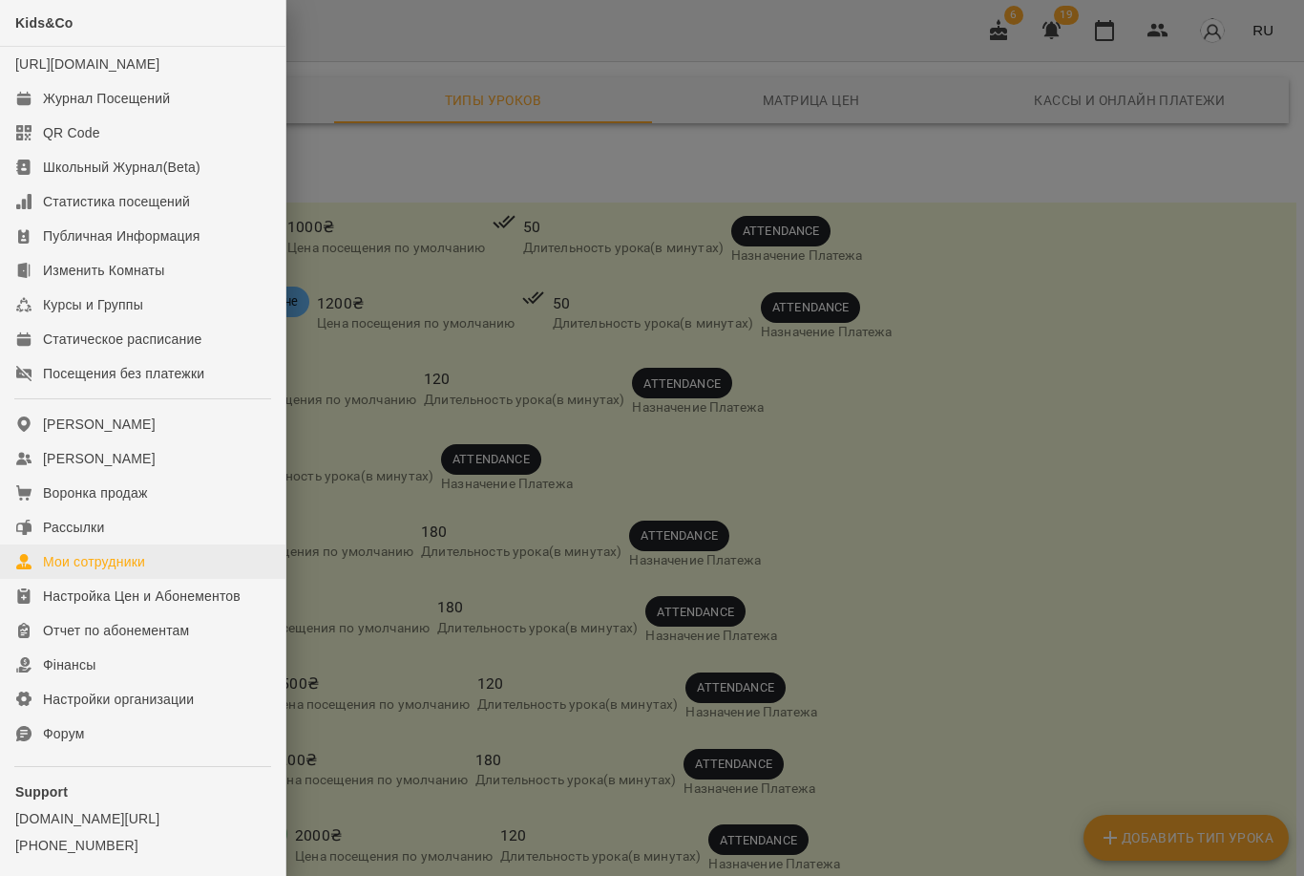
click at [134, 571] on div "Мои сотрудники" at bounding box center [94, 561] width 102 height 19
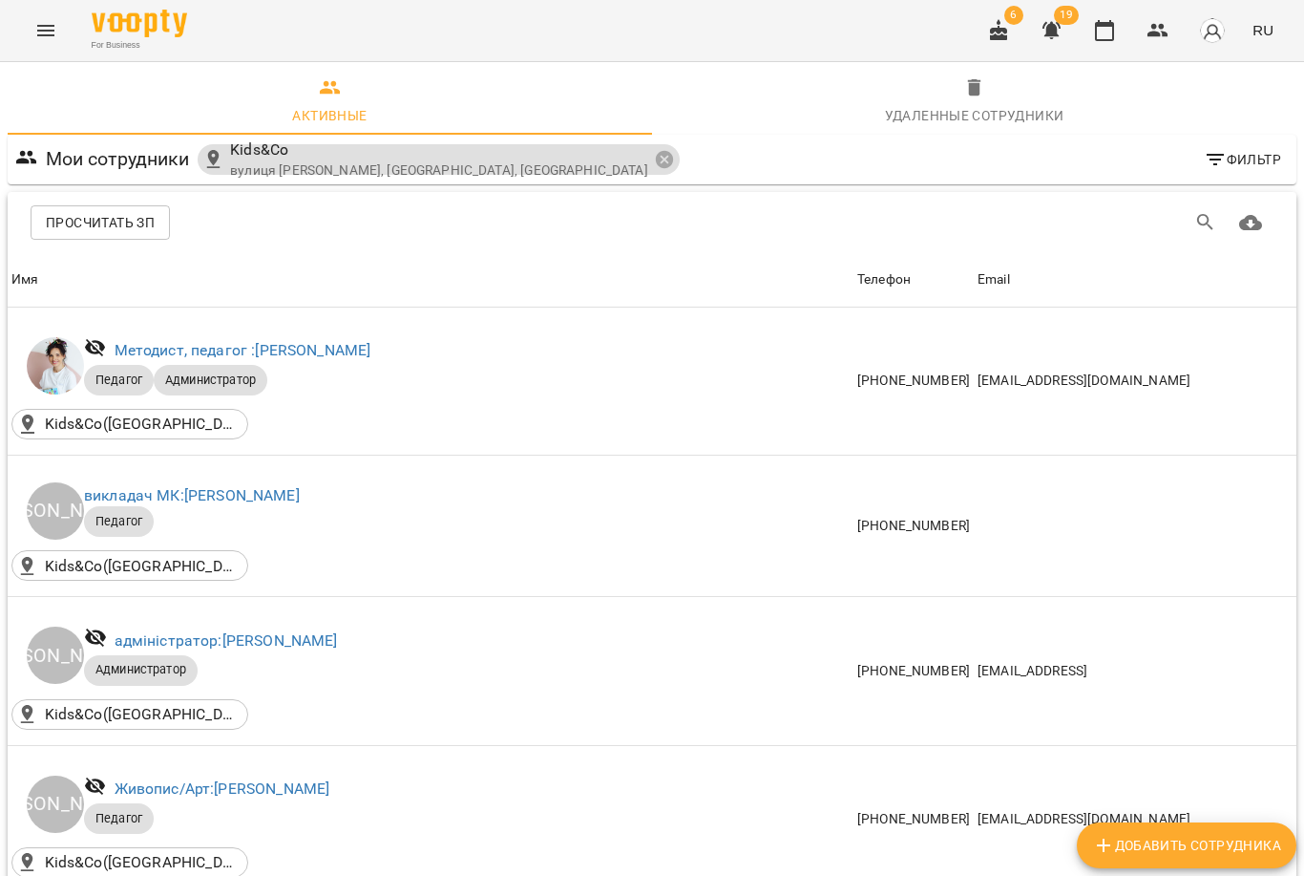
scroll to position [784, 0]
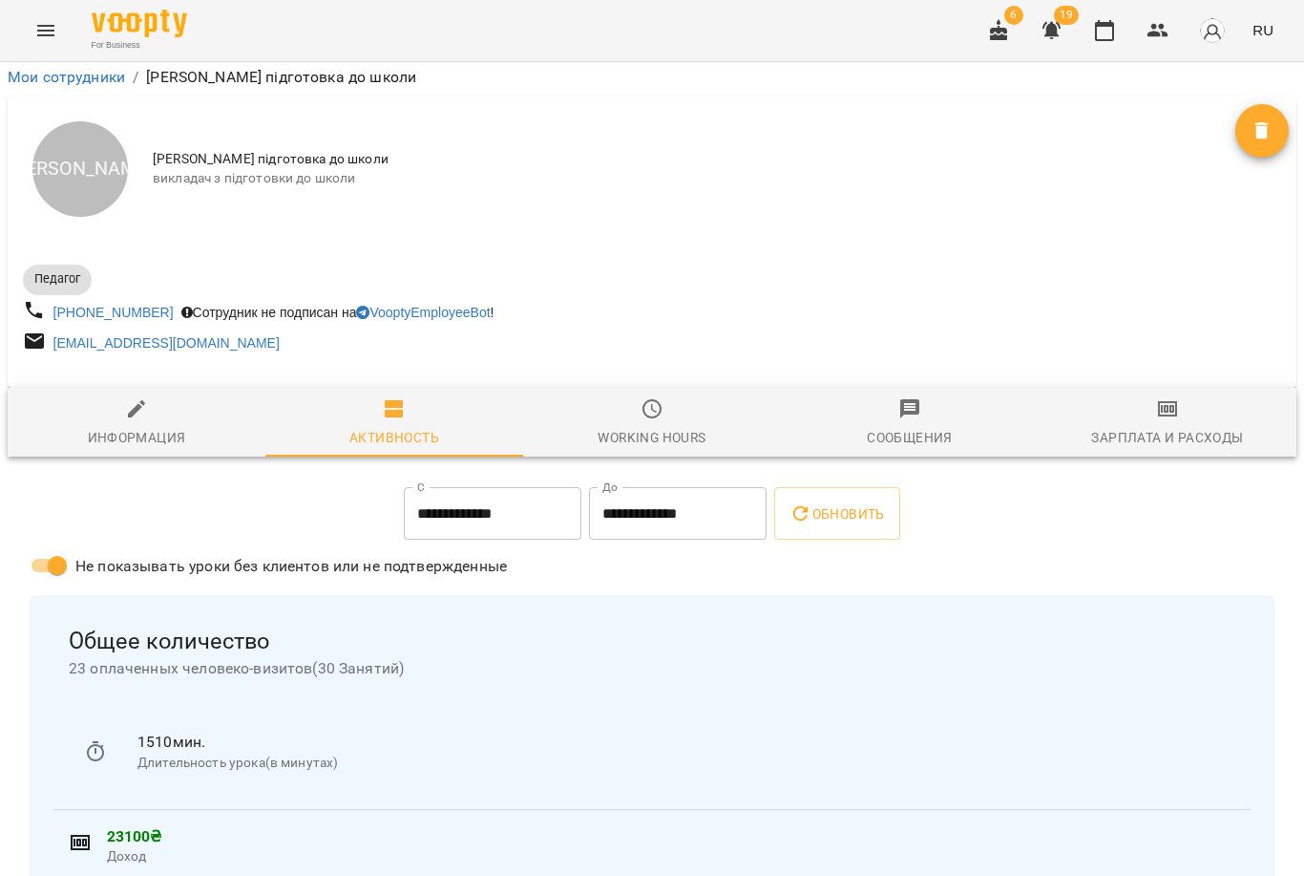
scroll to position [189, 0]
click at [122, 397] on span "Информация" at bounding box center [136, 423] width 235 height 52
select select "**"
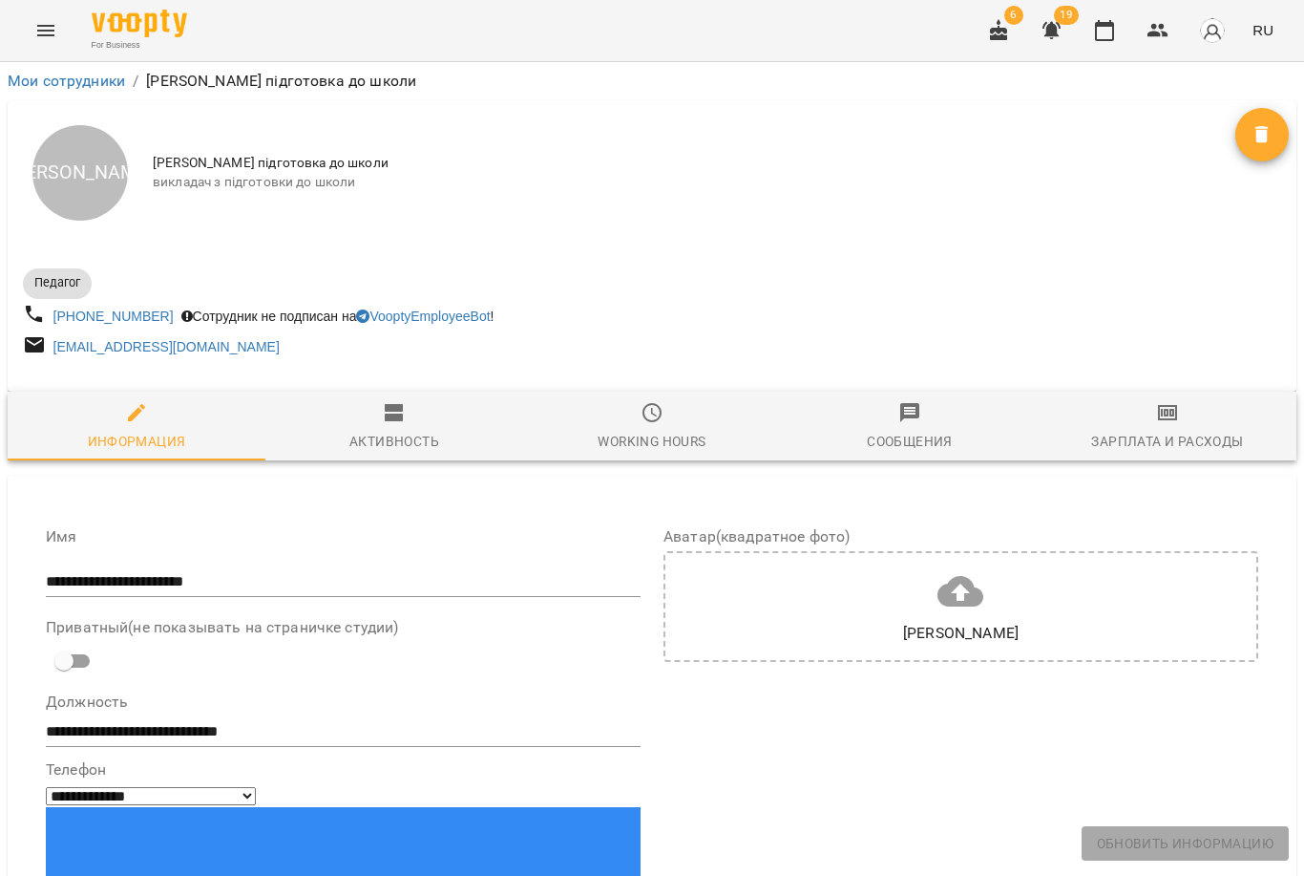
scroll to position [0, 0]
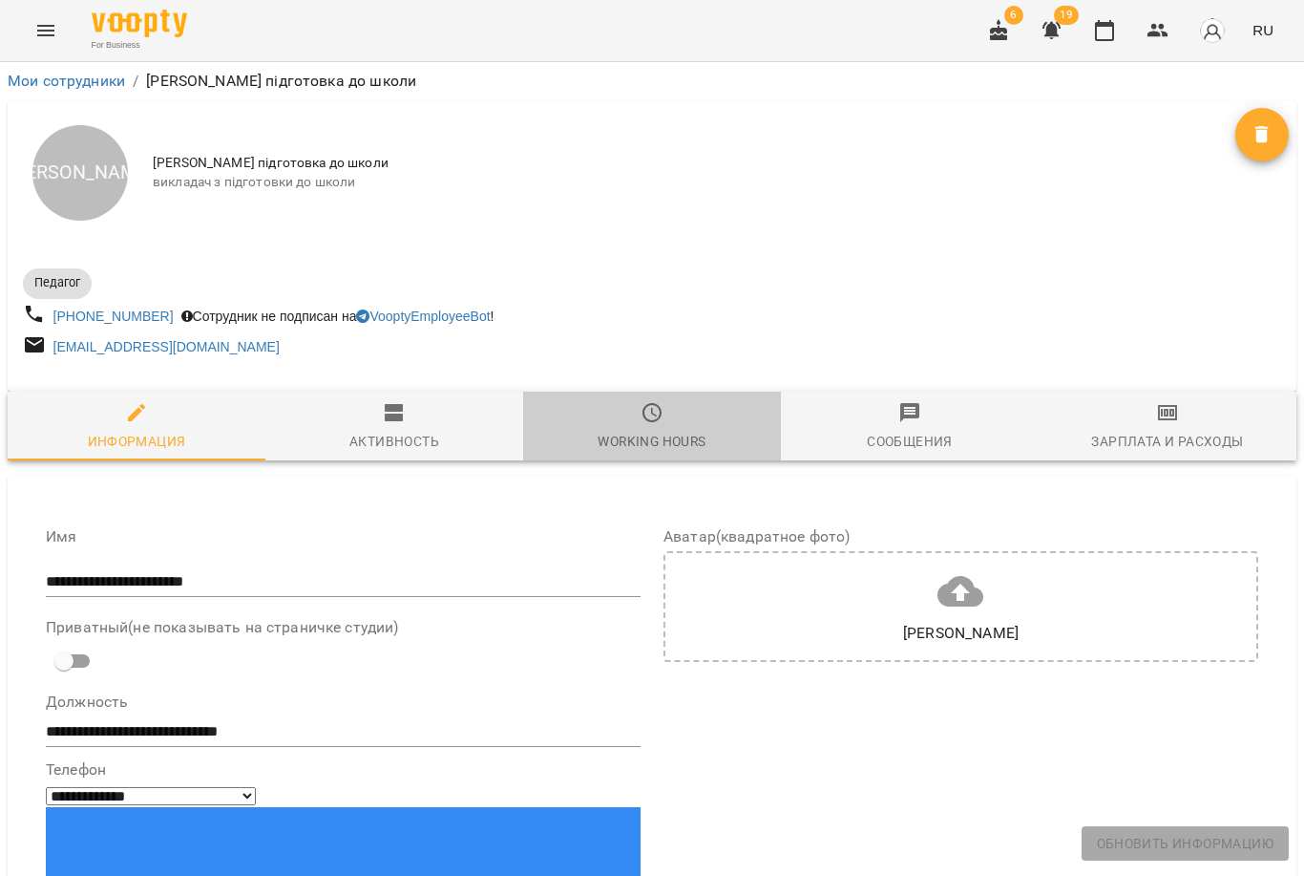
click at [638, 446] on div "Working hours" at bounding box center [652, 441] width 108 height 23
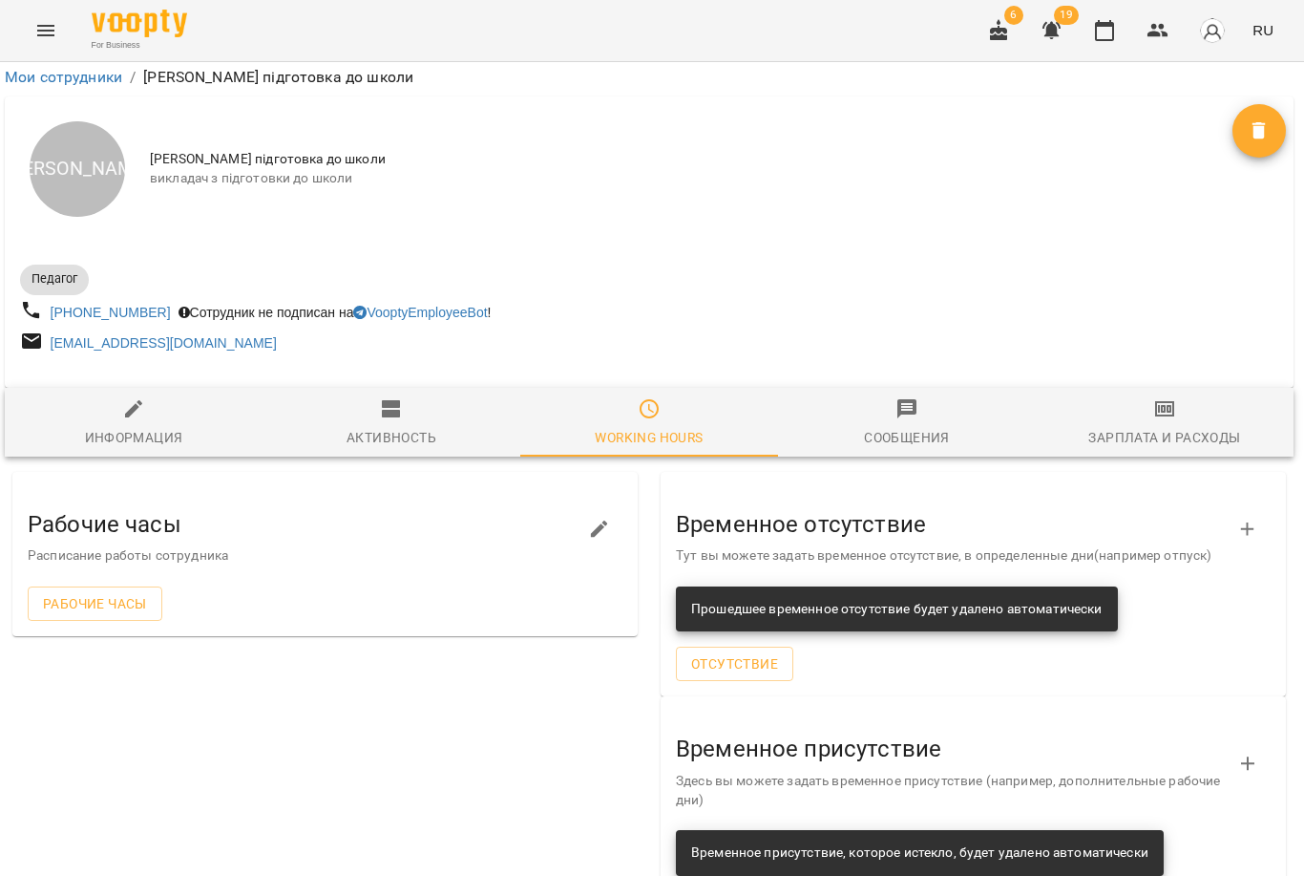
scroll to position [86, 3]
click at [1141, 426] on div "Зарплата и Расходы" at bounding box center [1165, 437] width 152 height 23
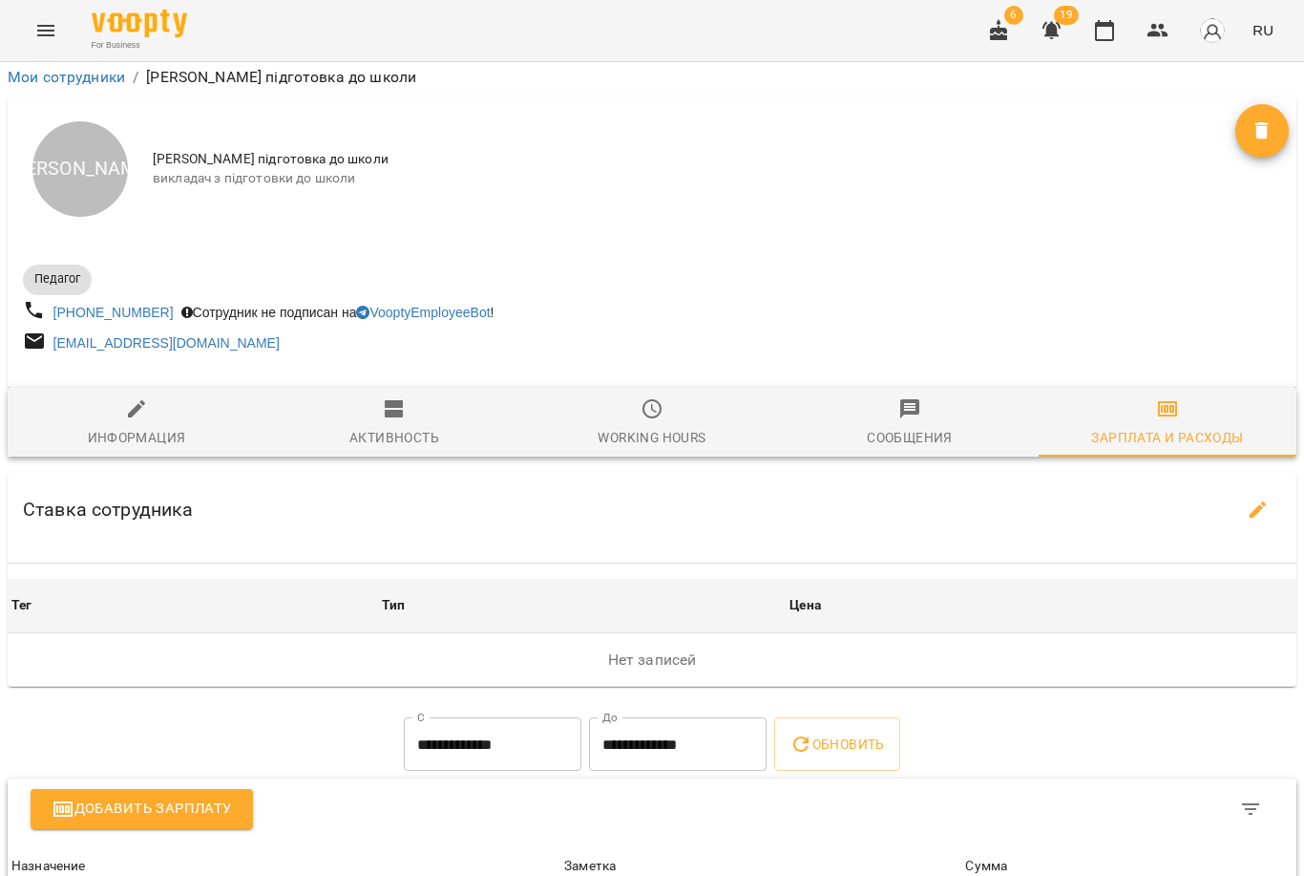
scroll to position [272, 0]
click at [371, 397] on span "Активность" at bounding box center [394, 423] width 235 height 52
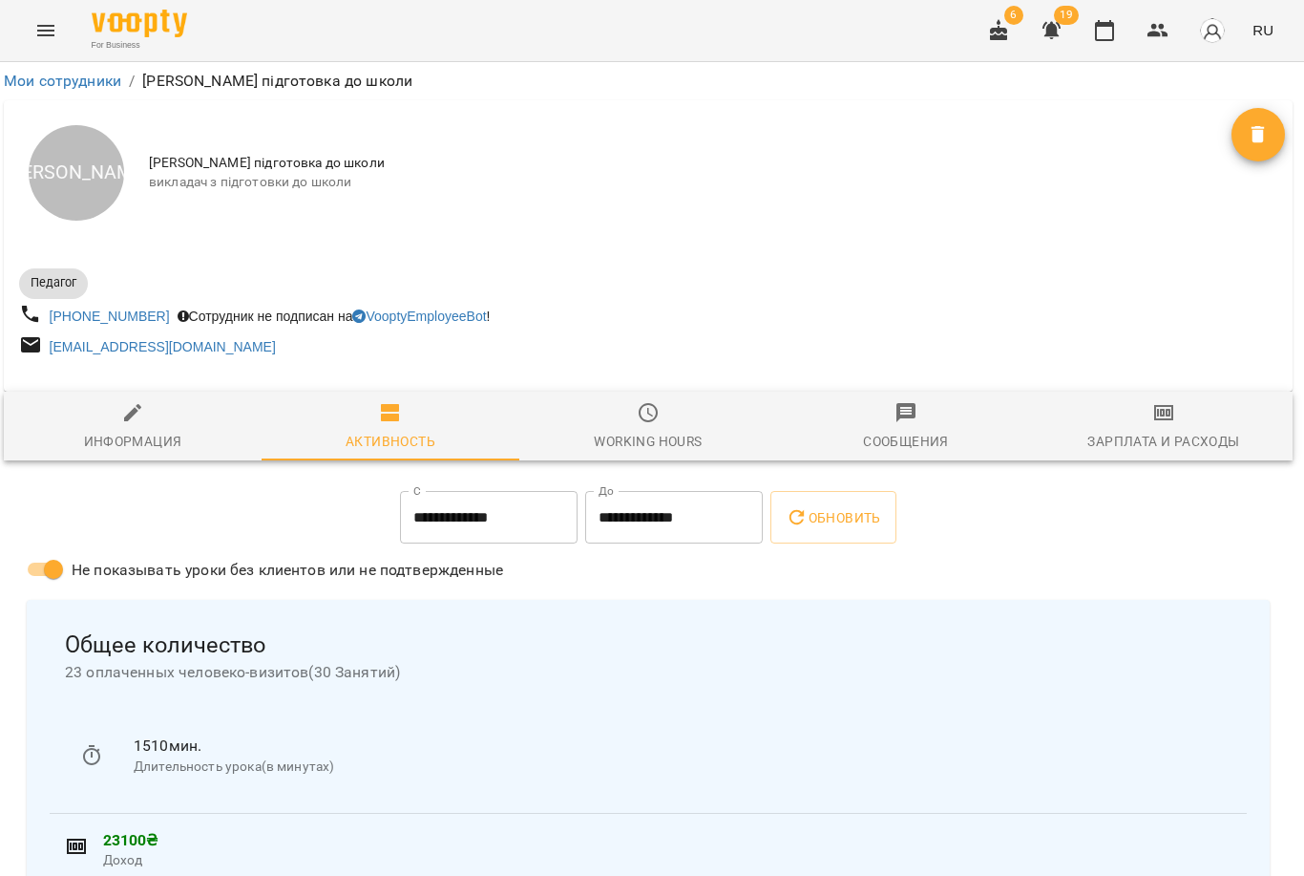
scroll to position [0, 4]
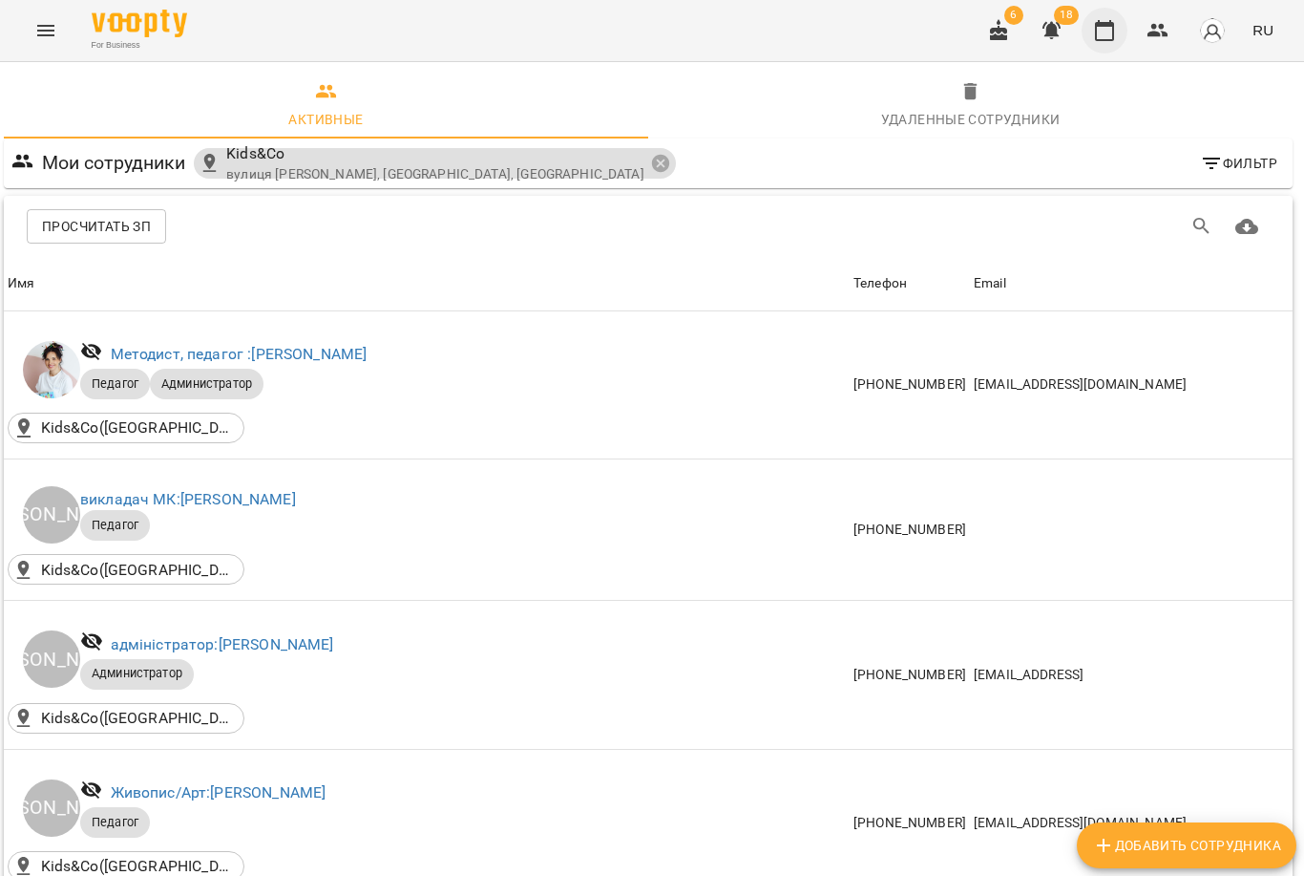
click at [1114, 27] on icon "button" at bounding box center [1104, 30] width 19 height 21
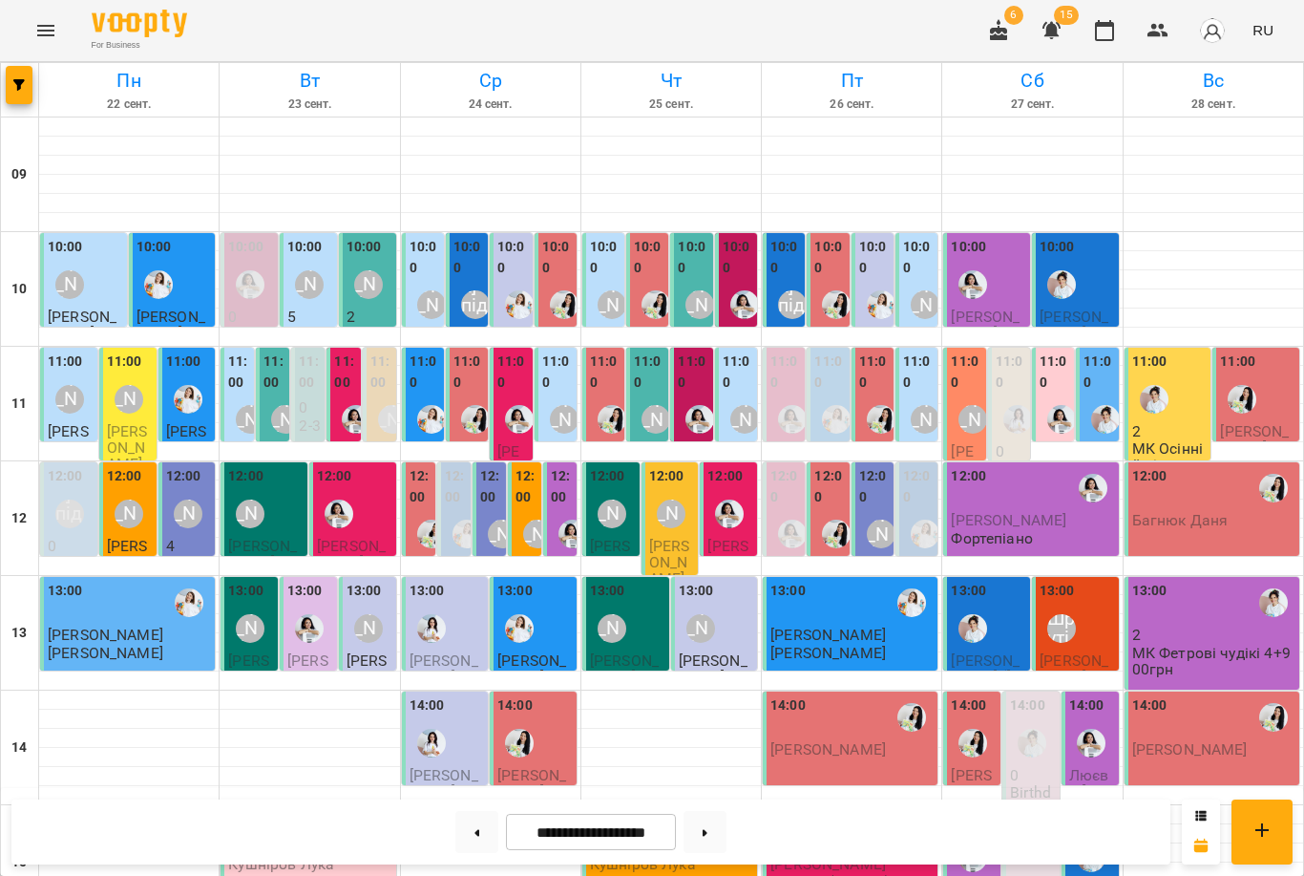
scroll to position [100, 0]
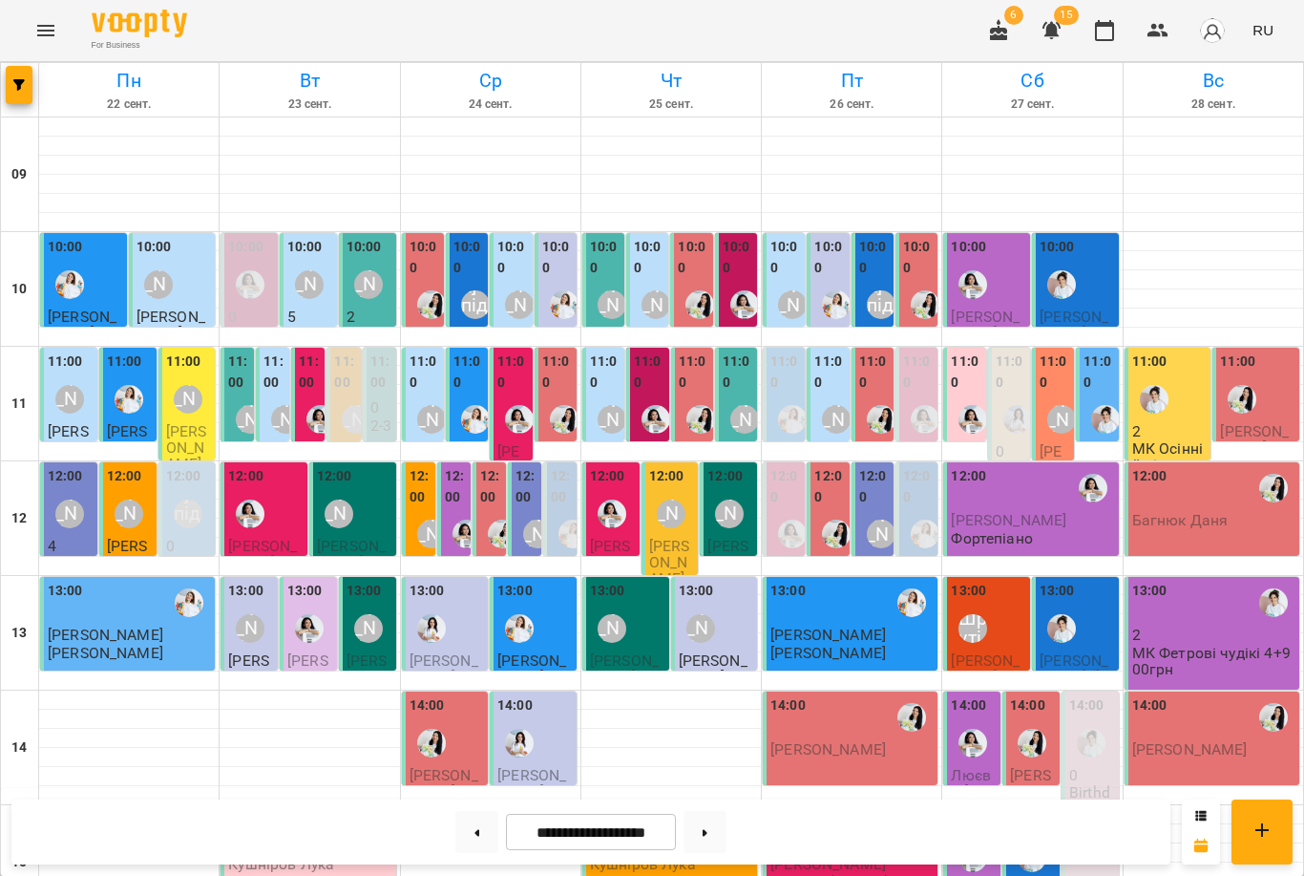
scroll to position [586, 0]
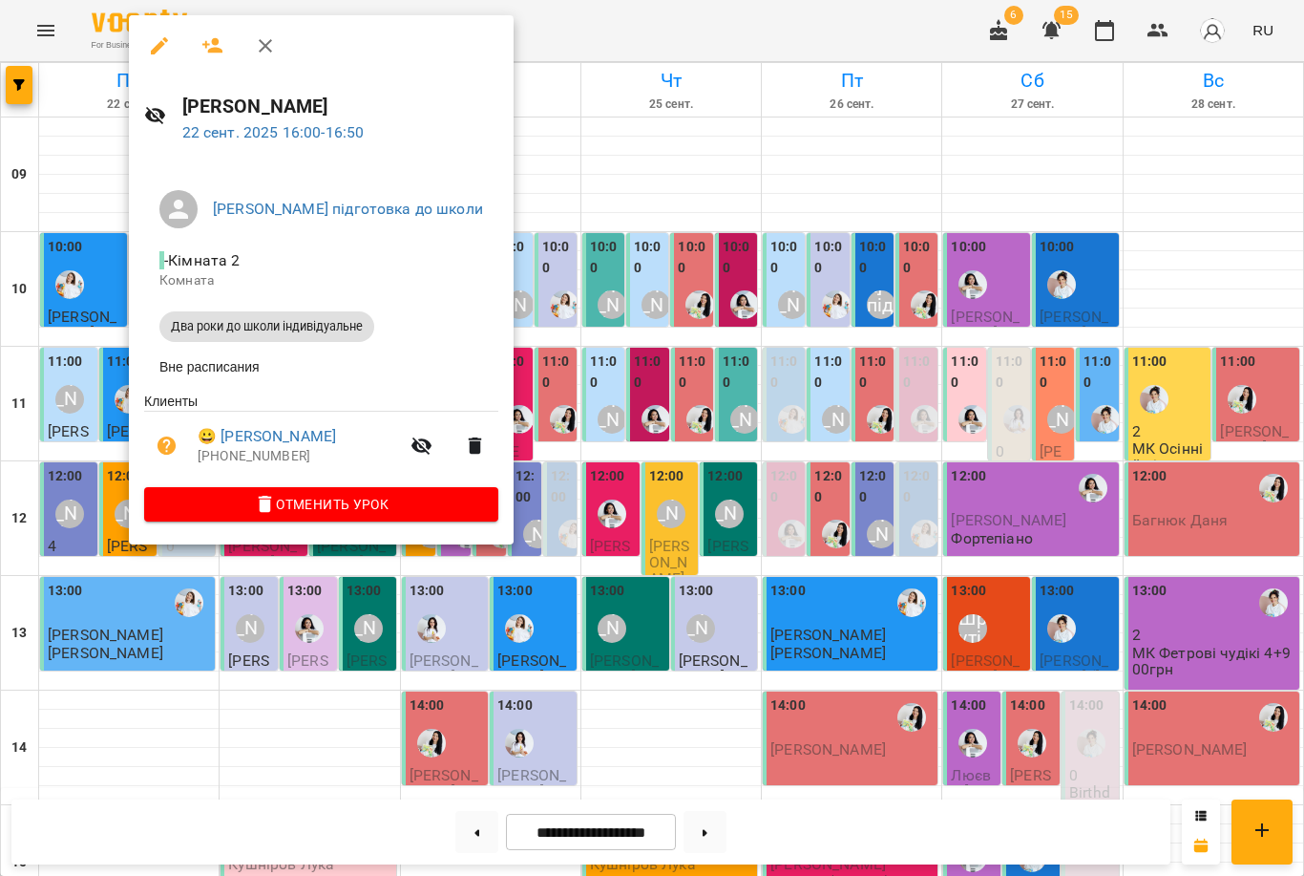
click at [162, 604] on div at bounding box center [652, 438] width 1304 height 876
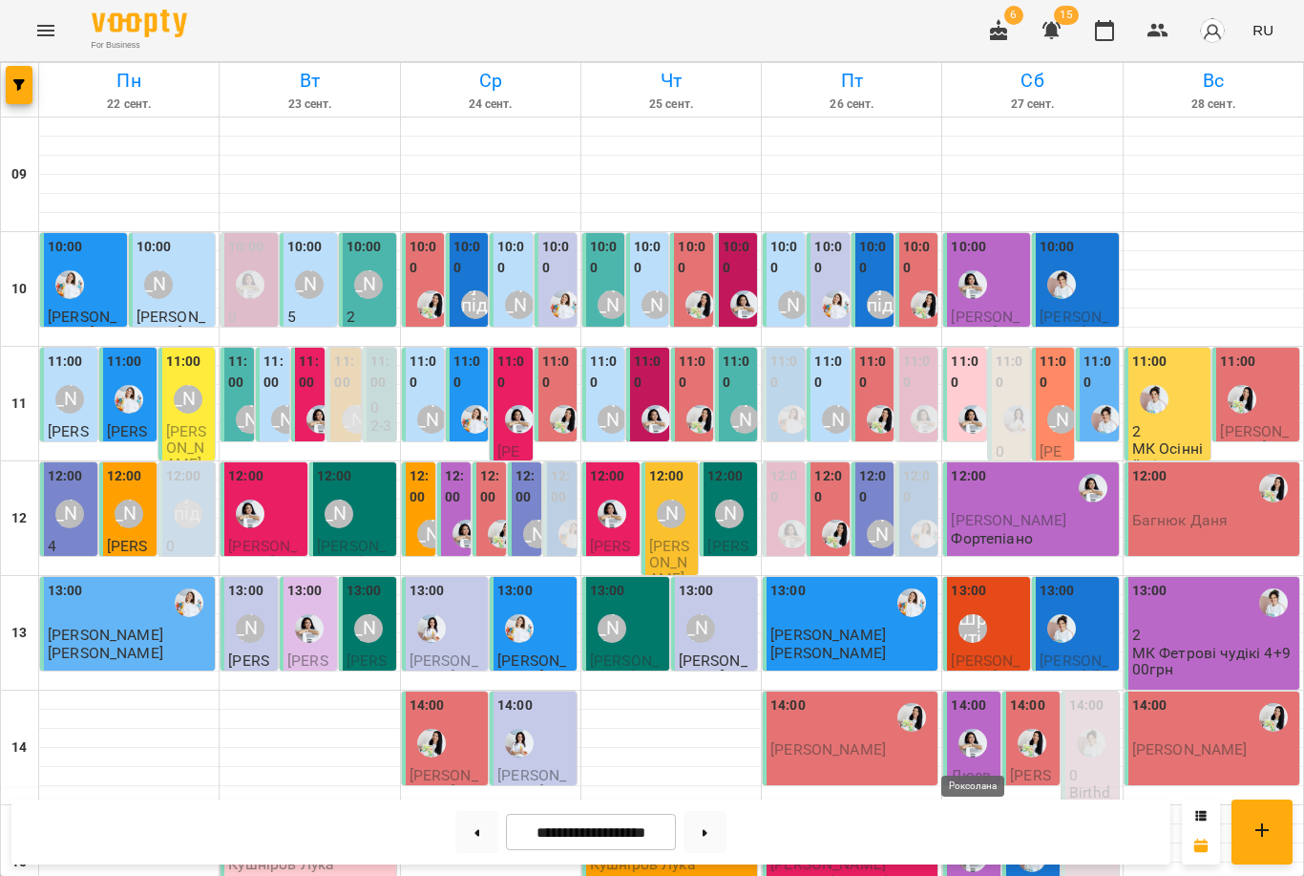
scroll to position [435, 0]
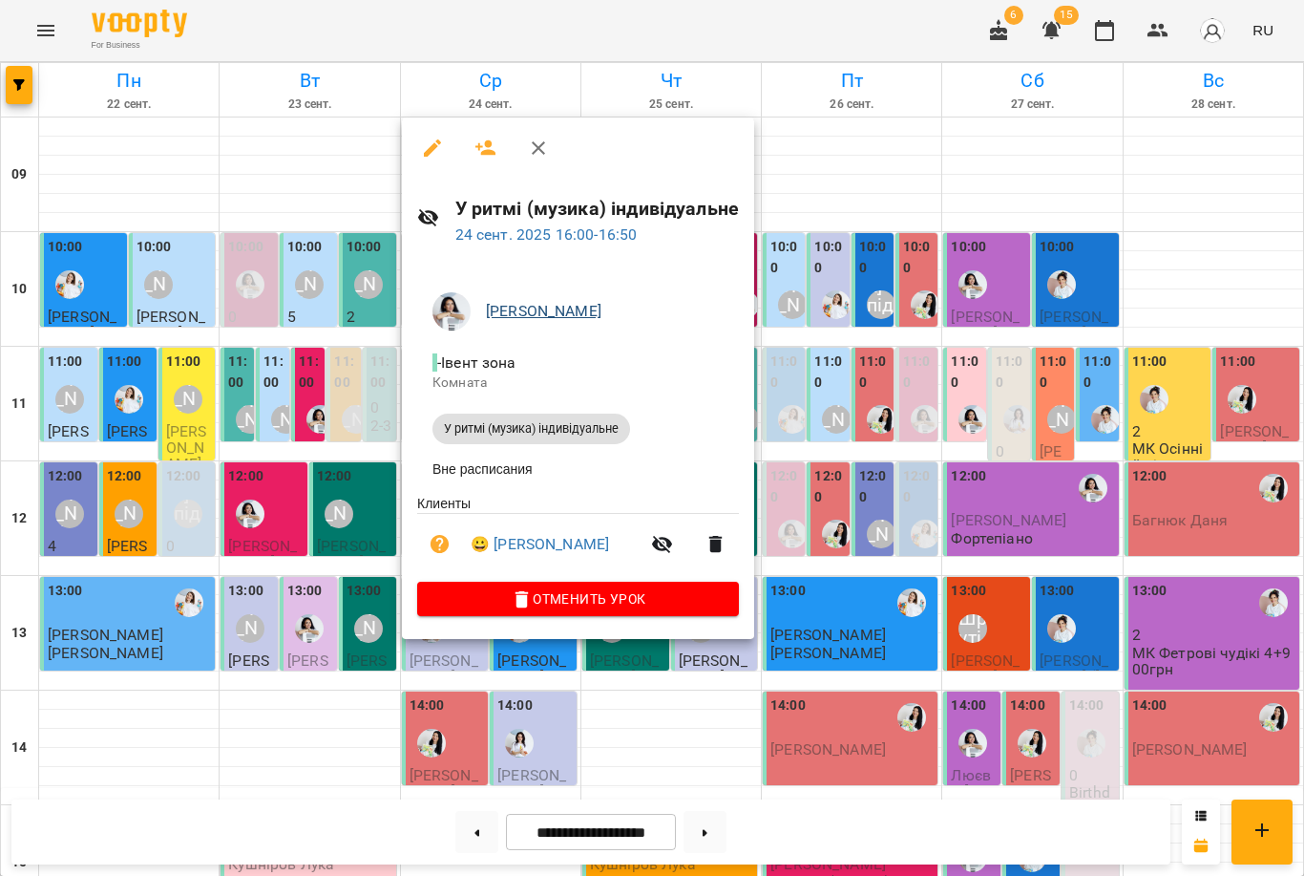
click at [525, 308] on link "[PERSON_NAME]" at bounding box center [544, 311] width 116 height 18
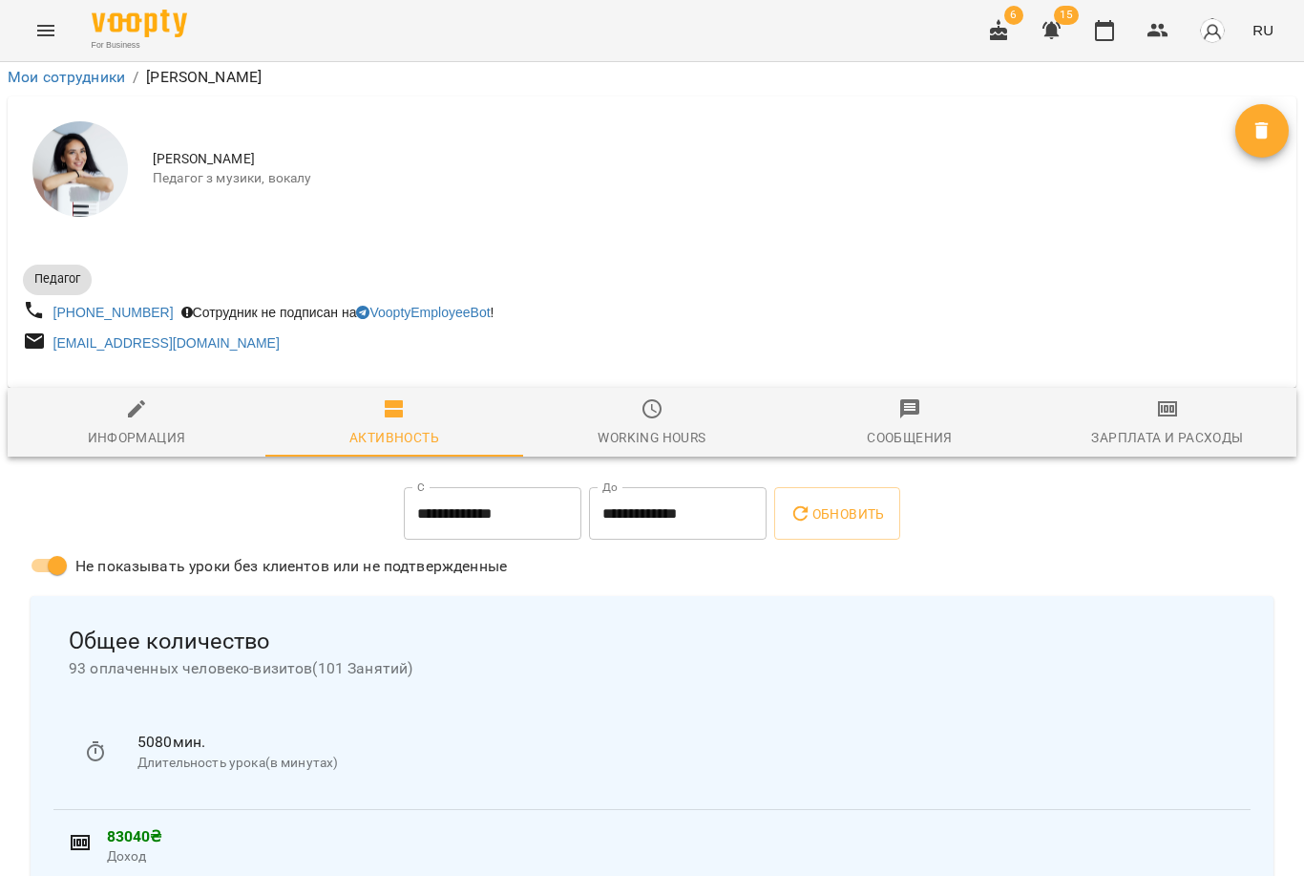
scroll to position [114, 0]
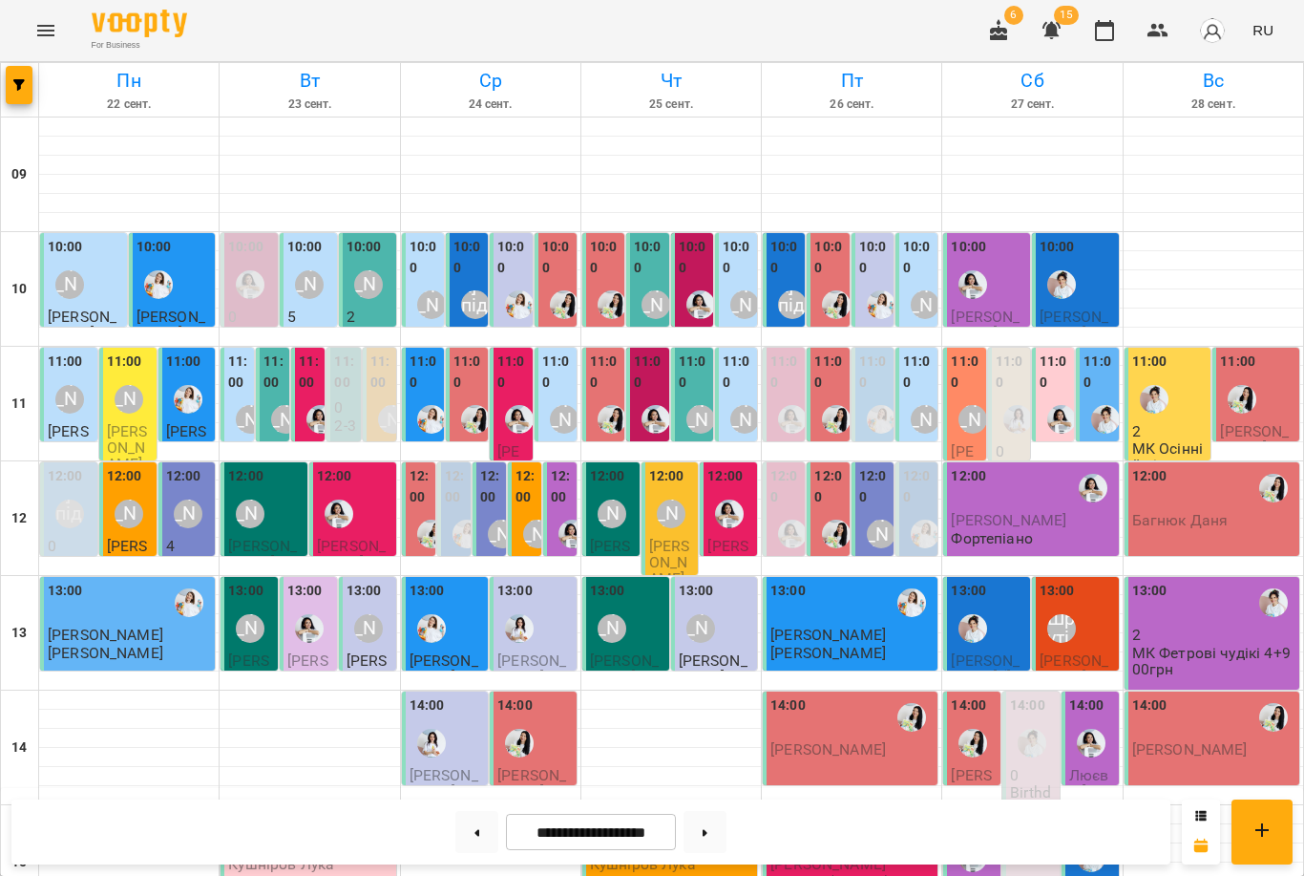
scroll to position [459, 0]
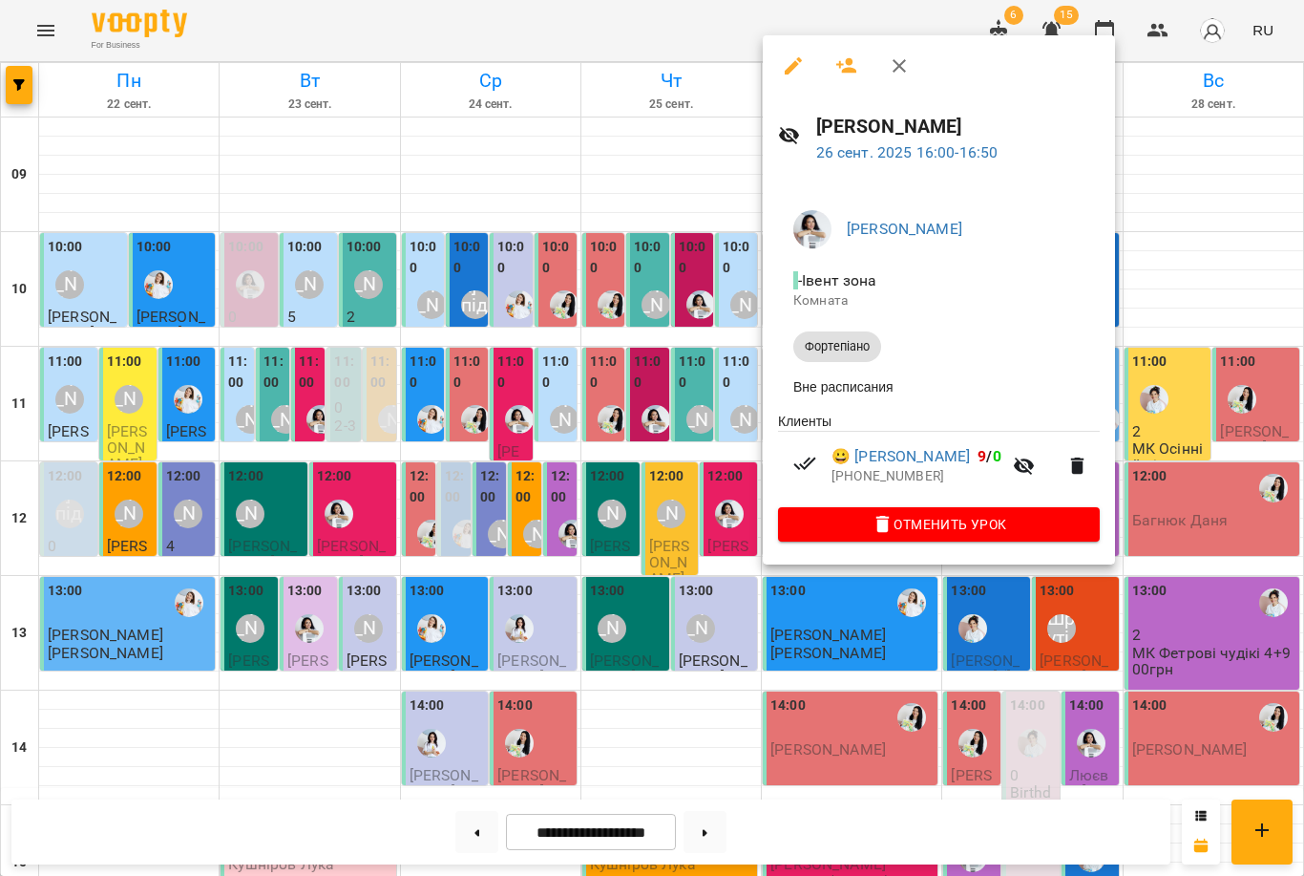
click at [642, 639] on div at bounding box center [652, 438] width 1304 height 876
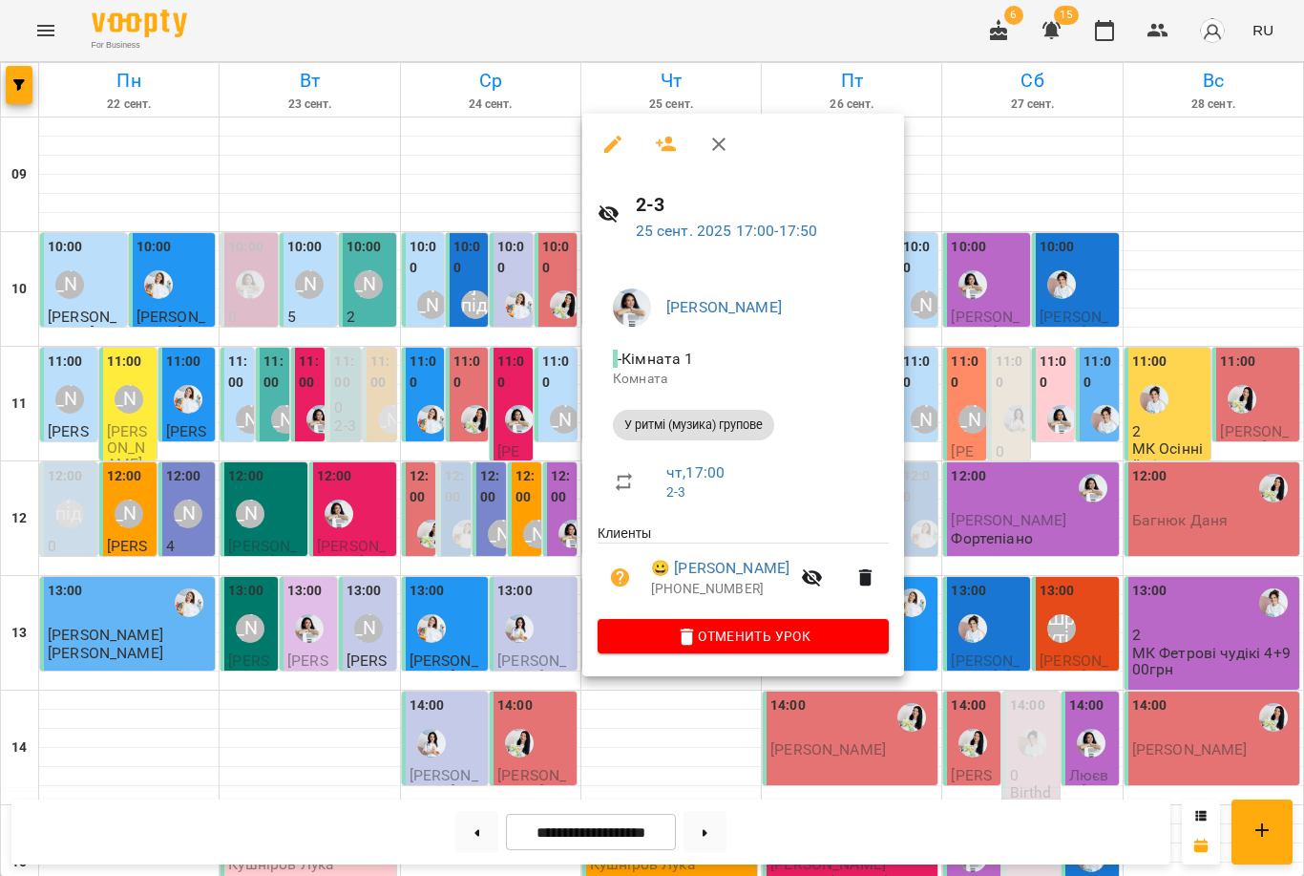
click at [955, 614] on div at bounding box center [652, 438] width 1304 height 876
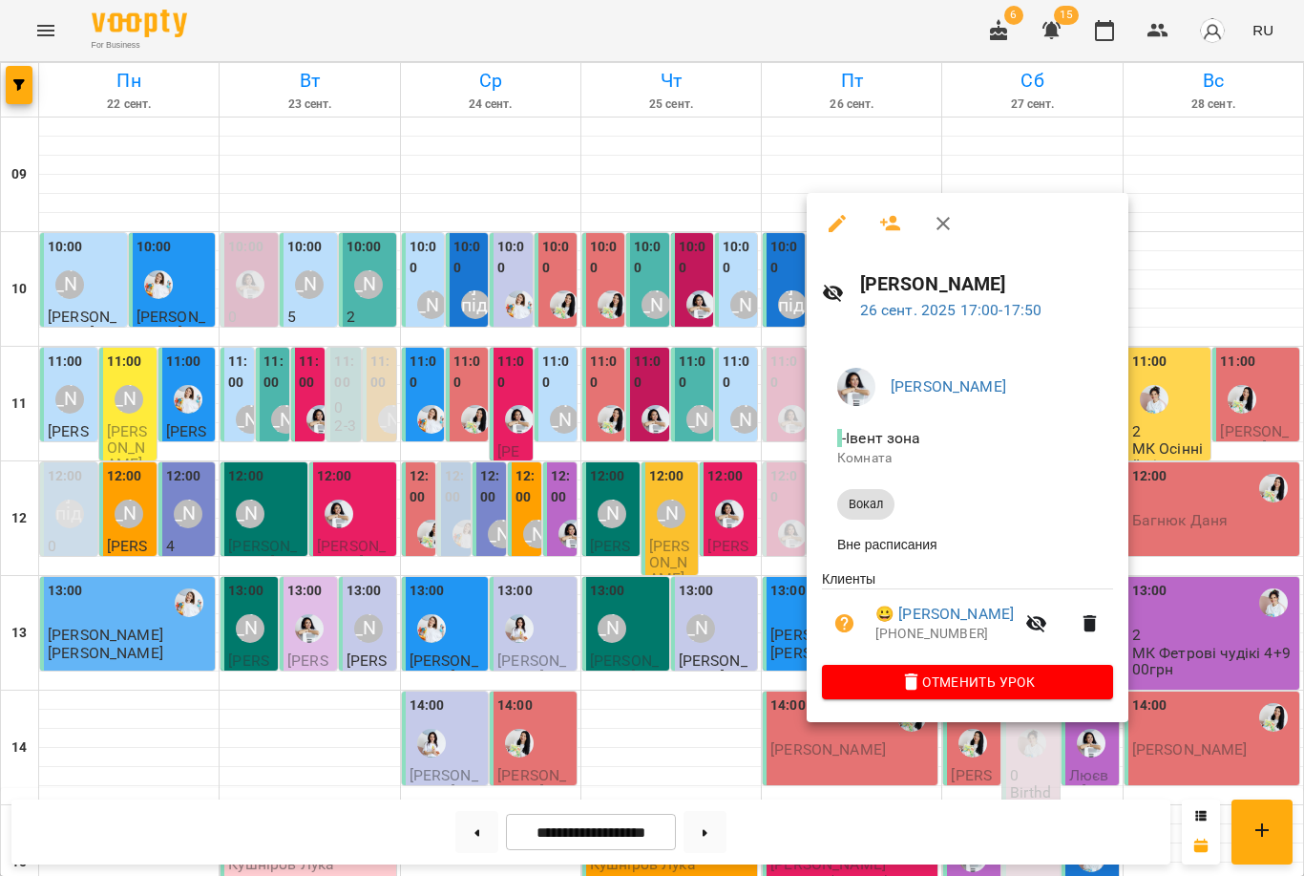
click at [669, 645] on div at bounding box center [652, 438] width 1304 height 876
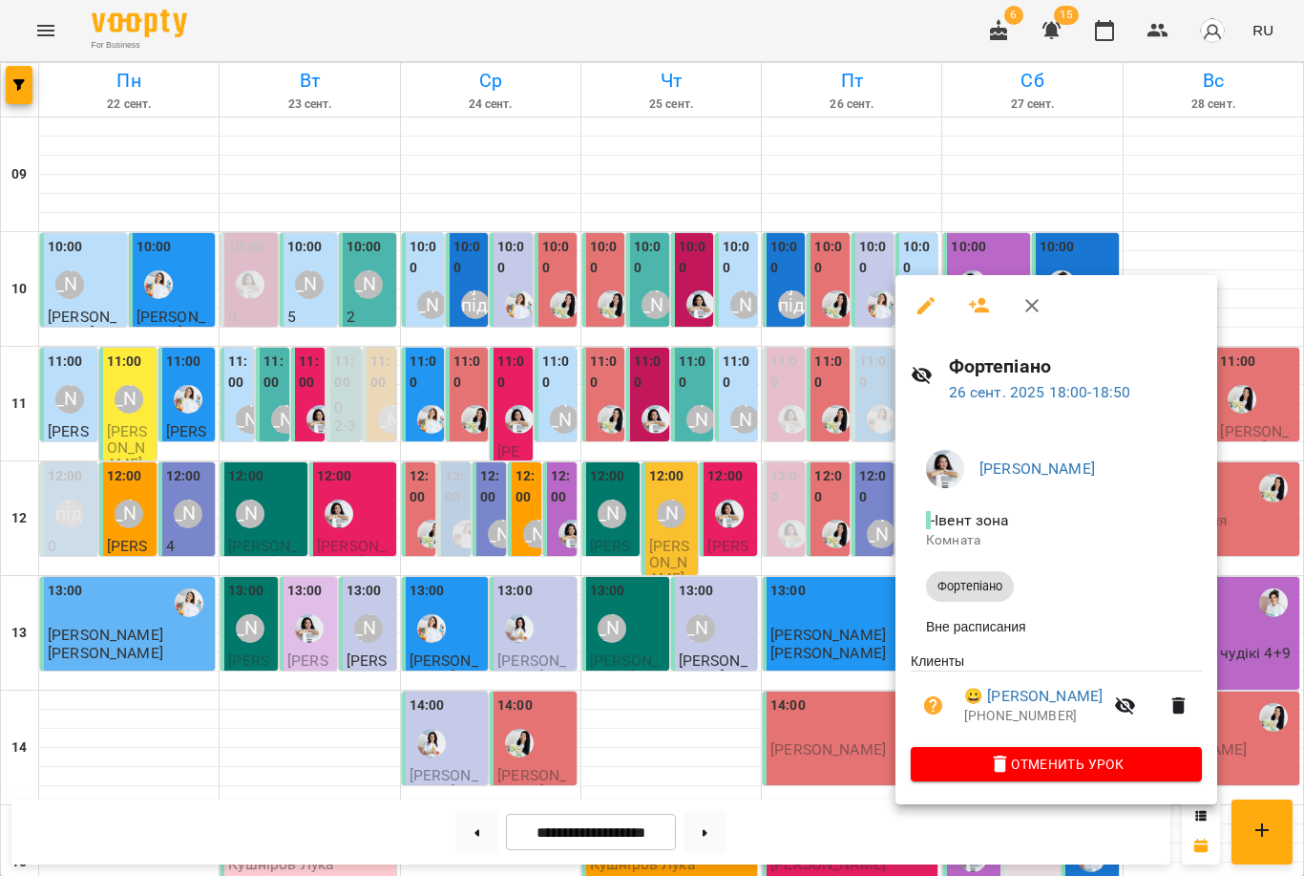
click at [776, 714] on div at bounding box center [652, 438] width 1304 height 876
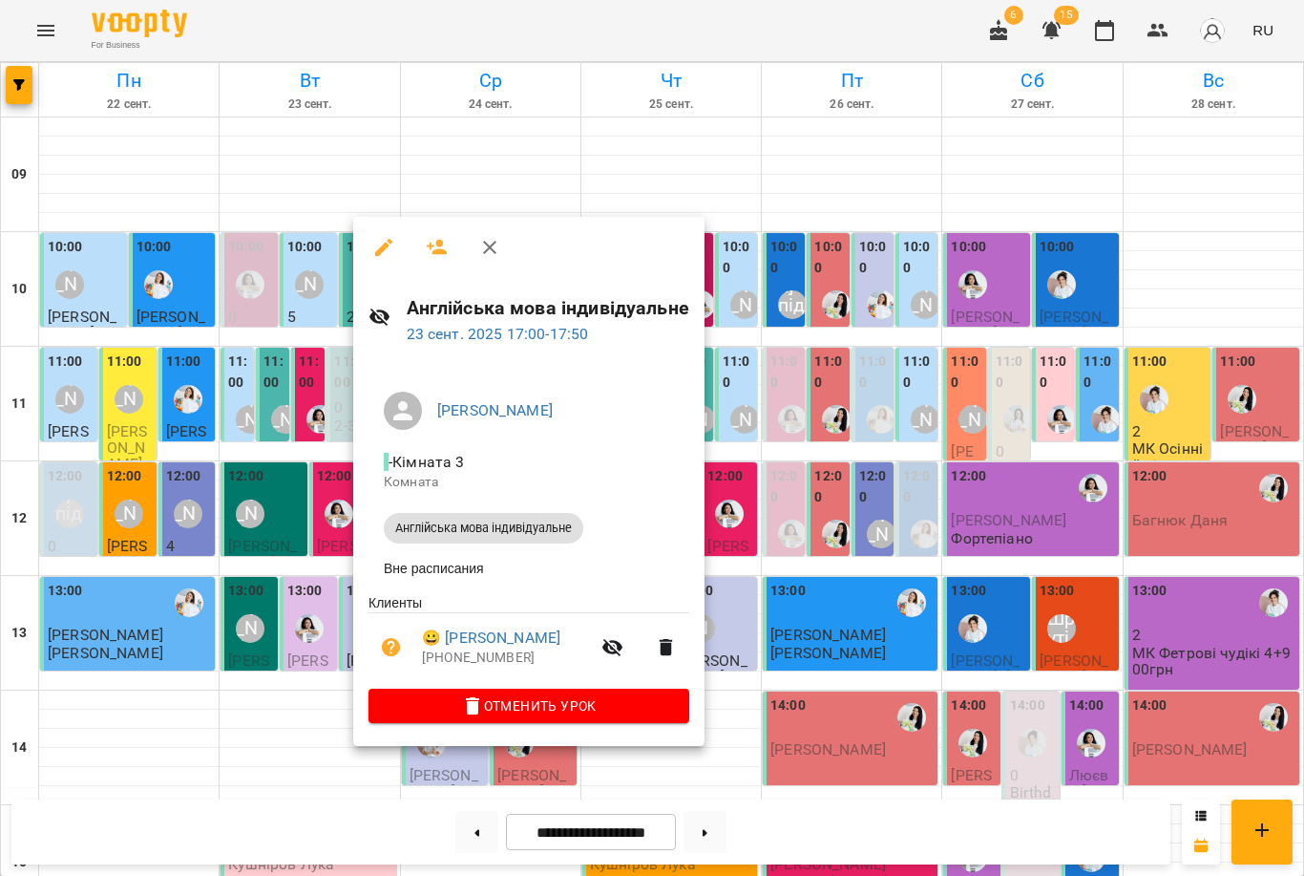
click at [264, 618] on div at bounding box center [652, 438] width 1304 height 876
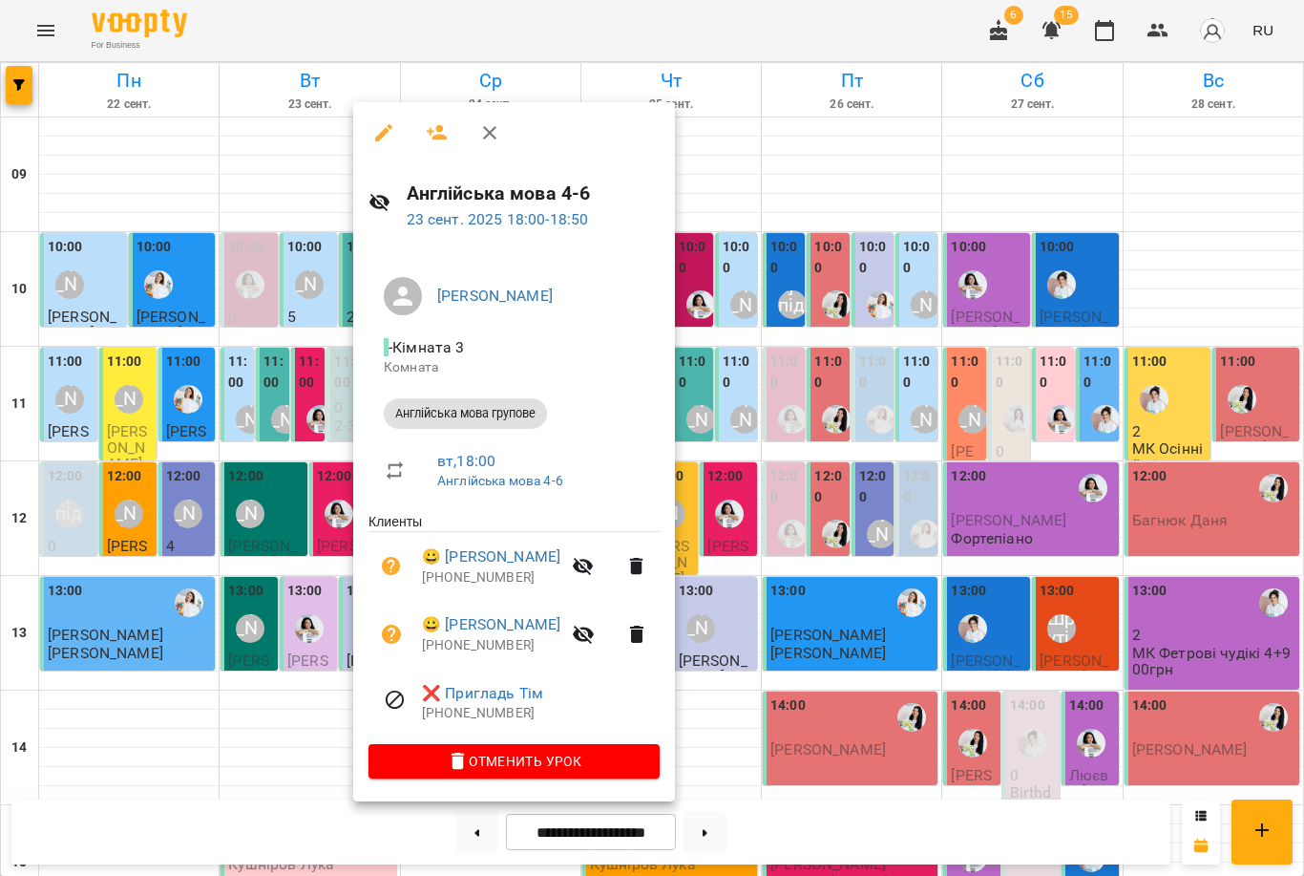
click at [256, 726] on div at bounding box center [652, 438] width 1304 height 876
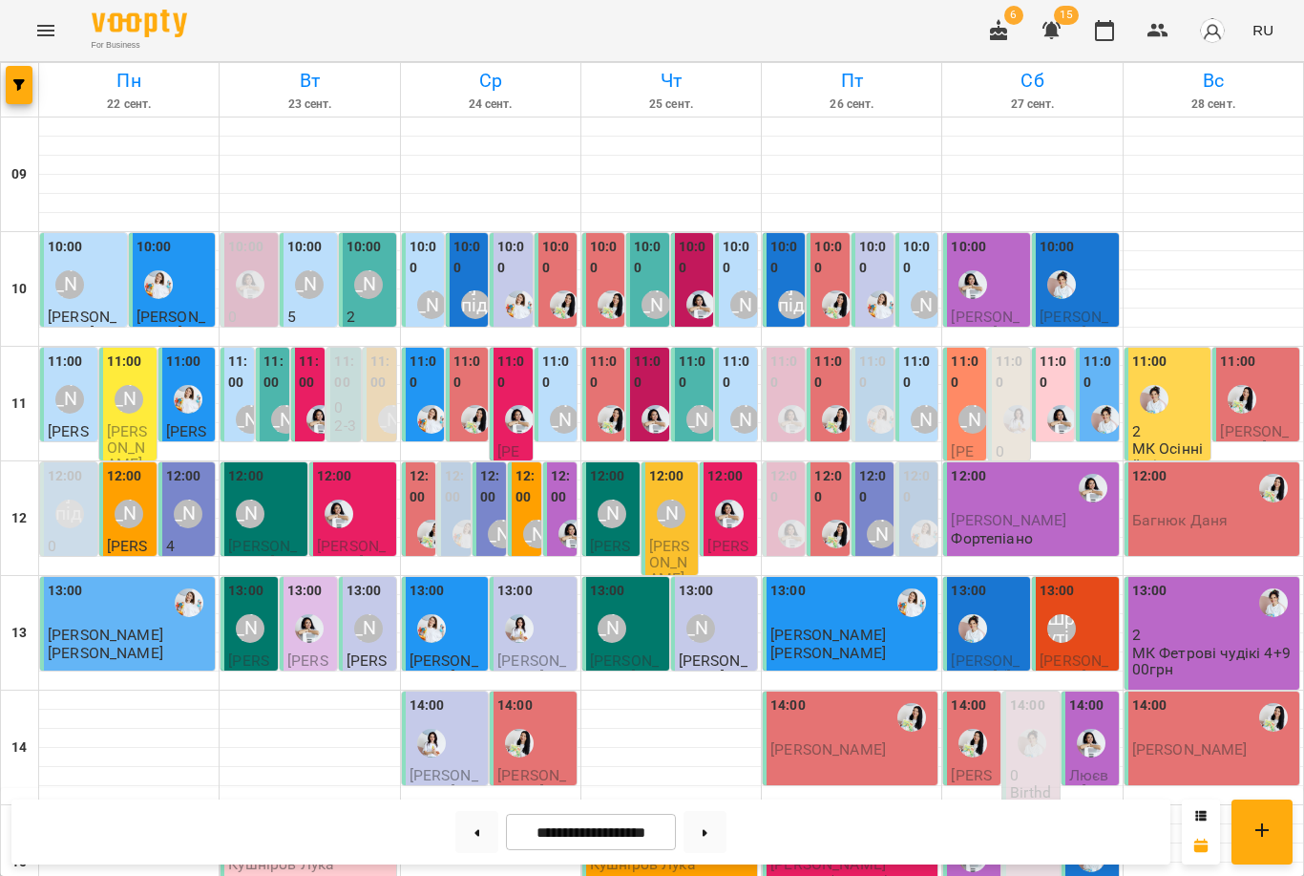
scroll to position [51, 0]
click at [963, 351] on label "11:00" at bounding box center [966, 371] width 31 height 41
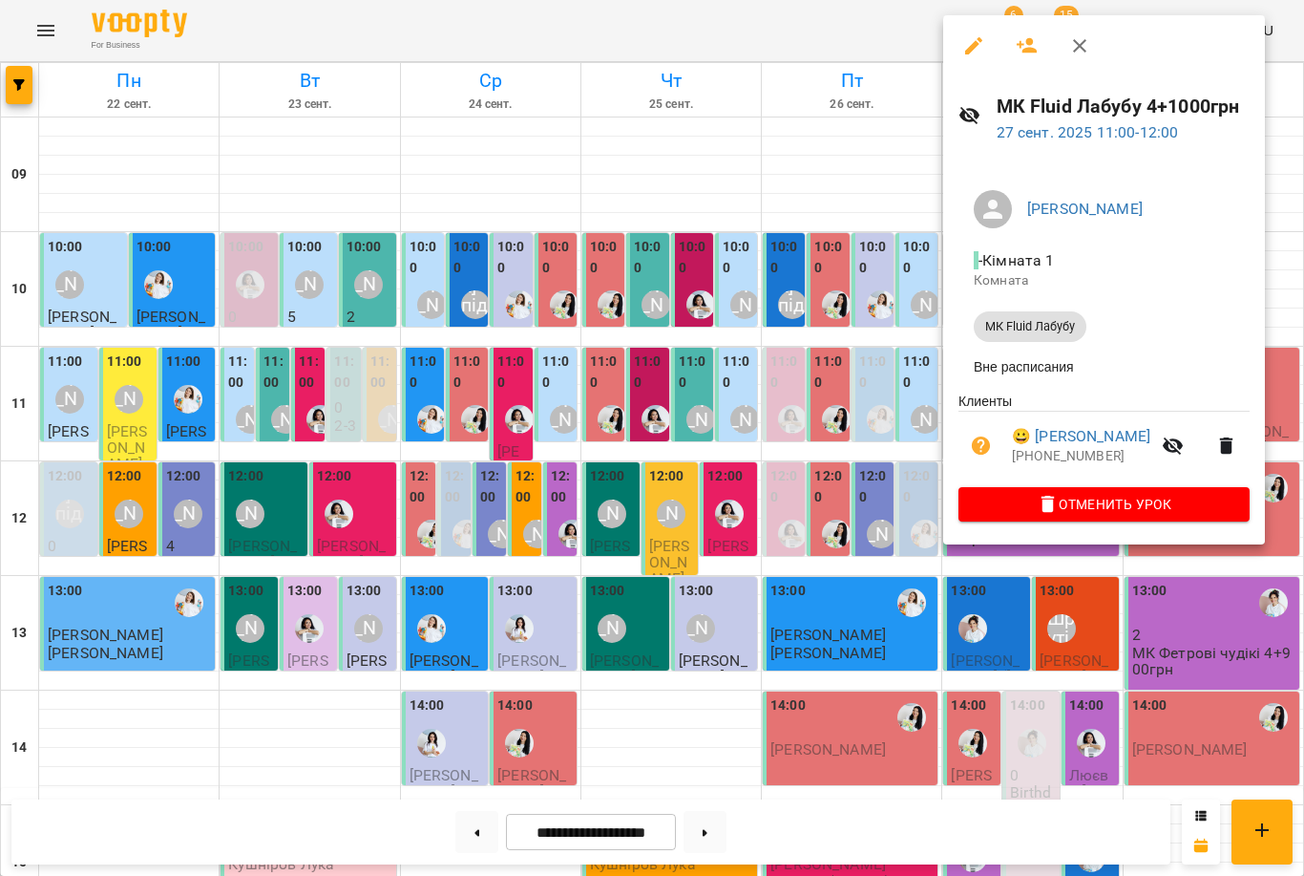
click at [1007, 589] on div at bounding box center [652, 438] width 1304 height 876
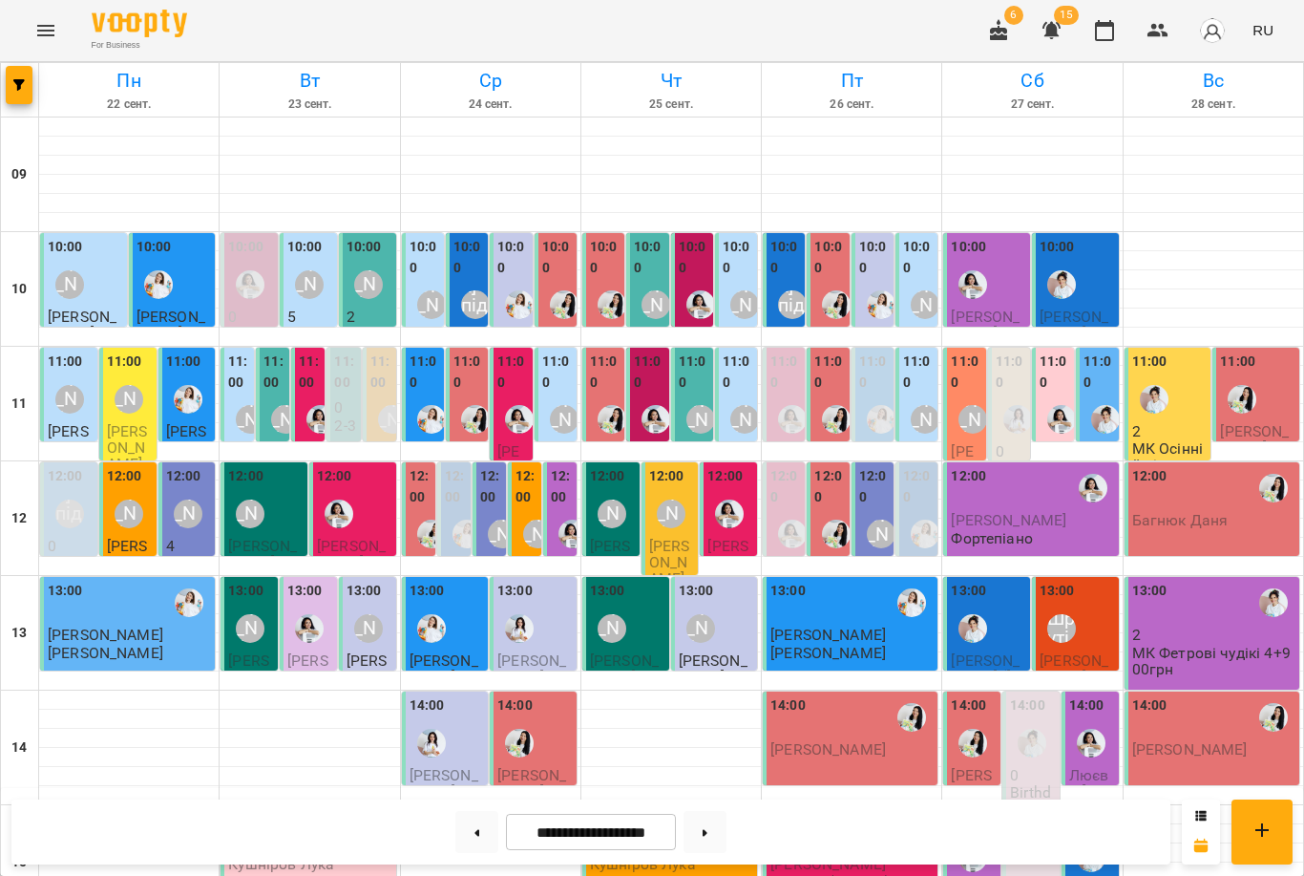
click at [312, 351] on label "11:00" at bounding box center [310, 371] width 22 height 41
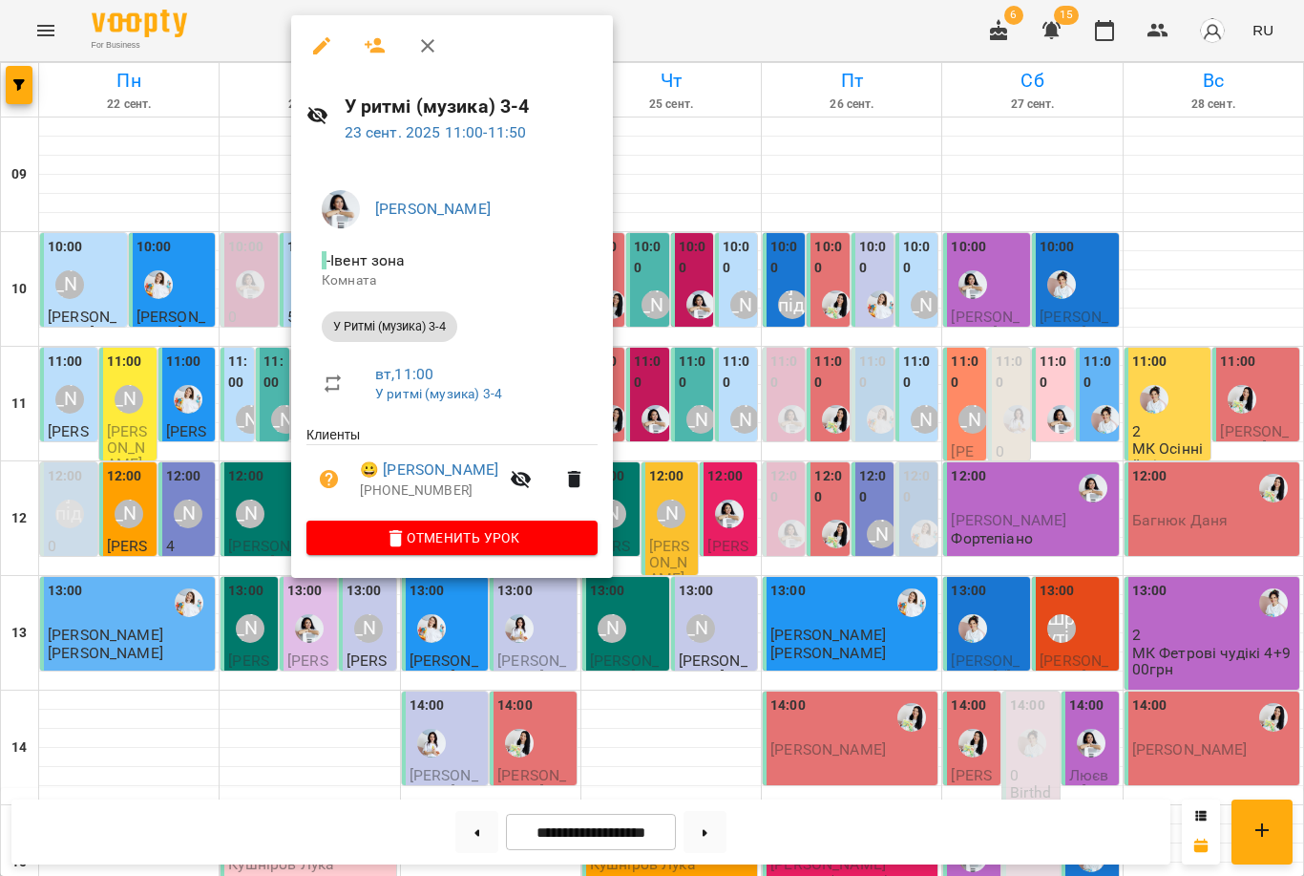
click at [258, 474] on div at bounding box center [652, 438] width 1304 height 876
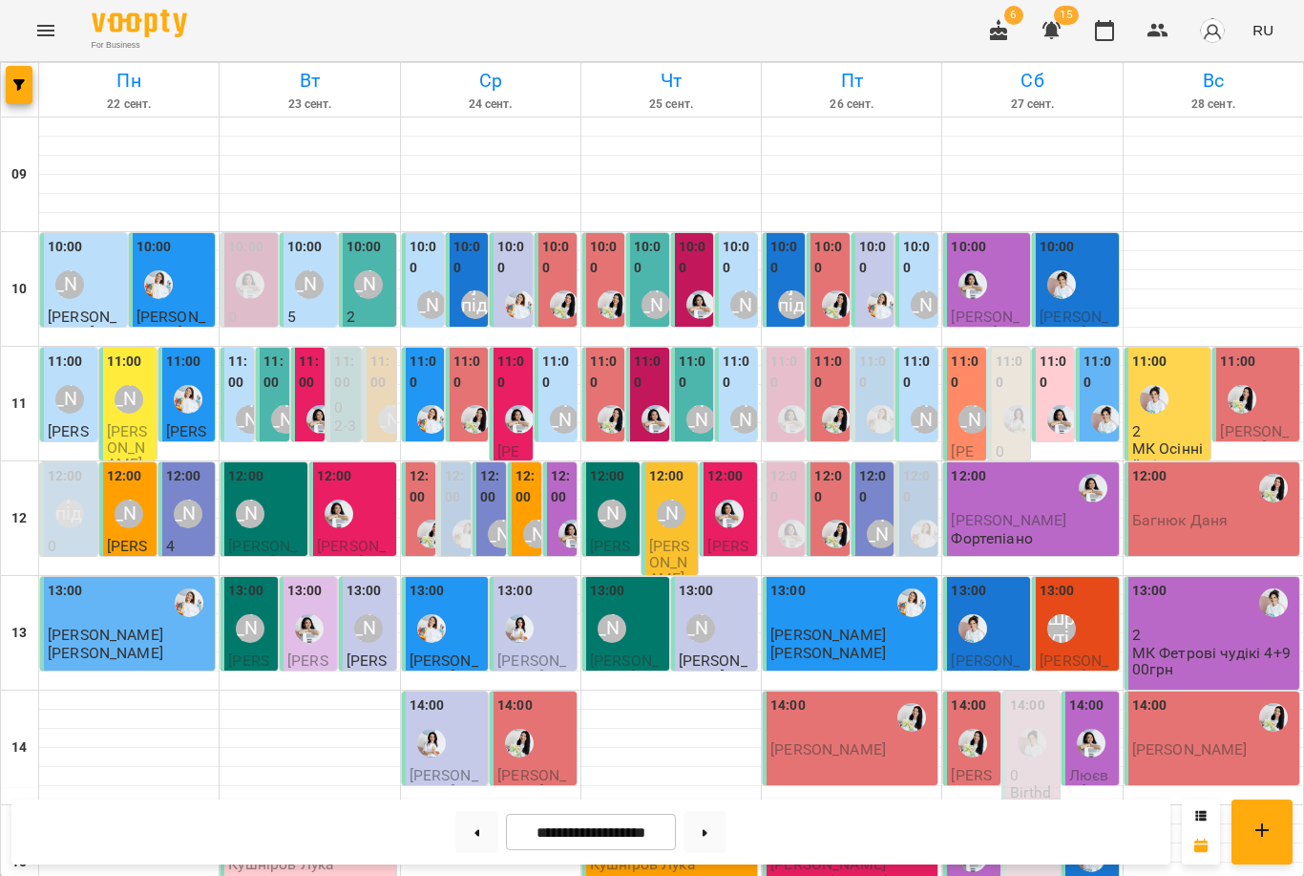
scroll to position [117, 0]
click at [783, 405] on img "Анна Білан" at bounding box center [792, 419] width 29 height 29
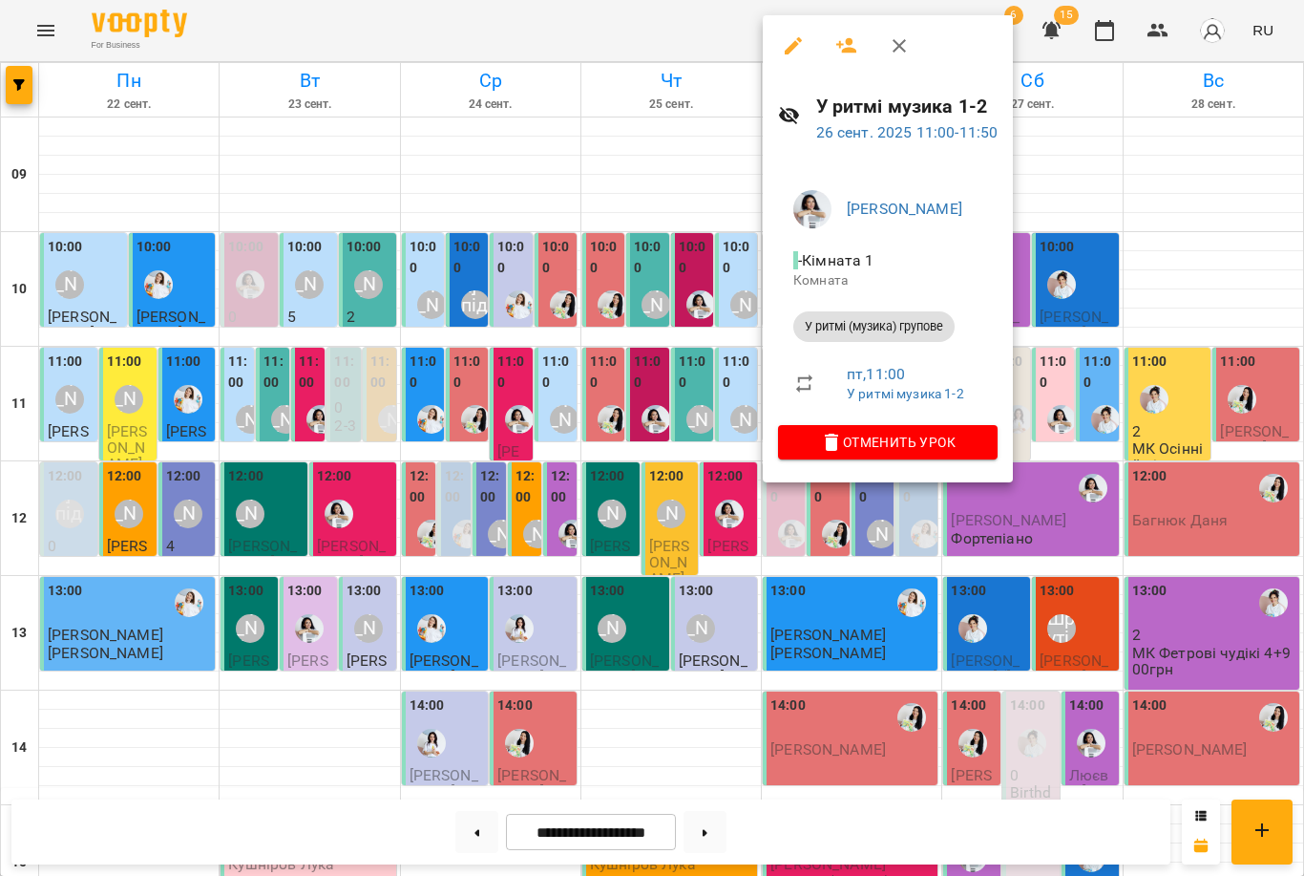
click at [660, 394] on div at bounding box center [652, 438] width 1304 height 876
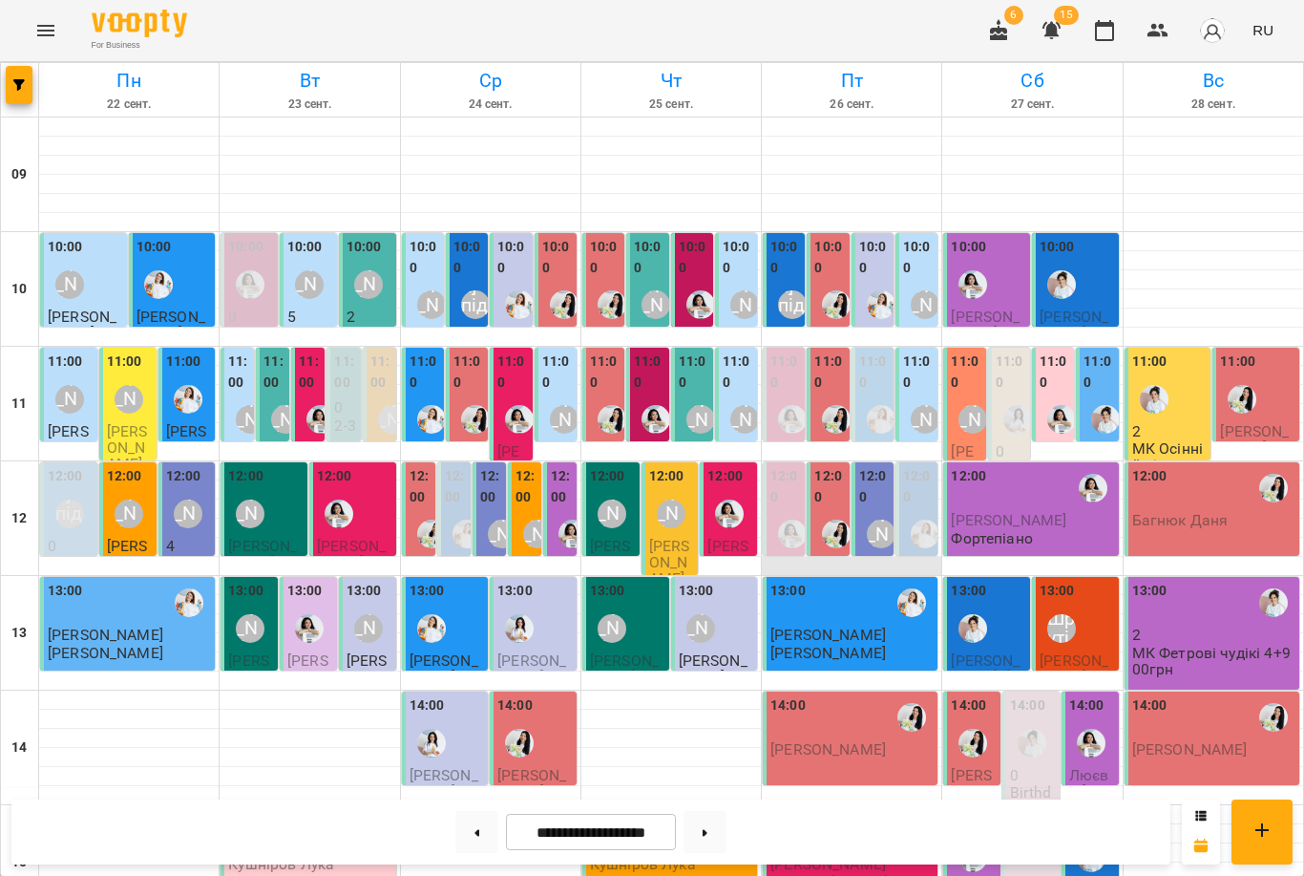
scroll to position [0, 0]
click at [608, 397] on div at bounding box center [612, 419] width 44 height 44
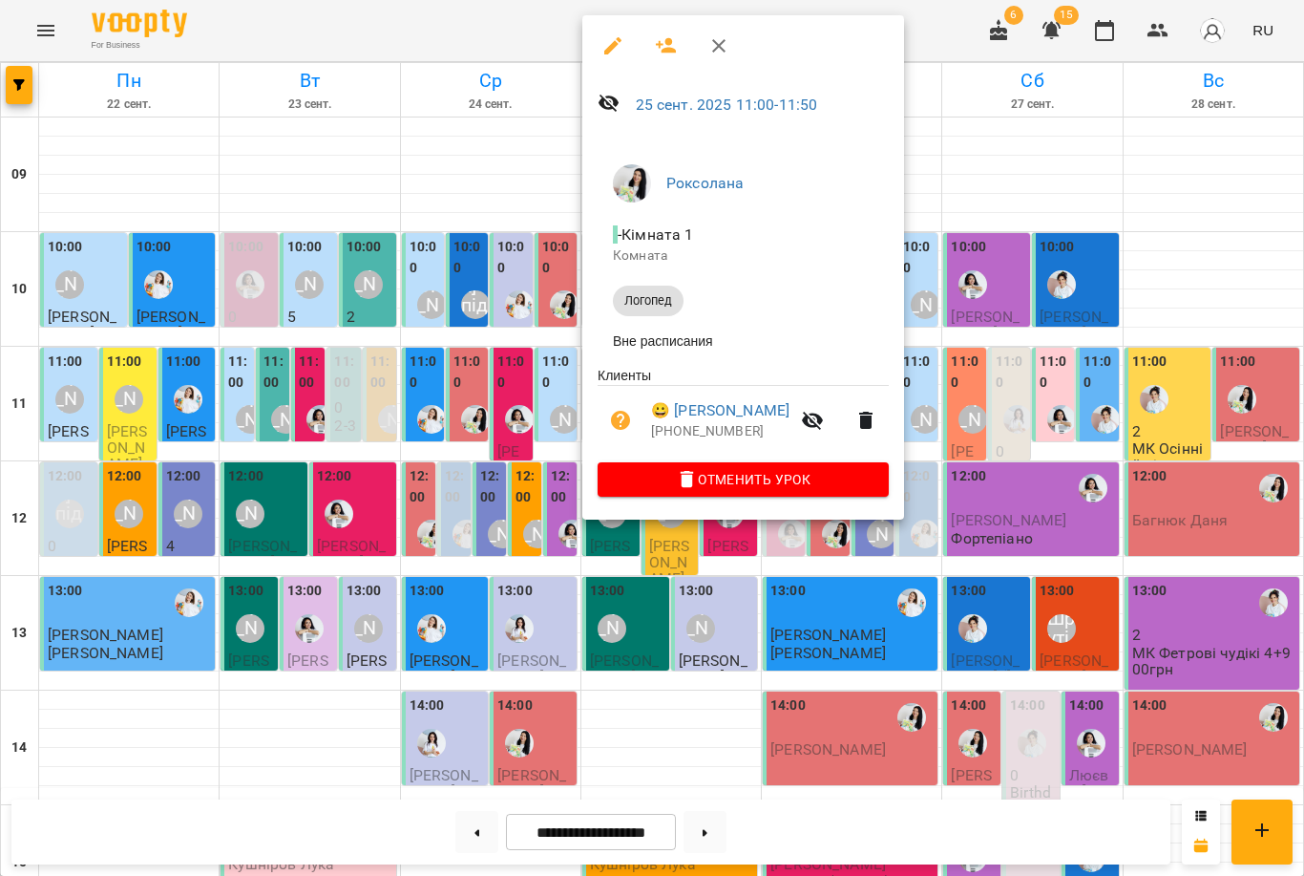
click at [664, 592] on div at bounding box center [652, 438] width 1304 height 876
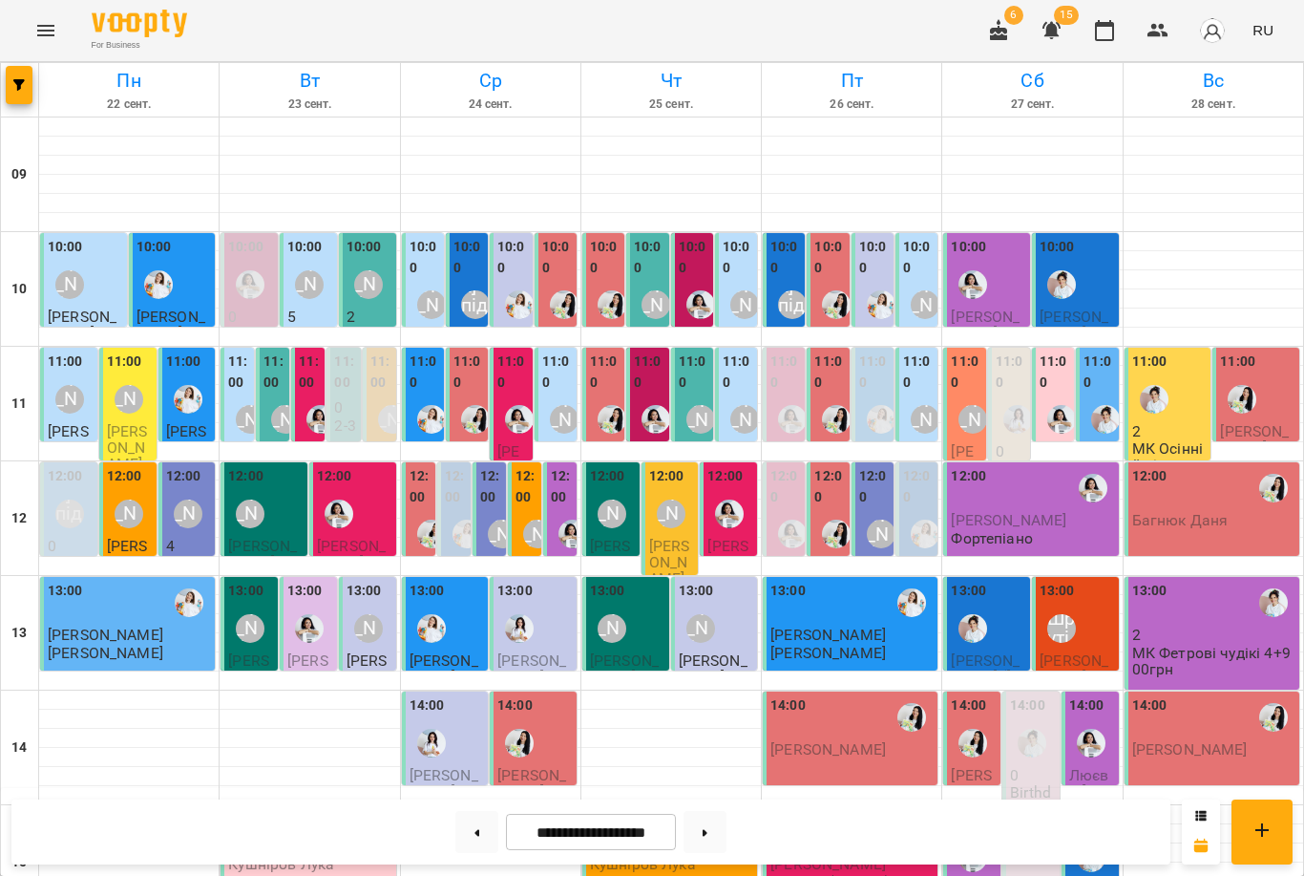
scroll to position [171, 0]
click at [414, 512] on div at bounding box center [432, 534] width 44 height 44
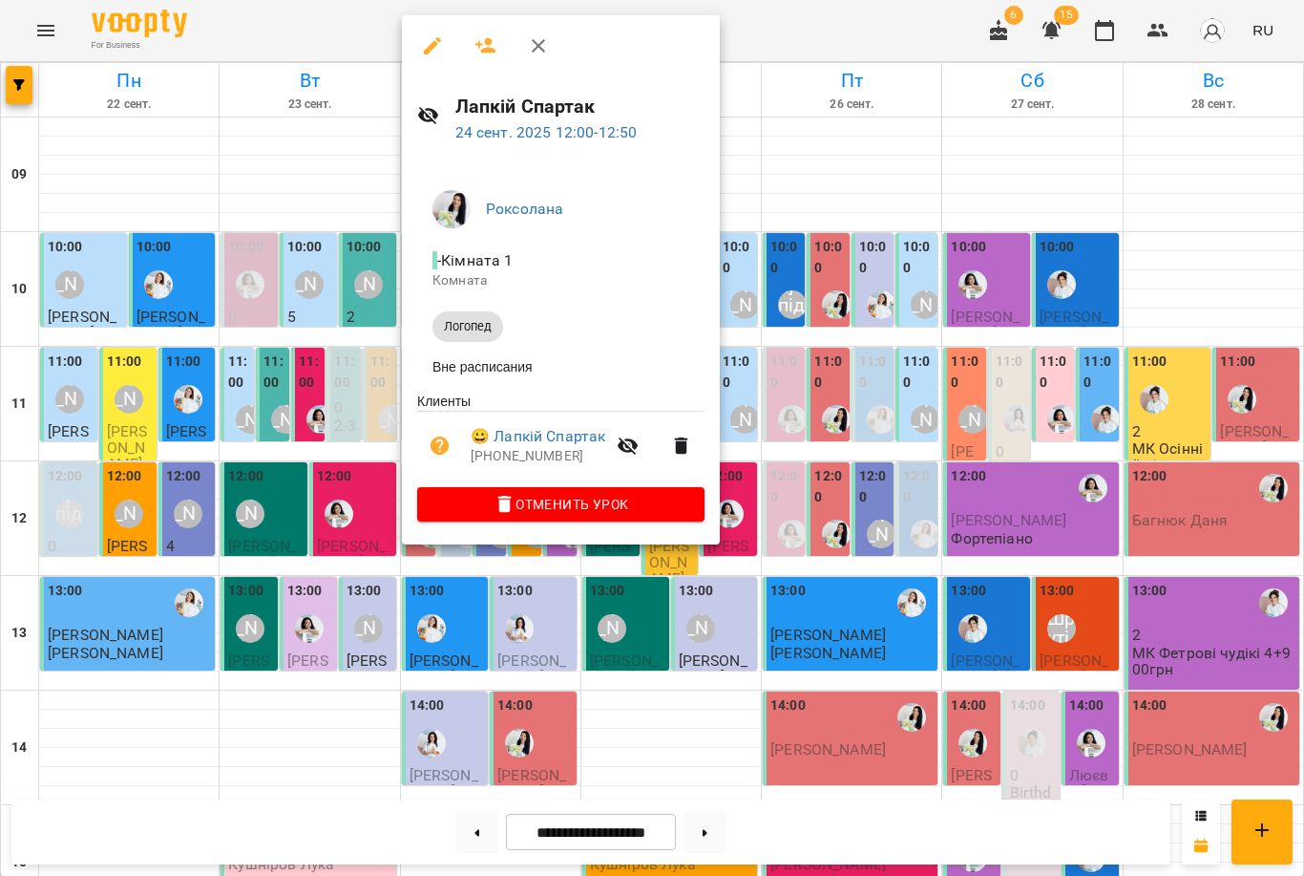
click at [336, 354] on div at bounding box center [652, 438] width 1304 height 876
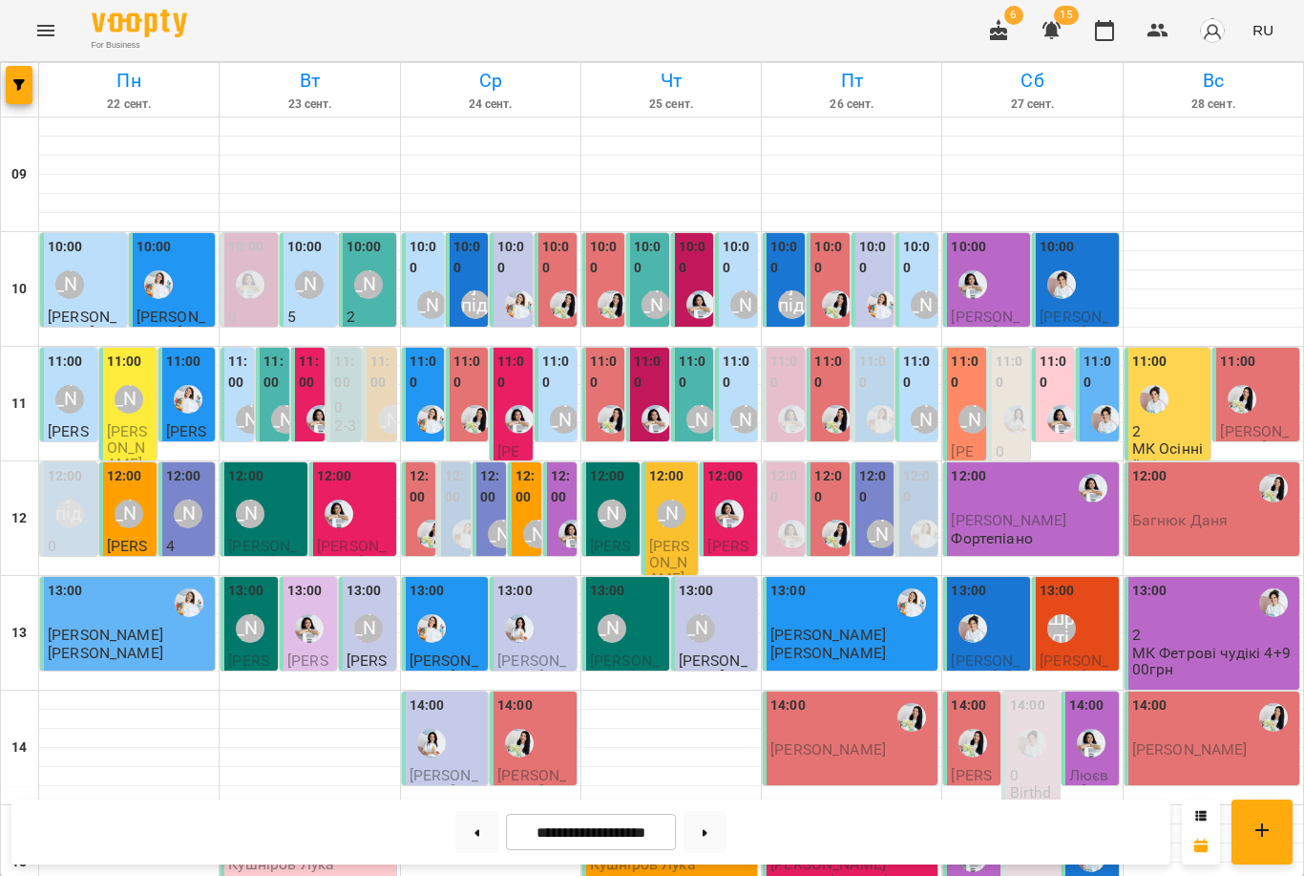
scroll to position [80, 0]
click at [471, 397] on div at bounding box center [476, 419] width 44 height 44
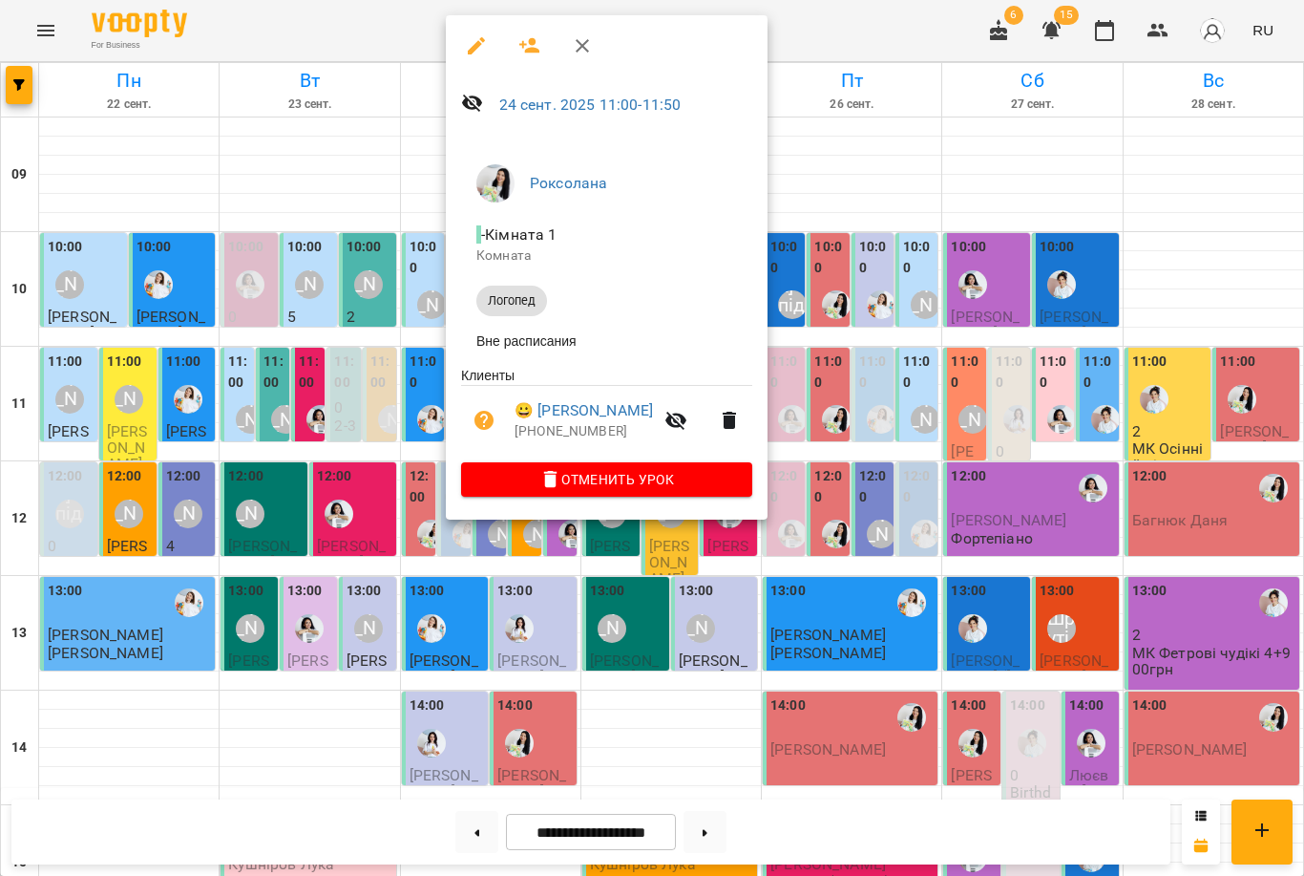
click at [328, 339] on div at bounding box center [652, 438] width 1304 height 876
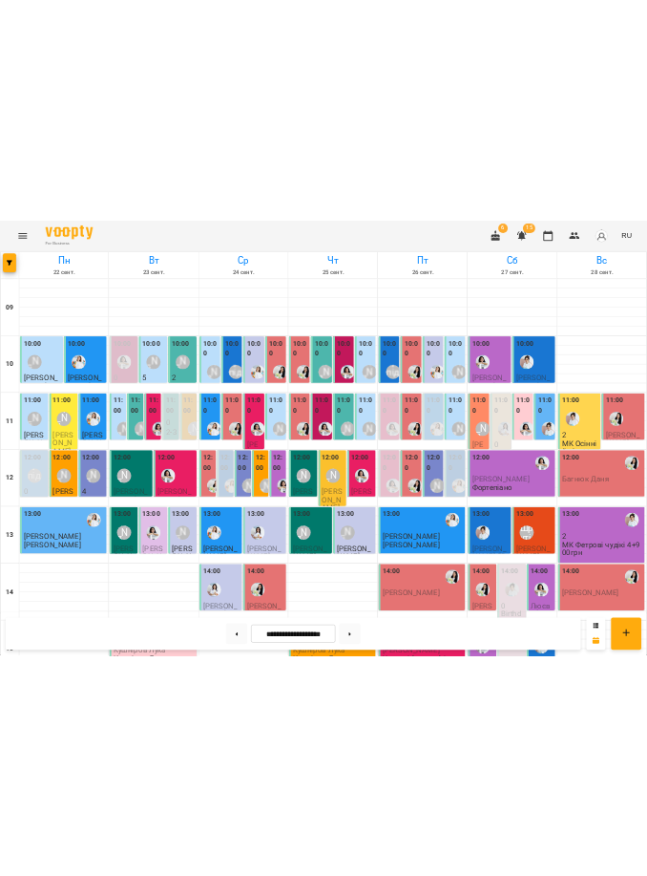
scroll to position [0, 0]
